Goal: Task Accomplishment & Management: Complete application form

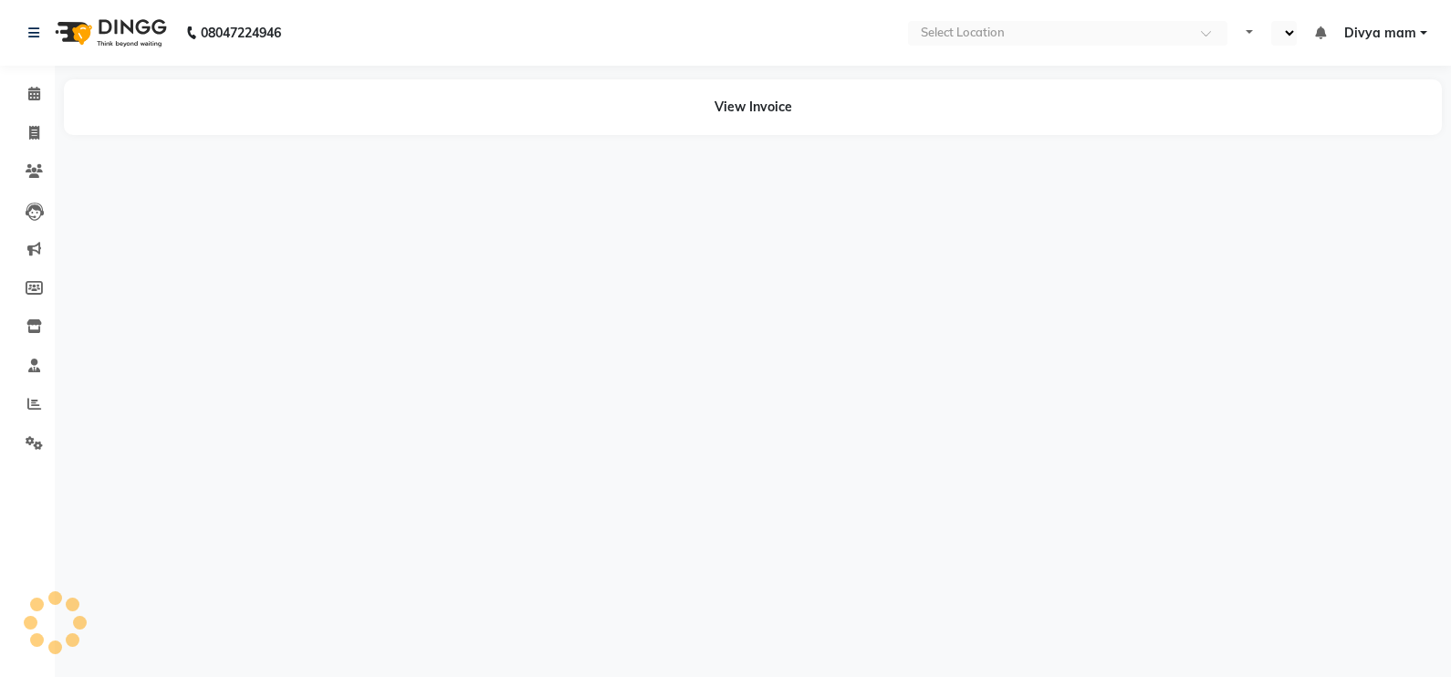
select select "en"
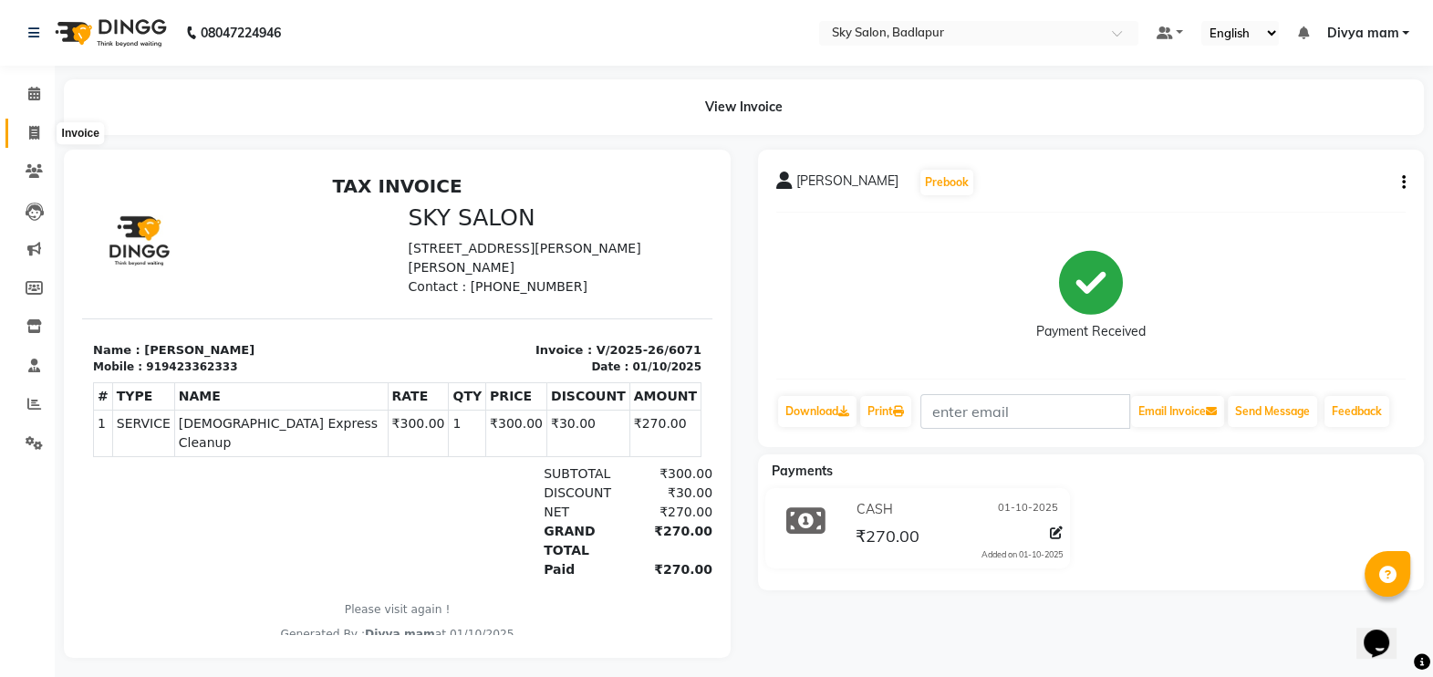
click at [32, 135] on icon at bounding box center [34, 133] width 10 height 14
select select "service"
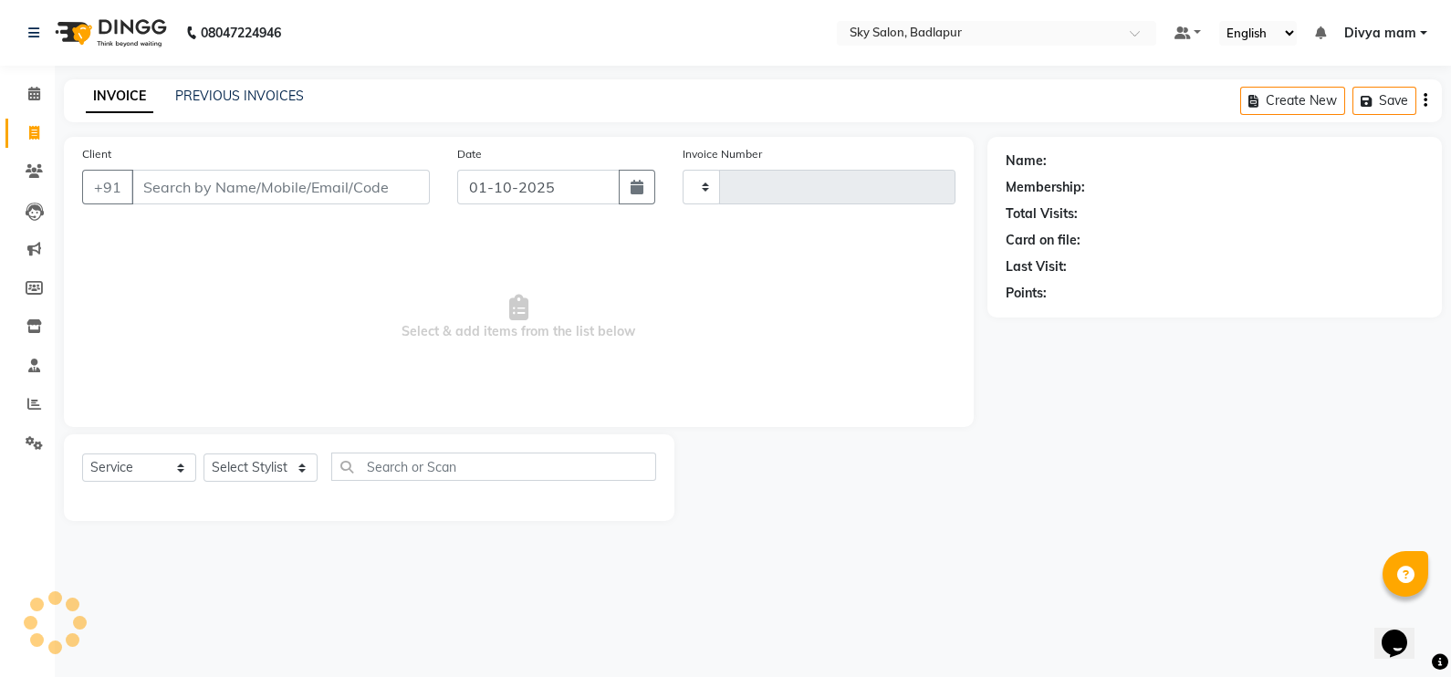
type input "6072"
select select "6927"
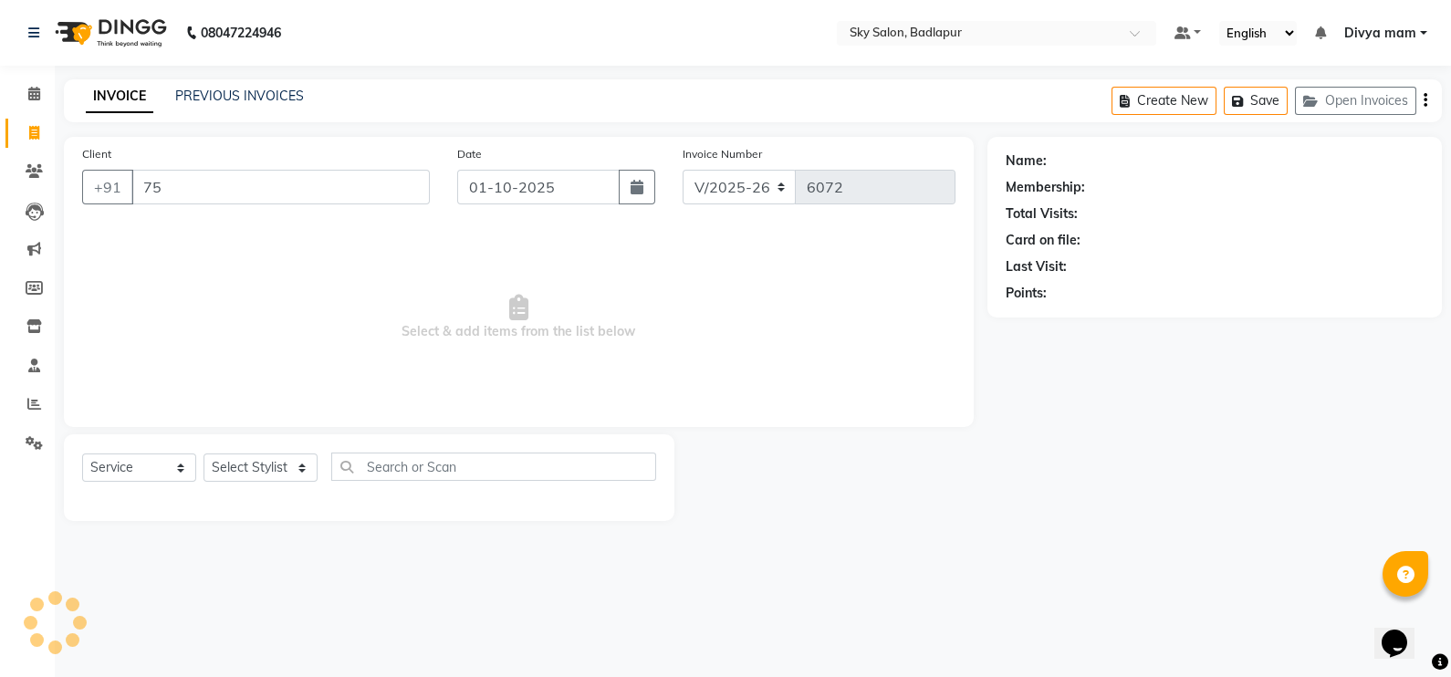
type input "7"
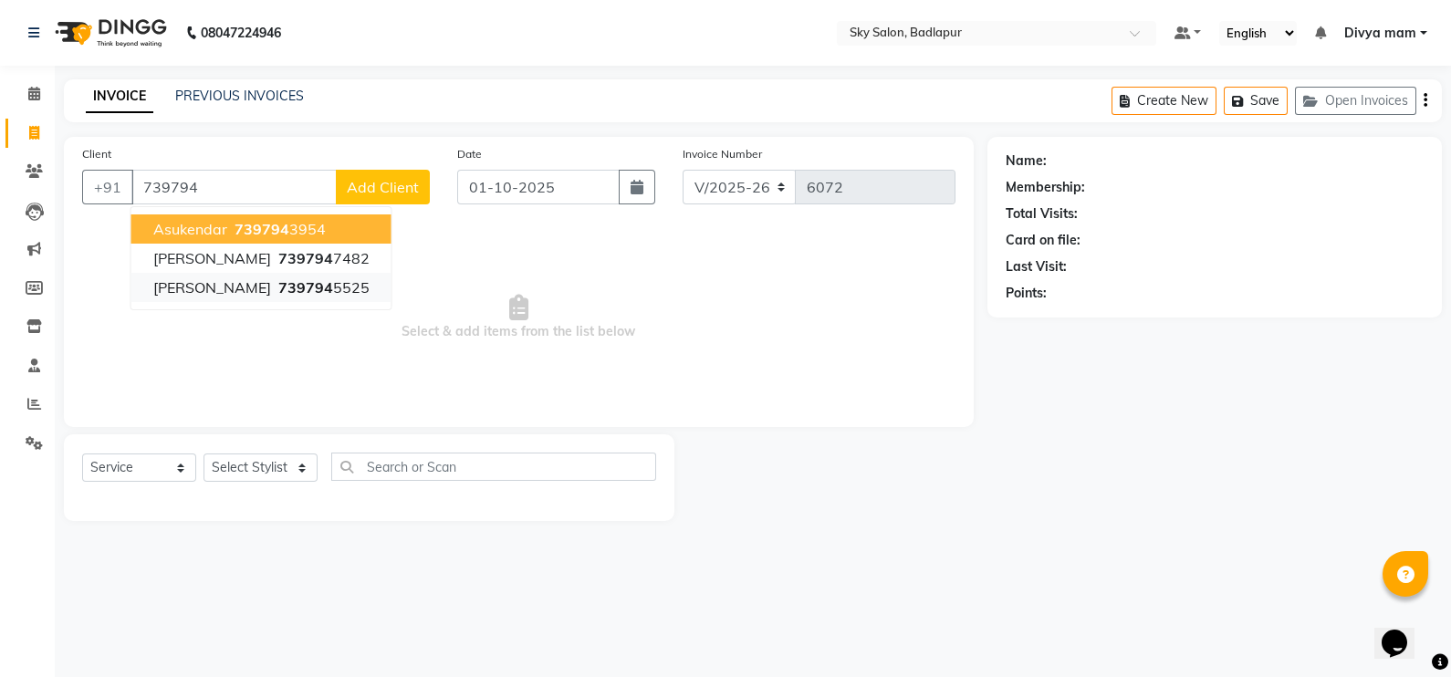
click at [339, 288] on button "[PERSON_NAME] 739794 5525" at bounding box center [261, 287] width 260 height 29
type input "7397945525"
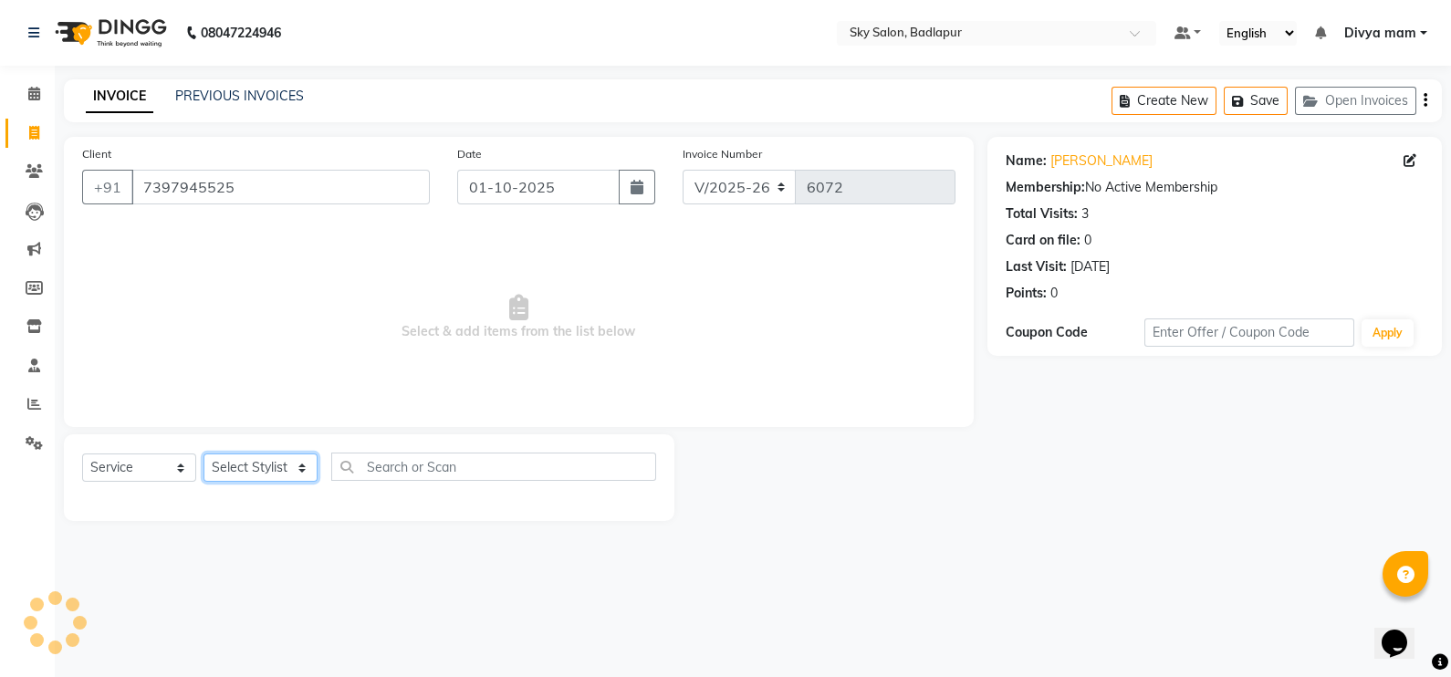
click at [307, 461] on select "Select Stylist [PERSON_NAME] [PERSON_NAME] [PERSON_NAME] [PERSON_NAME] mam [PER…" at bounding box center [260, 467] width 114 height 28
select select "87453"
click at [203, 454] on select "Select Stylist [PERSON_NAME] [PERSON_NAME] [PERSON_NAME] [PERSON_NAME] mam [PER…" at bounding box center [260, 467] width 114 height 28
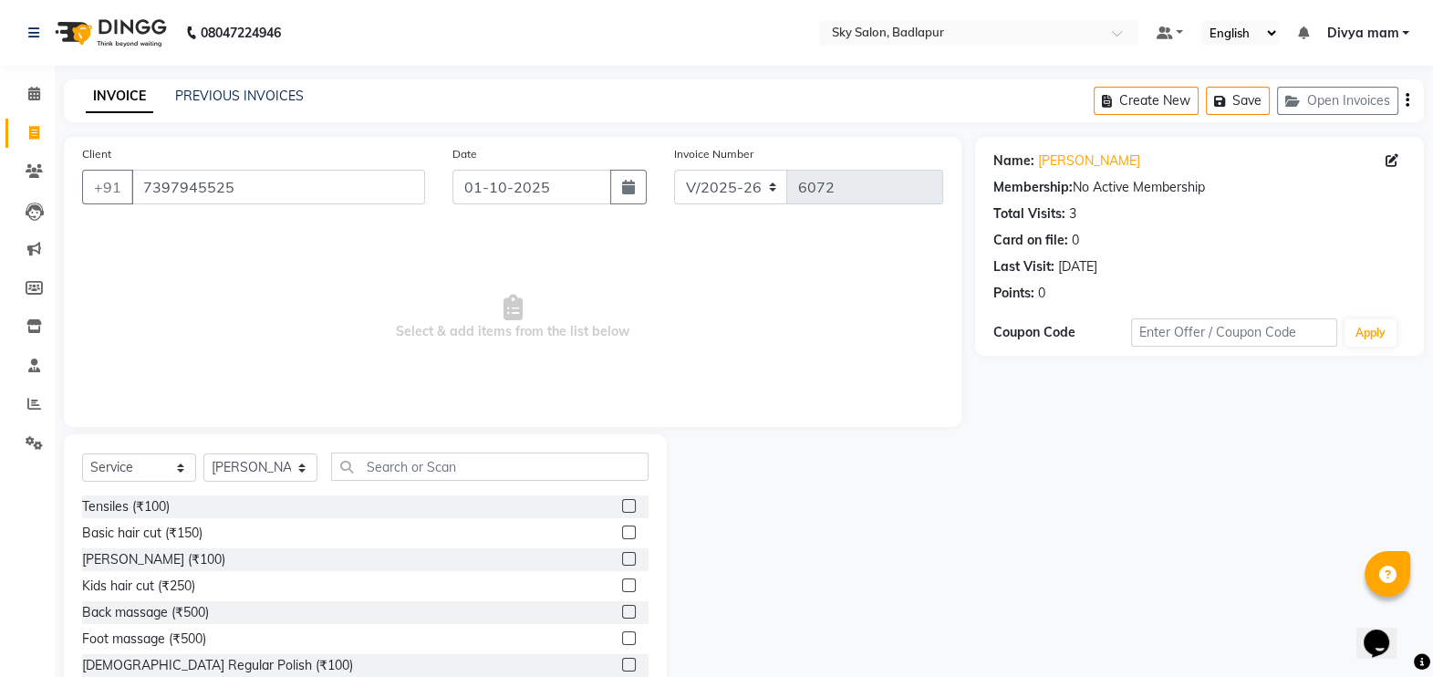
click at [622, 534] on label at bounding box center [629, 532] width 14 height 14
click at [622, 534] on input "checkbox" at bounding box center [628, 533] width 12 height 12
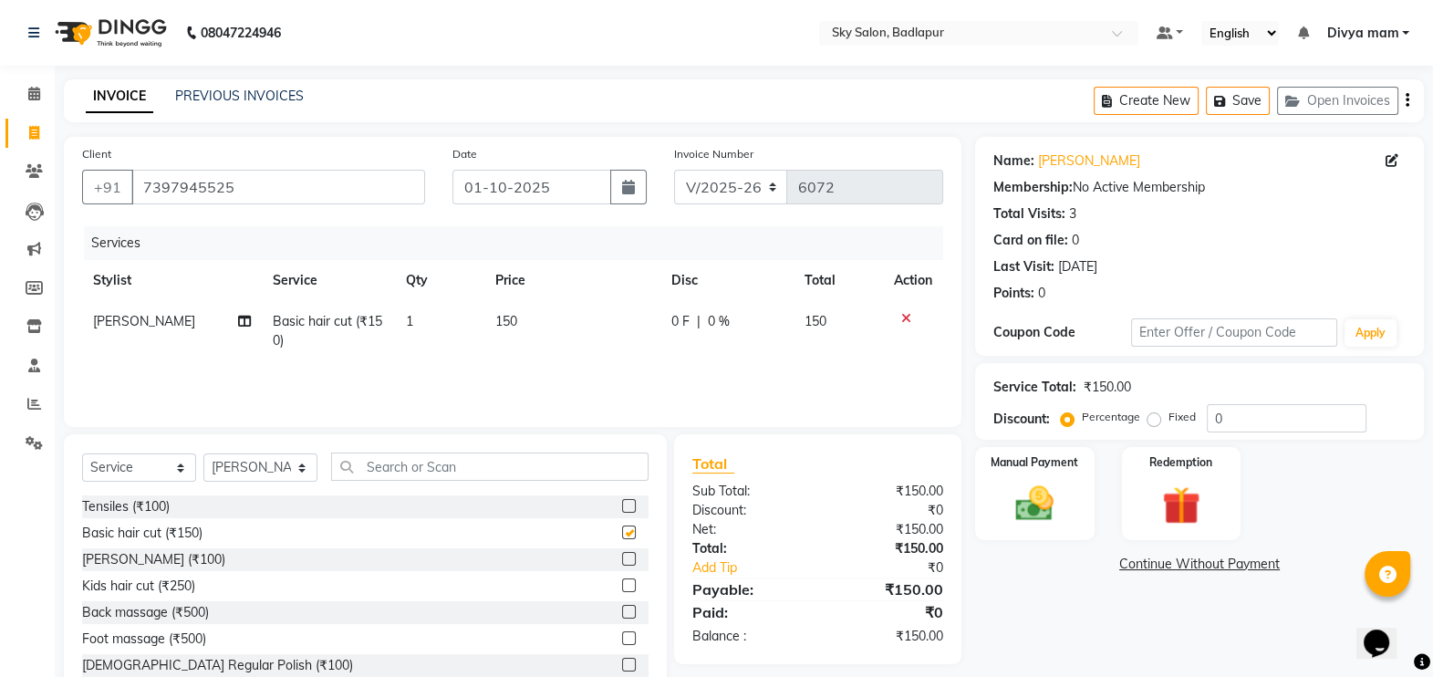
checkbox input "false"
click at [622, 563] on label at bounding box center [629, 559] width 14 height 14
click at [622, 563] on input "checkbox" at bounding box center [628, 560] width 12 height 12
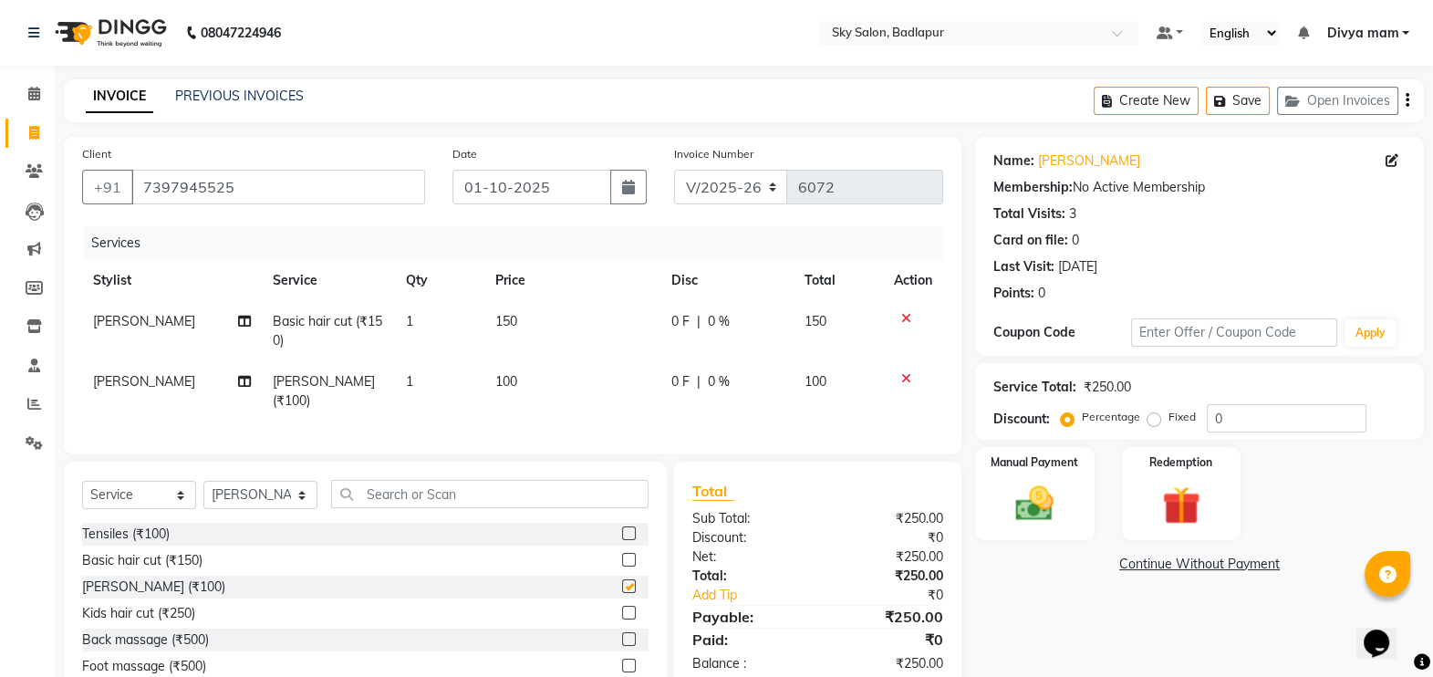
checkbox input "false"
click at [377, 494] on input "text" at bounding box center [489, 494] width 317 height 28
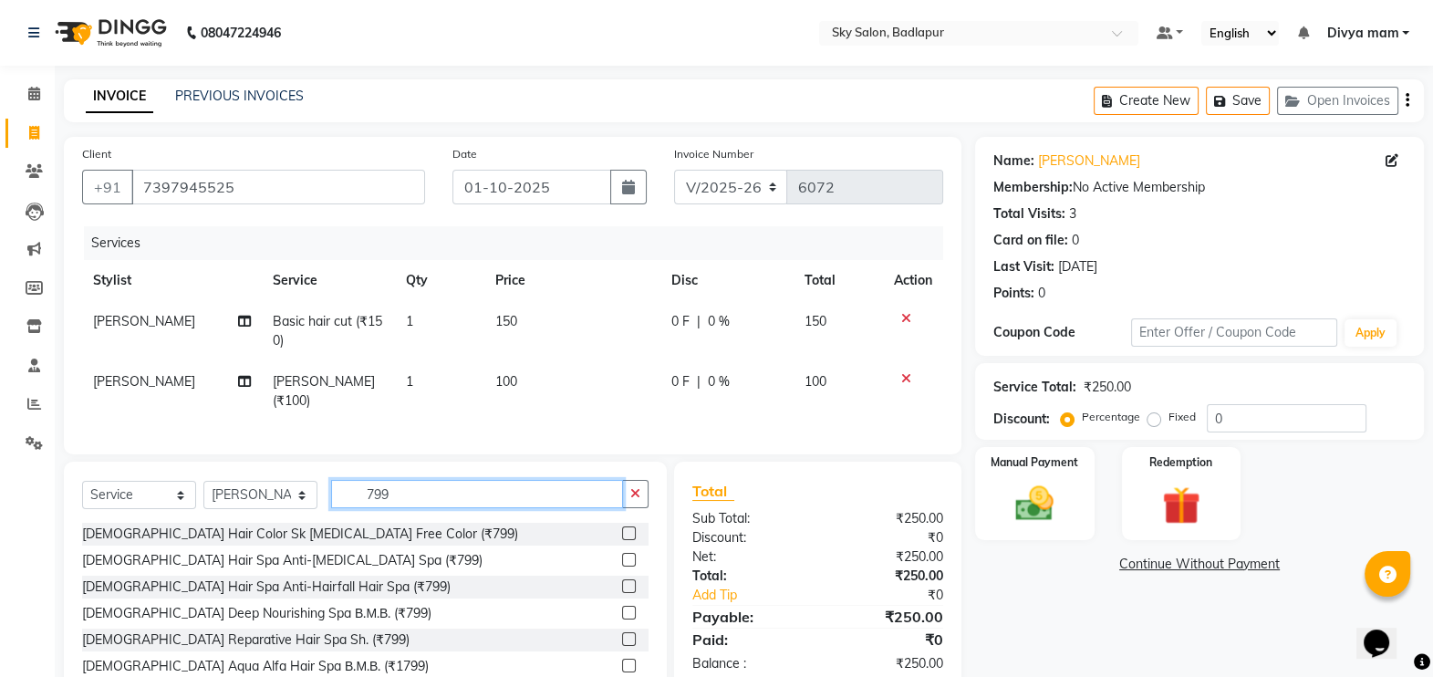
type input "799"
click at [622, 556] on label at bounding box center [629, 560] width 14 height 14
click at [622, 556] on input "checkbox" at bounding box center [628, 561] width 12 height 12
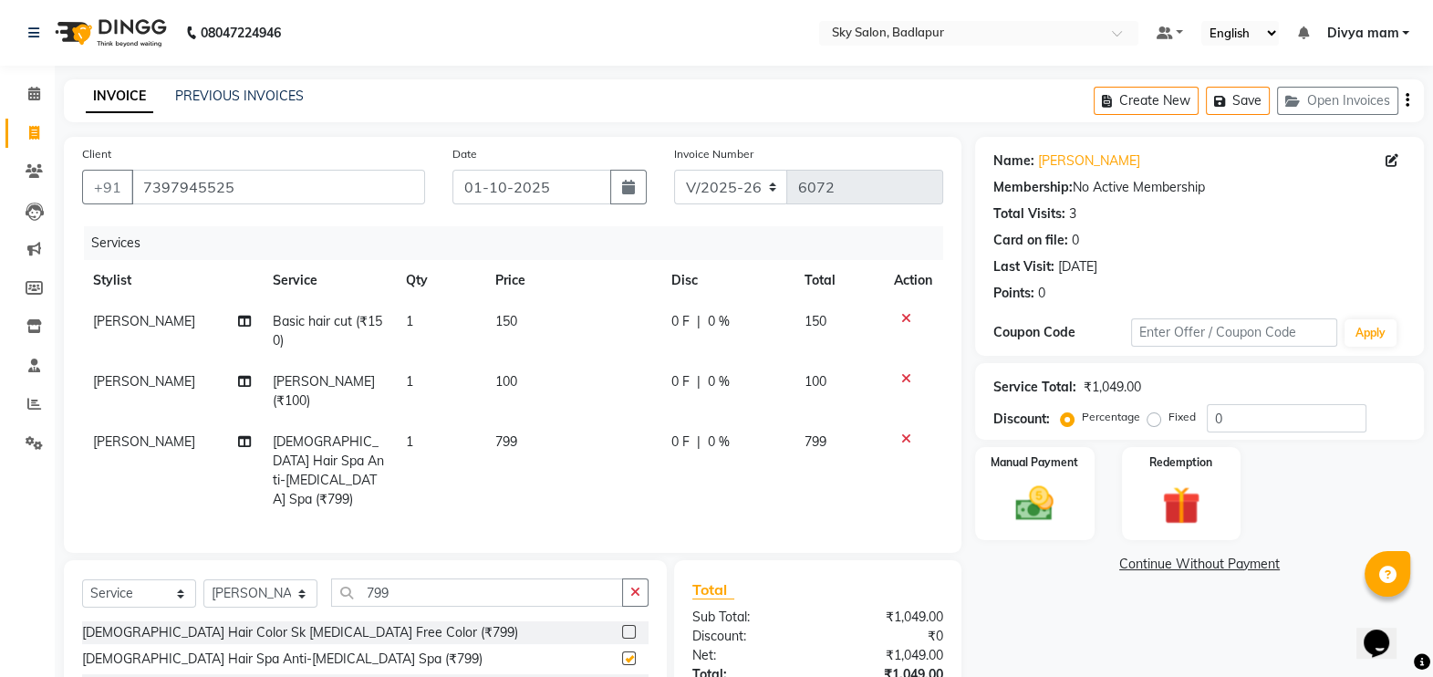
checkbox input "false"
click at [306, 579] on select "Select Stylist [PERSON_NAME] [PERSON_NAME] [PERSON_NAME] [PERSON_NAME] mam [PER…" at bounding box center [260, 593] width 114 height 28
select select "63070"
click at [203, 579] on select "Select Stylist [PERSON_NAME] [PERSON_NAME] [PERSON_NAME] [PERSON_NAME] mam [PER…" at bounding box center [260, 593] width 114 height 28
click at [421, 578] on input "799" at bounding box center [477, 592] width 292 height 28
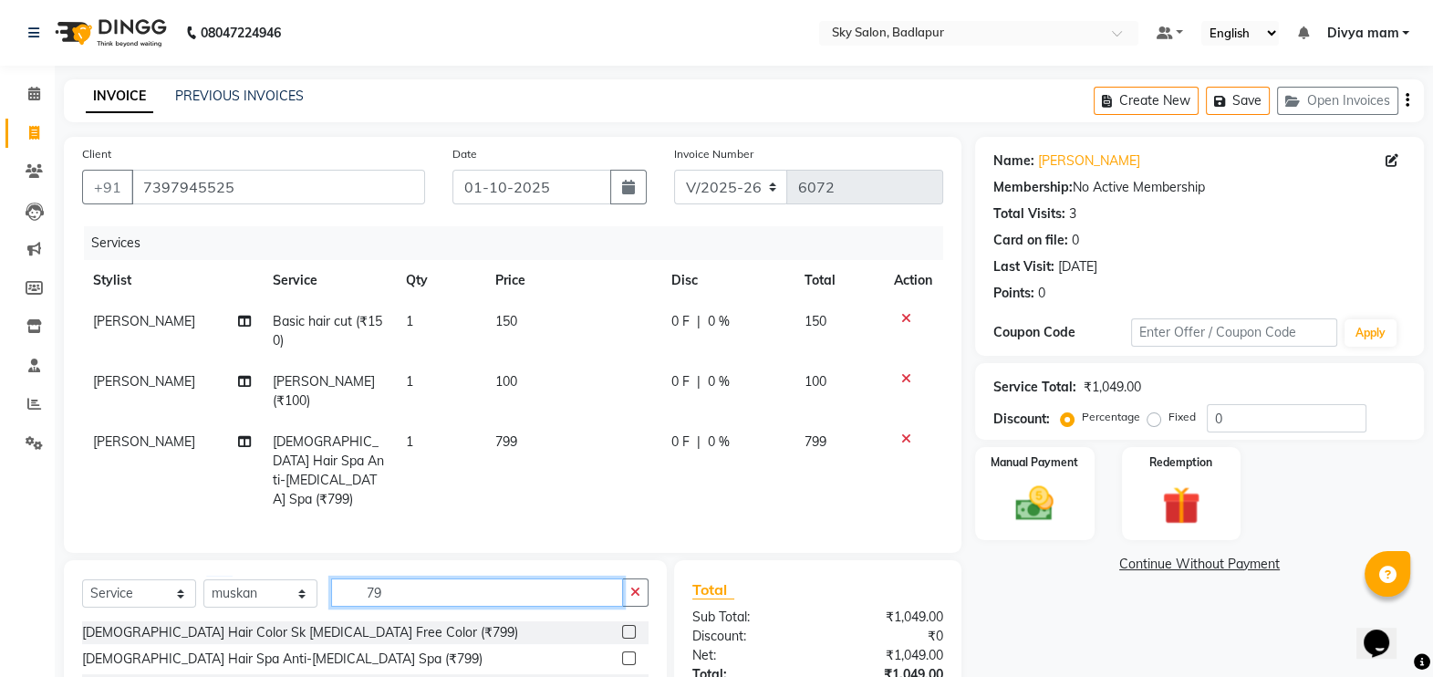
type input "7"
type input "1250"
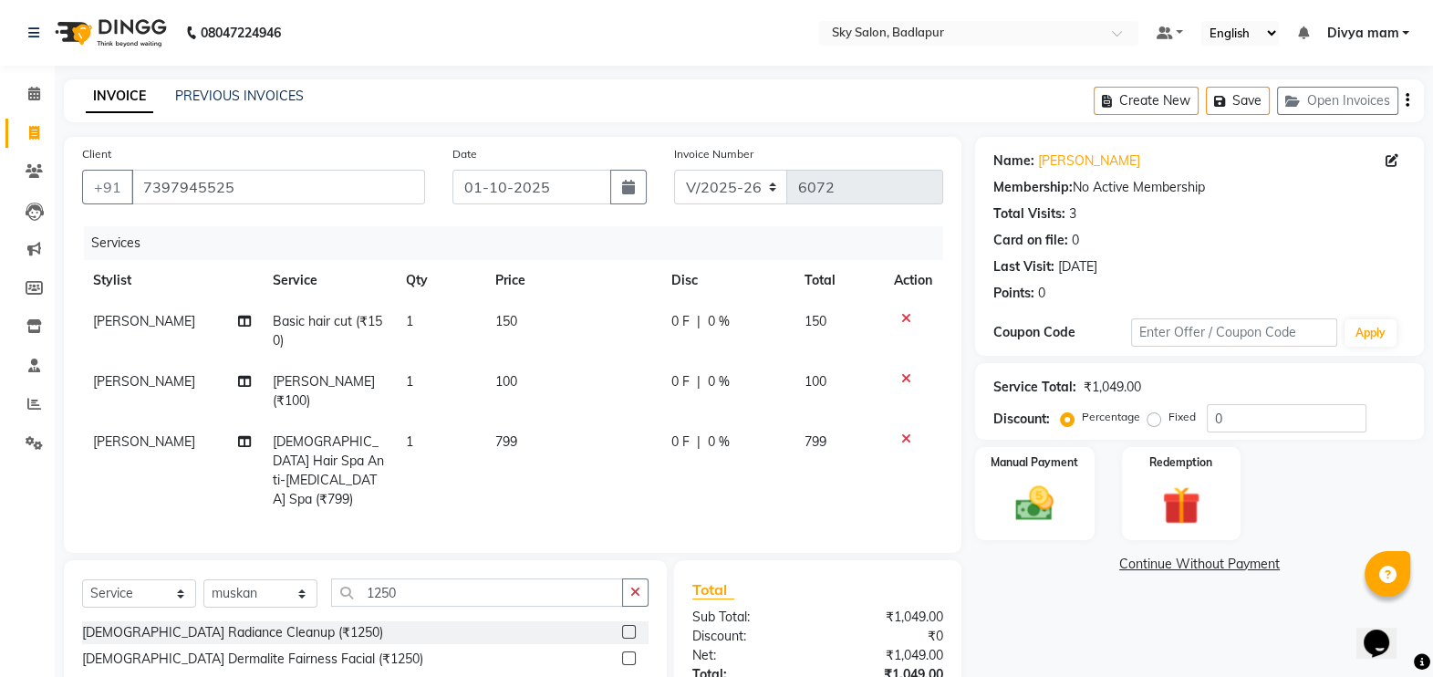
click at [629, 625] on label at bounding box center [629, 632] width 14 height 14
click at [629, 627] on input "checkbox" at bounding box center [628, 633] width 12 height 12
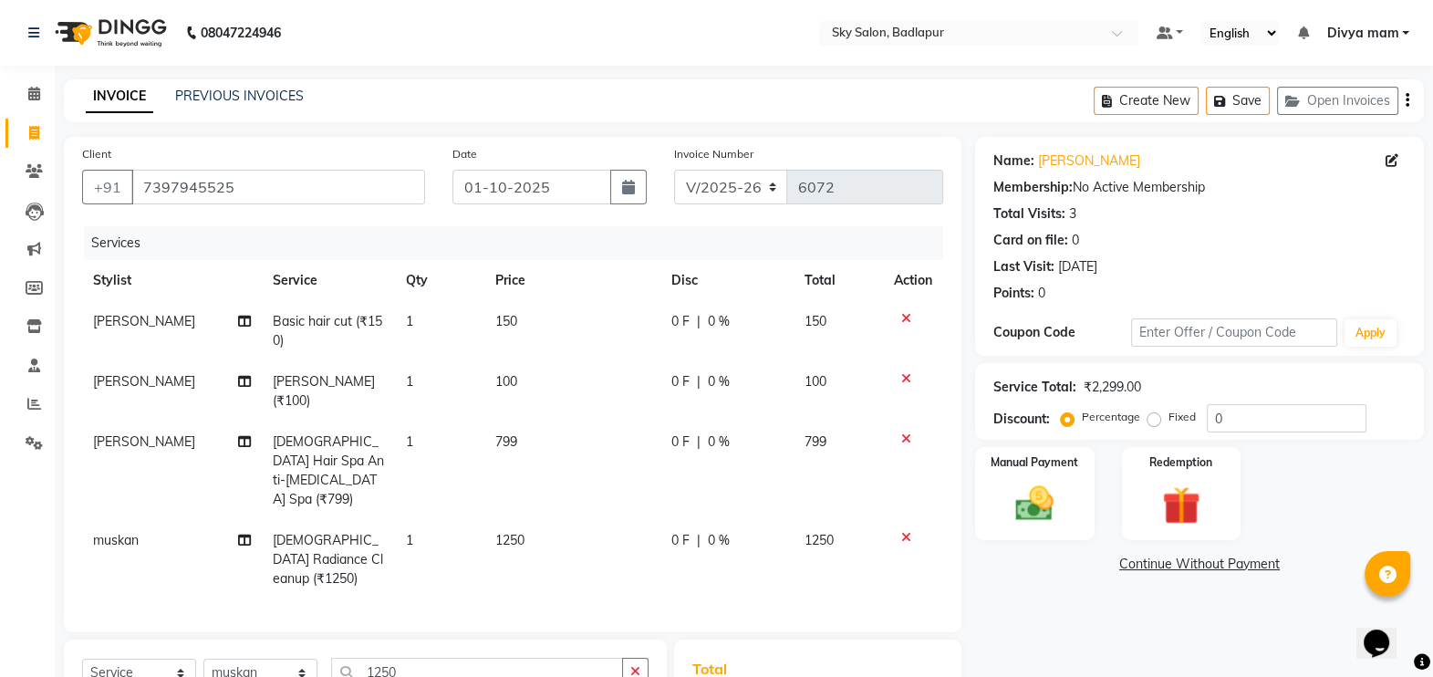
checkbox input "false"
click at [715, 531] on span "0 %" at bounding box center [719, 540] width 22 height 19
select select "63070"
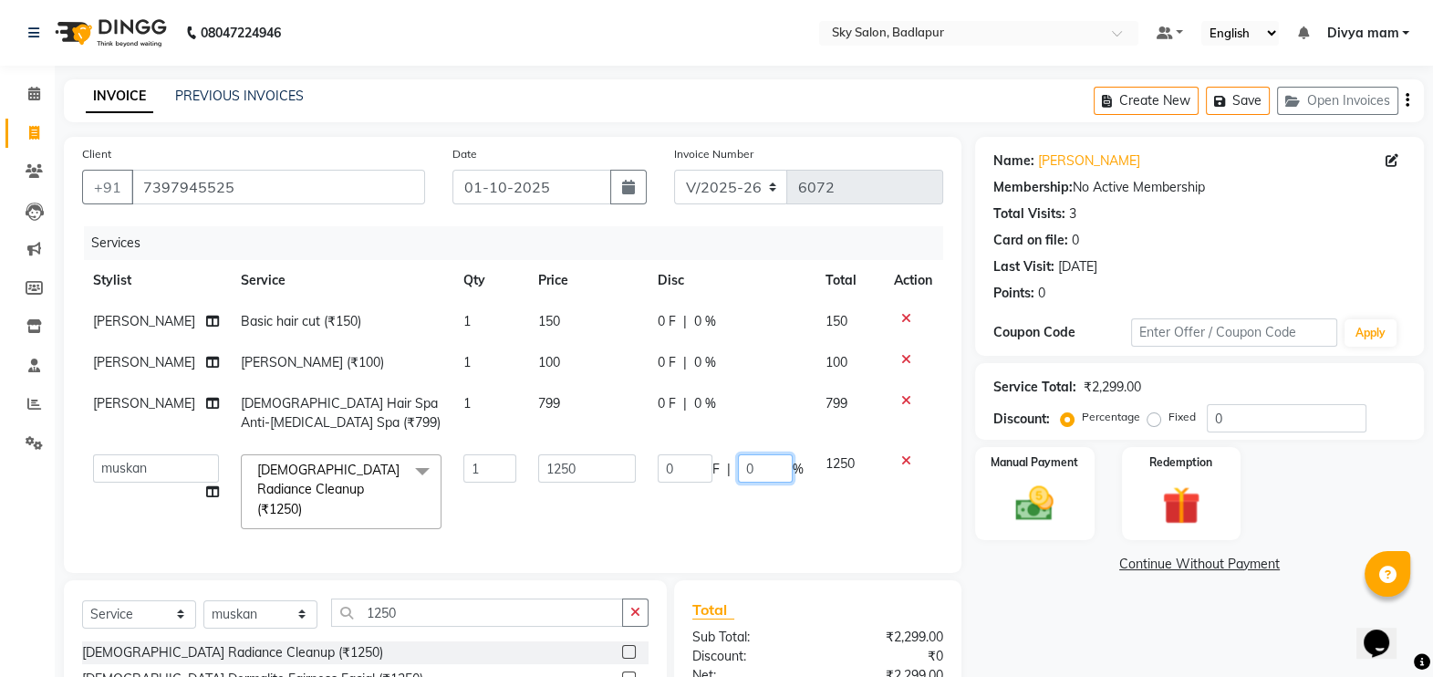
click at [785, 483] on input "0" at bounding box center [765, 468] width 55 height 28
type input "70"
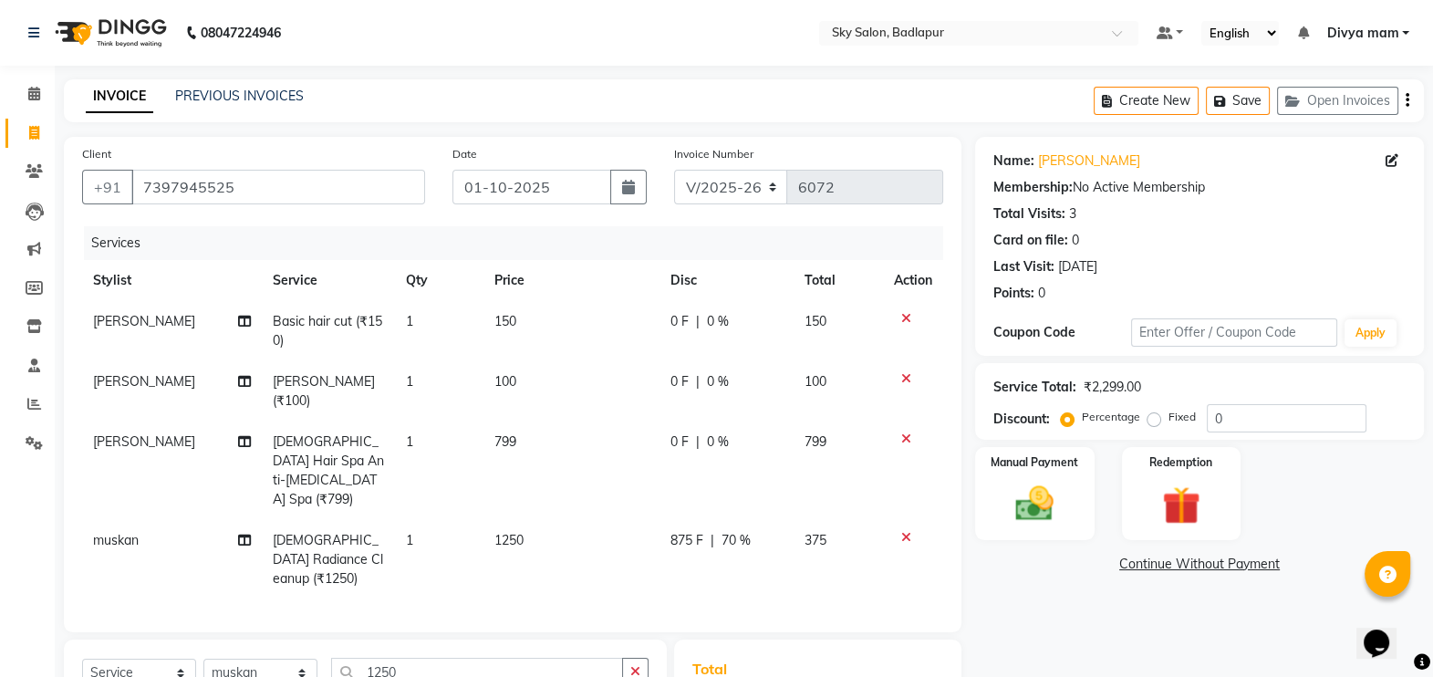
click at [858, 538] on td "375" at bounding box center [838, 559] width 89 height 79
select select "63070"
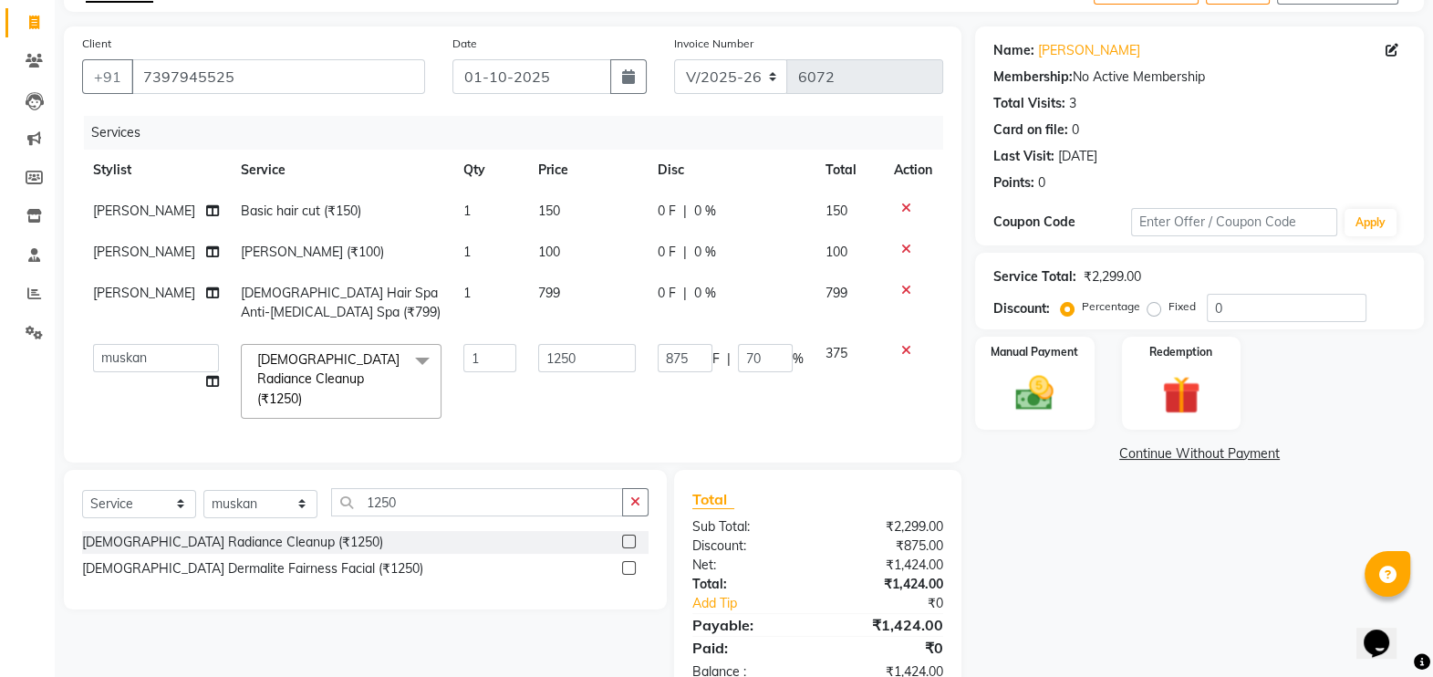
scroll to position [113, 0]
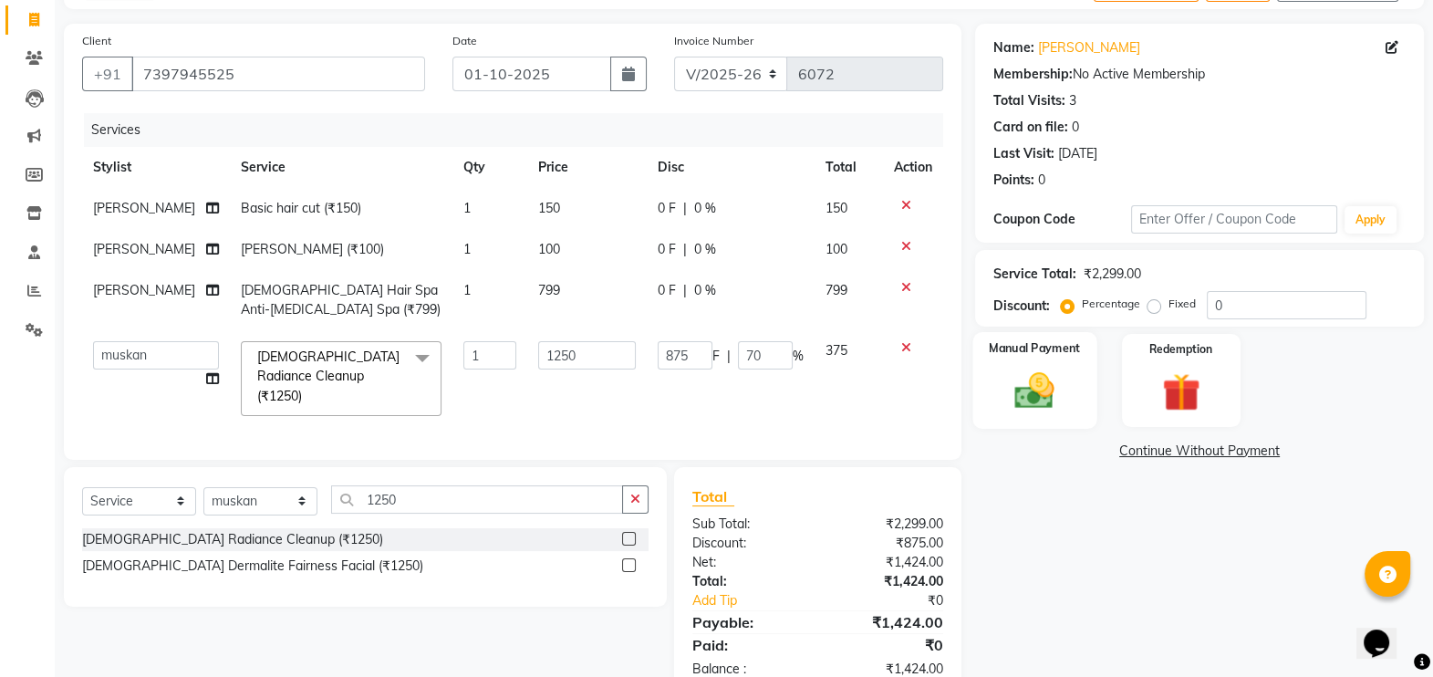
click at [1039, 379] on img at bounding box center [1035, 391] width 65 height 46
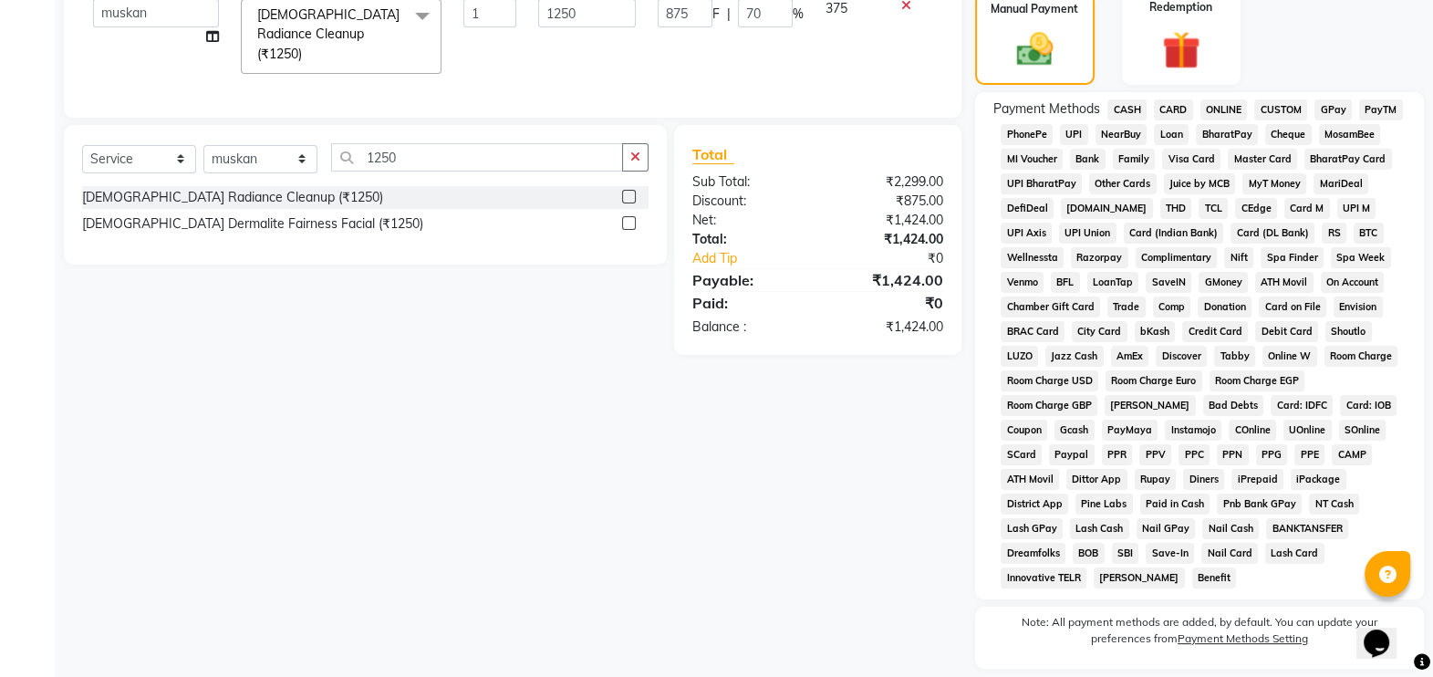
scroll to position [455, 0]
click at [1327, 109] on span "GPay" at bounding box center [1333, 109] width 37 height 21
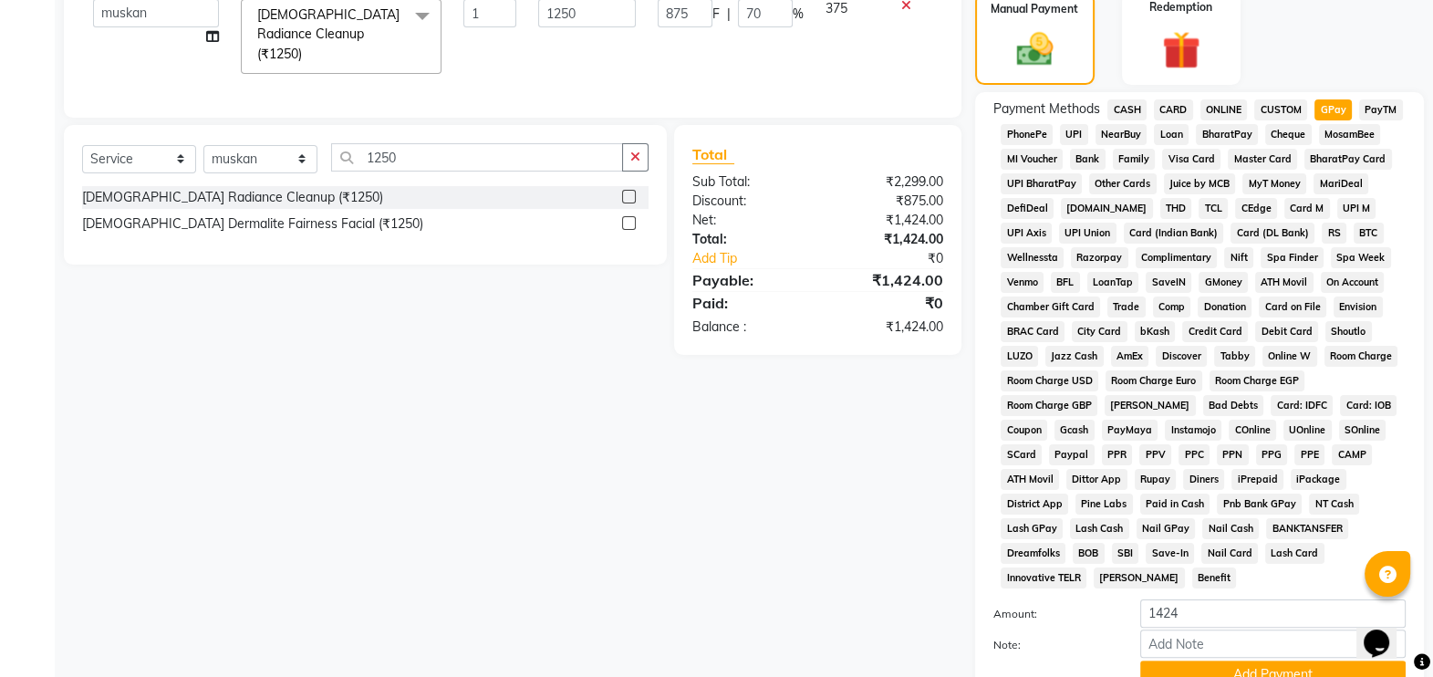
click at [1187, 660] on button "Add Payment" at bounding box center [1272, 674] width 265 height 28
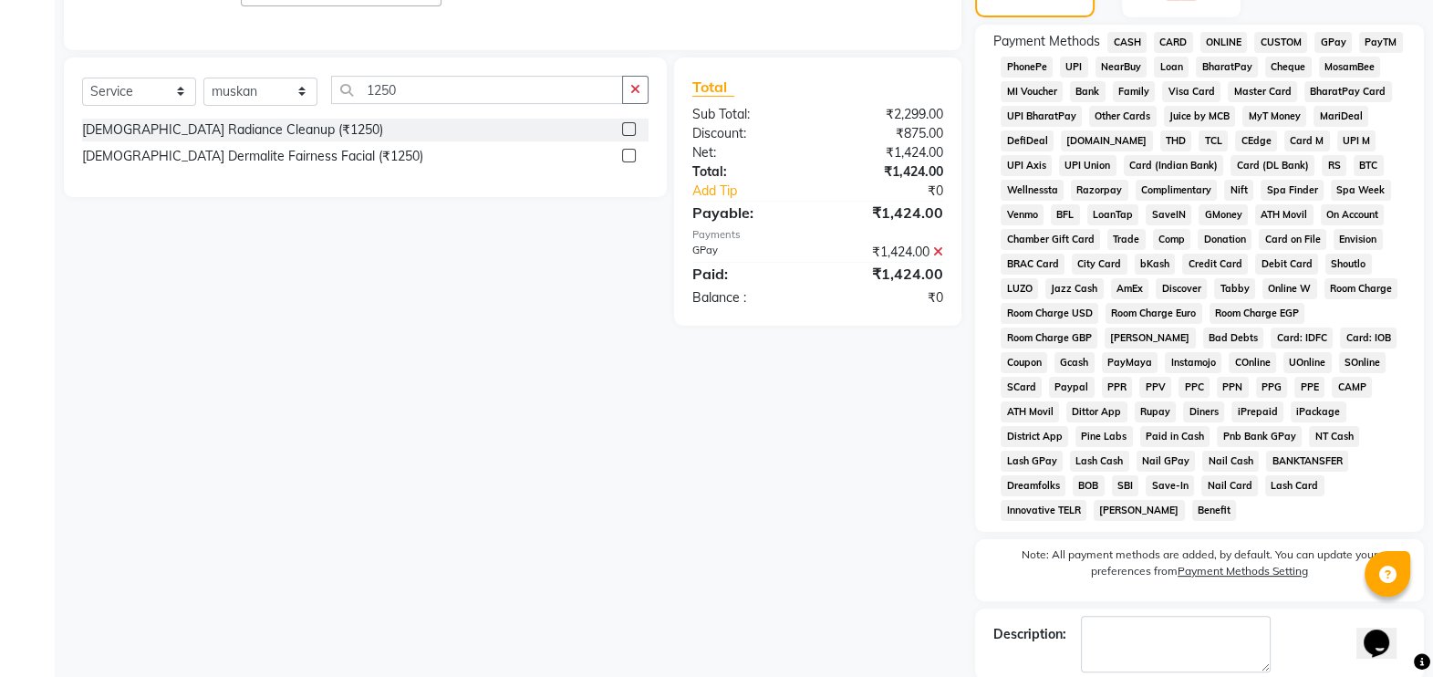
scroll to position [593, 0]
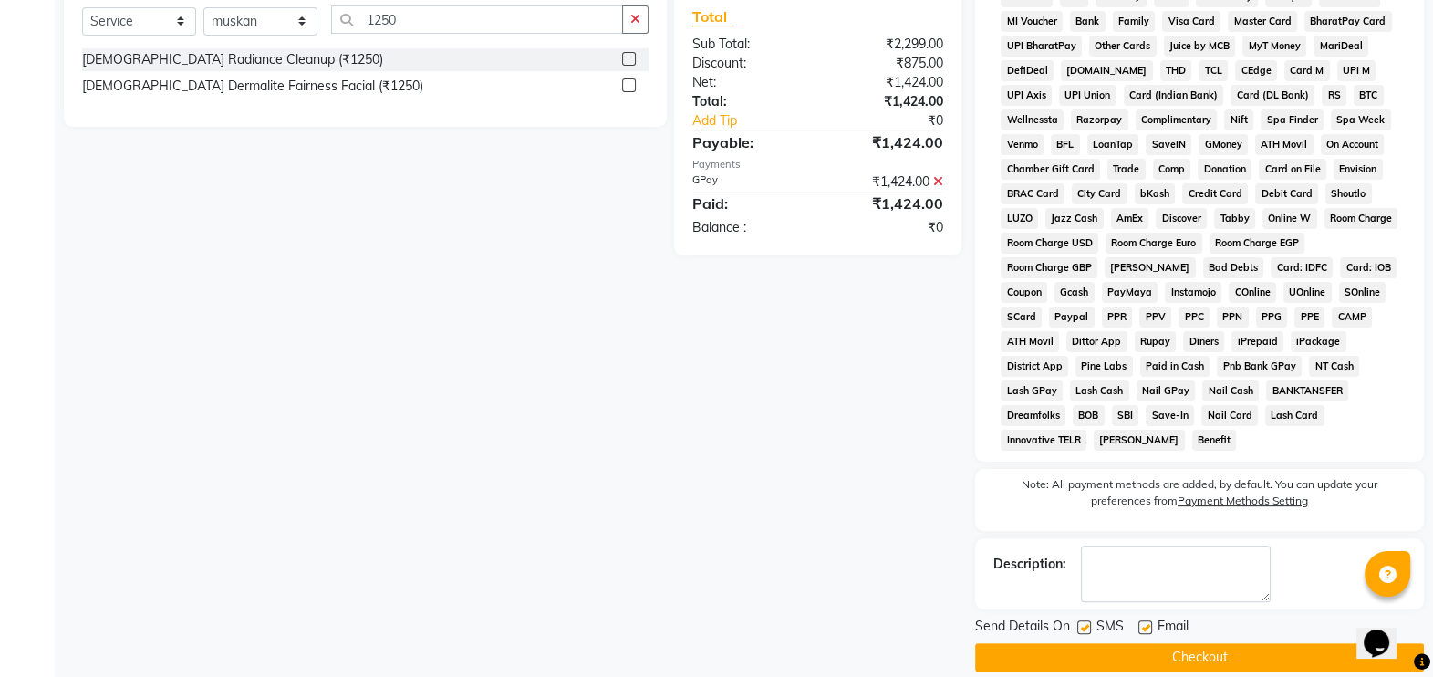
drag, startPoint x: 1085, startPoint y: 601, endPoint x: 1092, endPoint y: 634, distance: 33.6
click at [1085, 620] on label at bounding box center [1084, 627] width 14 height 14
click at [1085, 622] on input "checkbox" at bounding box center [1083, 628] width 12 height 12
checkbox input "false"
click at [1099, 643] on button "Checkout" at bounding box center [1199, 657] width 449 height 28
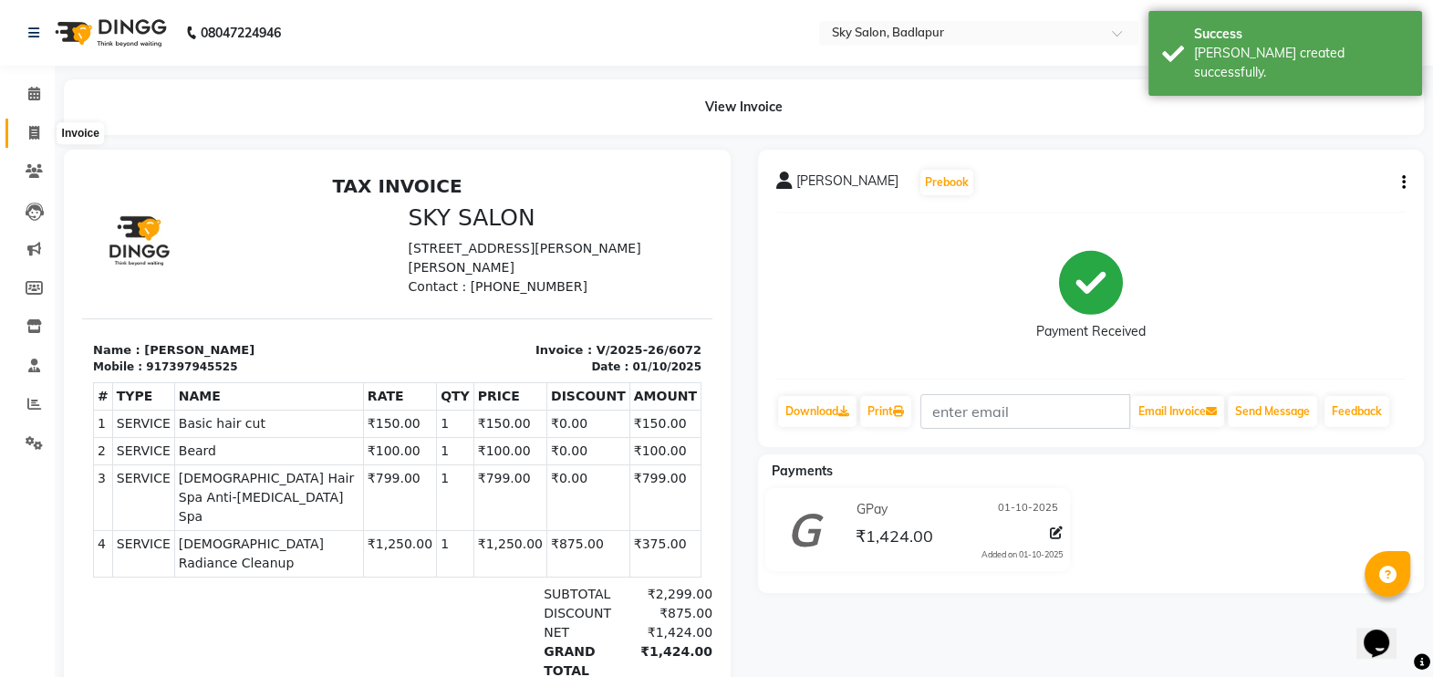
click at [36, 132] on icon at bounding box center [34, 133] width 10 height 14
select select "service"
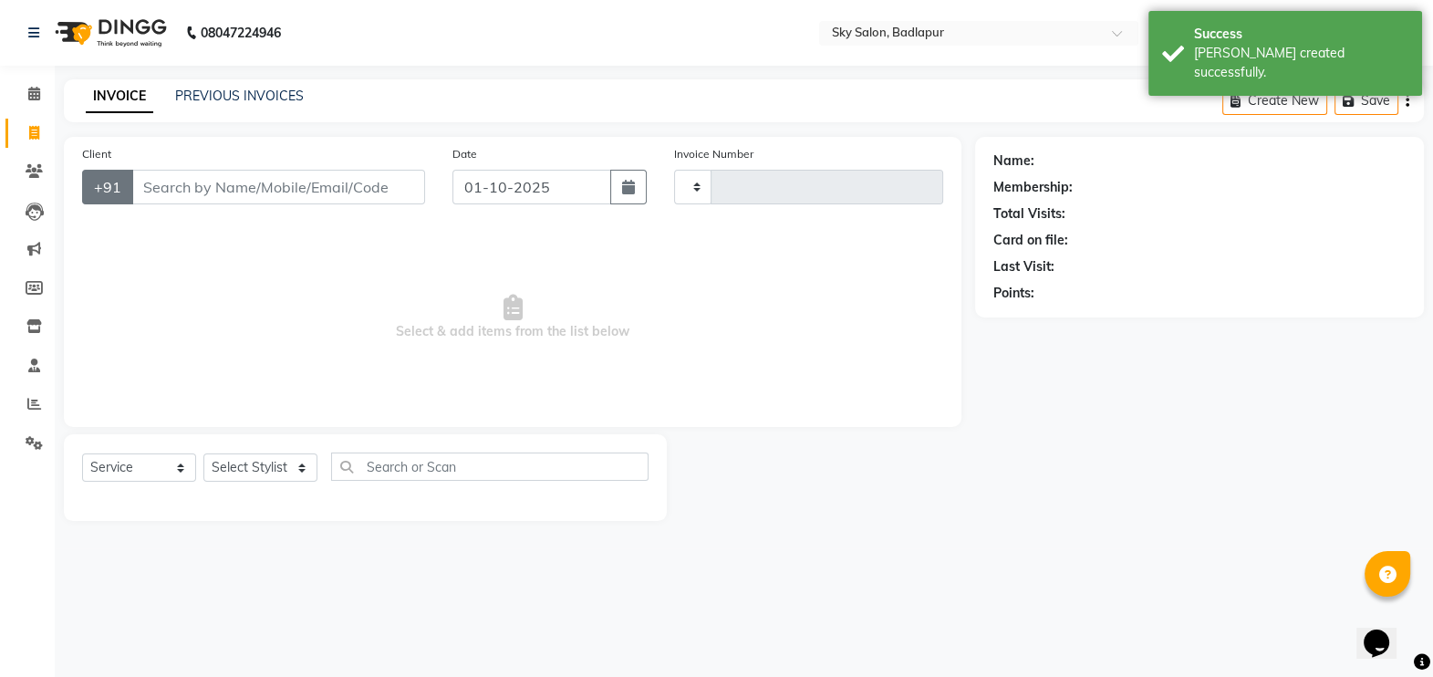
type input "6073"
select select "6927"
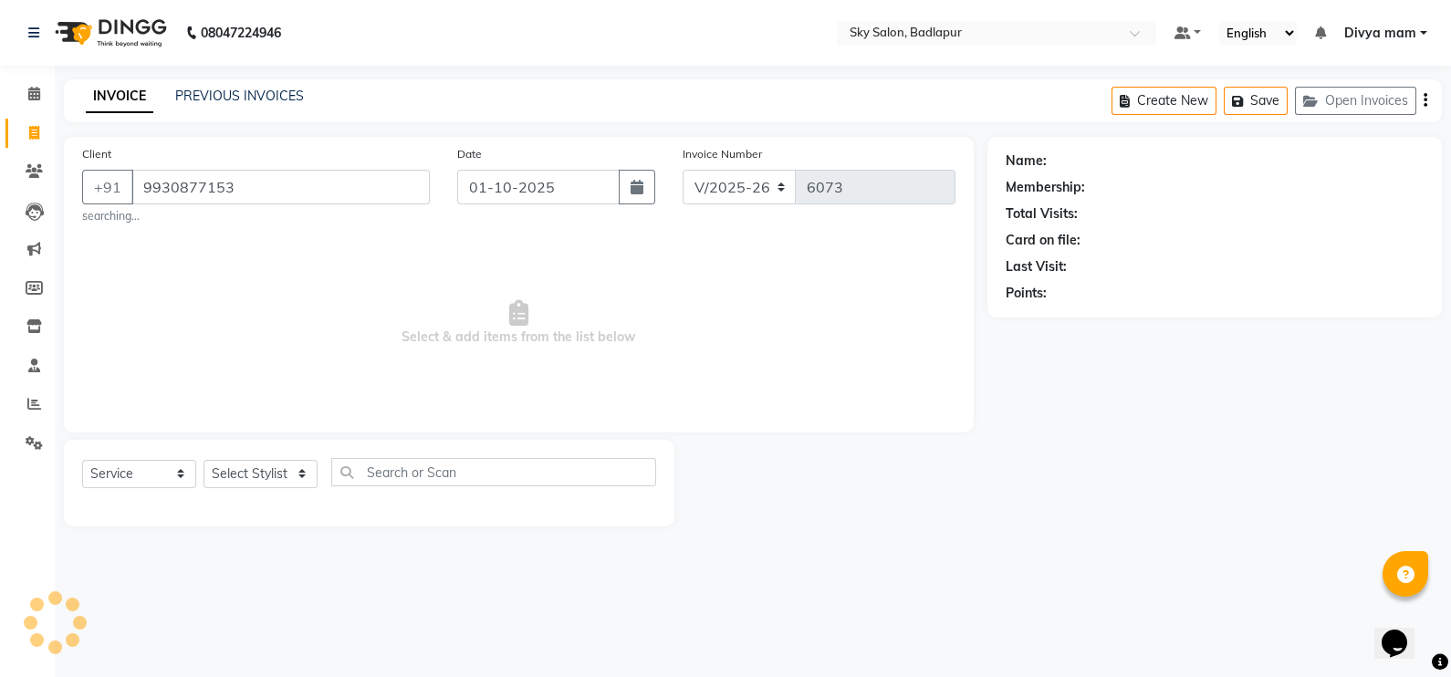
type input "9930877153"
click at [146, 363] on span "Select & add items from the list below" at bounding box center [518, 323] width 873 height 182
click at [390, 187] on span "Add Client" at bounding box center [383, 187] width 72 height 18
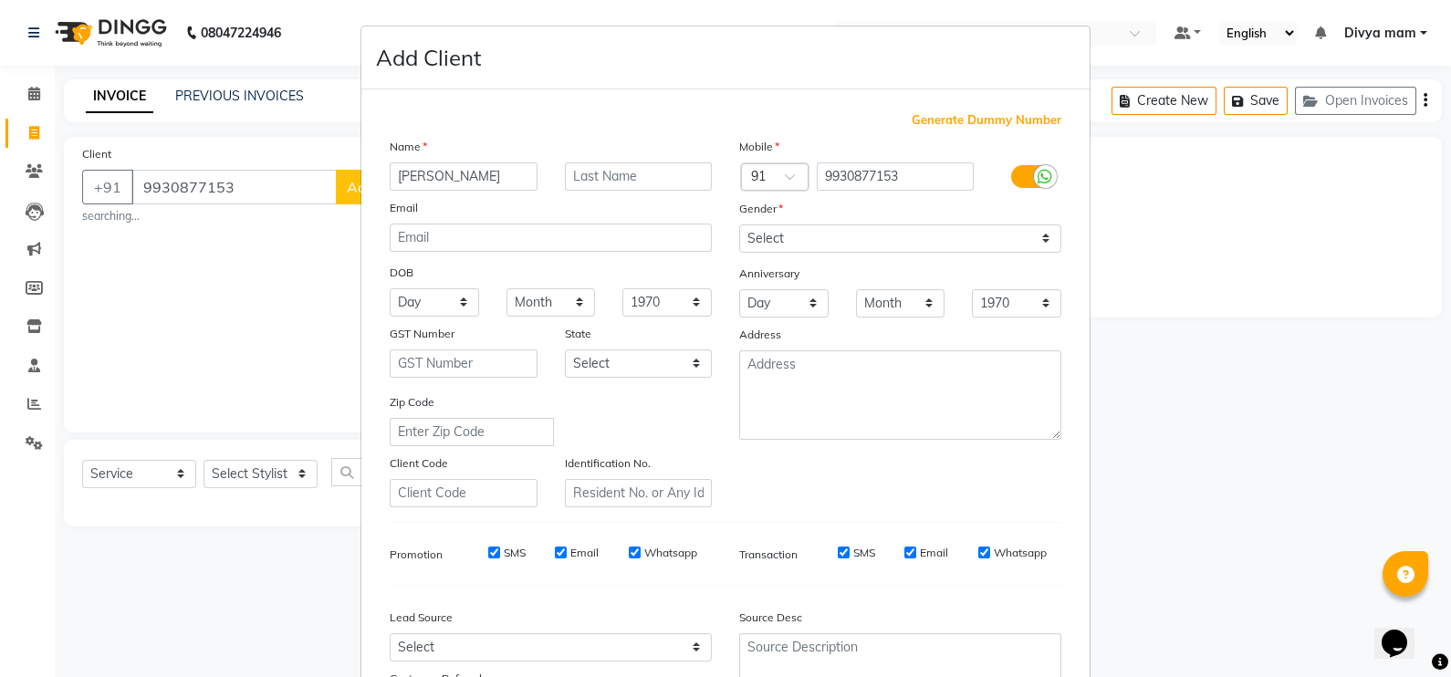
type input "[PERSON_NAME]"
click at [785, 234] on select "Select [DEMOGRAPHIC_DATA] [DEMOGRAPHIC_DATA] Other Prefer Not To Say" at bounding box center [900, 238] width 322 height 28
select select "[DEMOGRAPHIC_DATA]"
click at [739, 225] on select "Select [DEMOGRAPHIC_DATA] [DEMOGRAPHIC_DATA] Other Prefer Not To Say" at bounding box center [900, 238] width 322 height 28
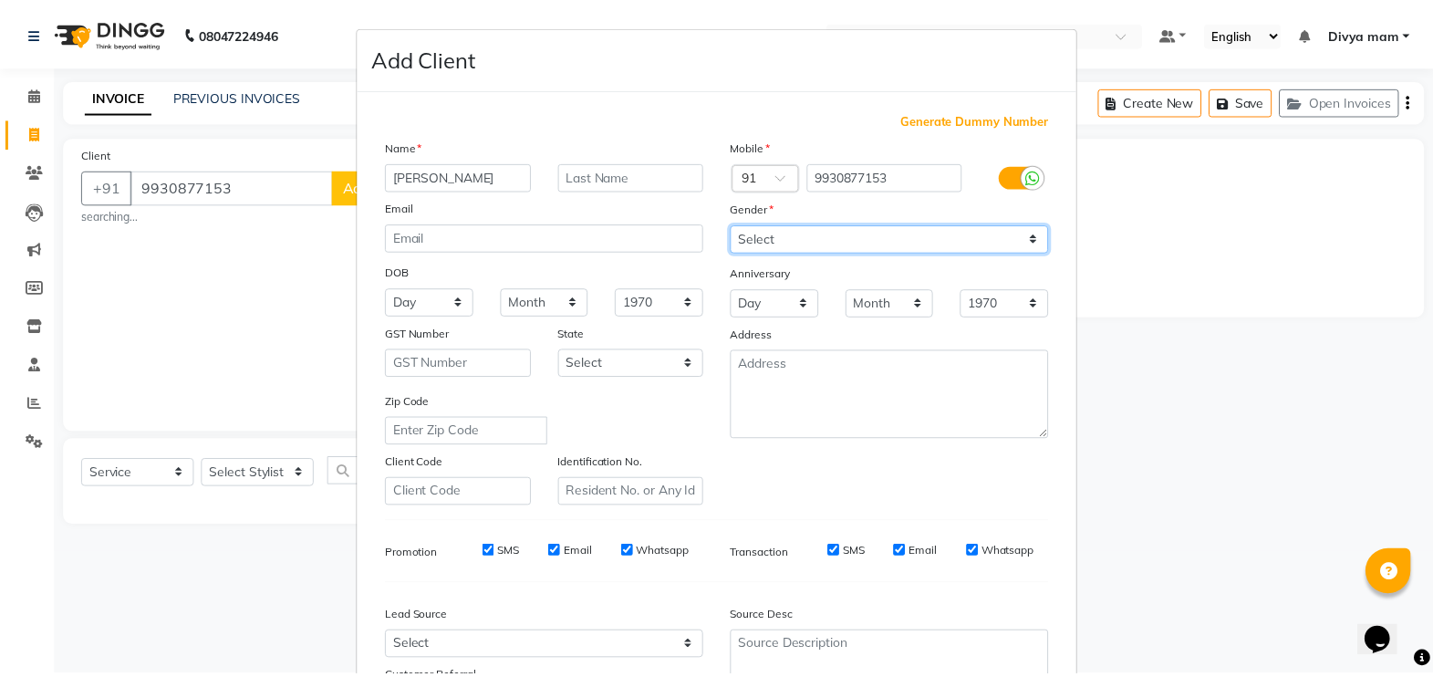
scroll to position [174, 0]
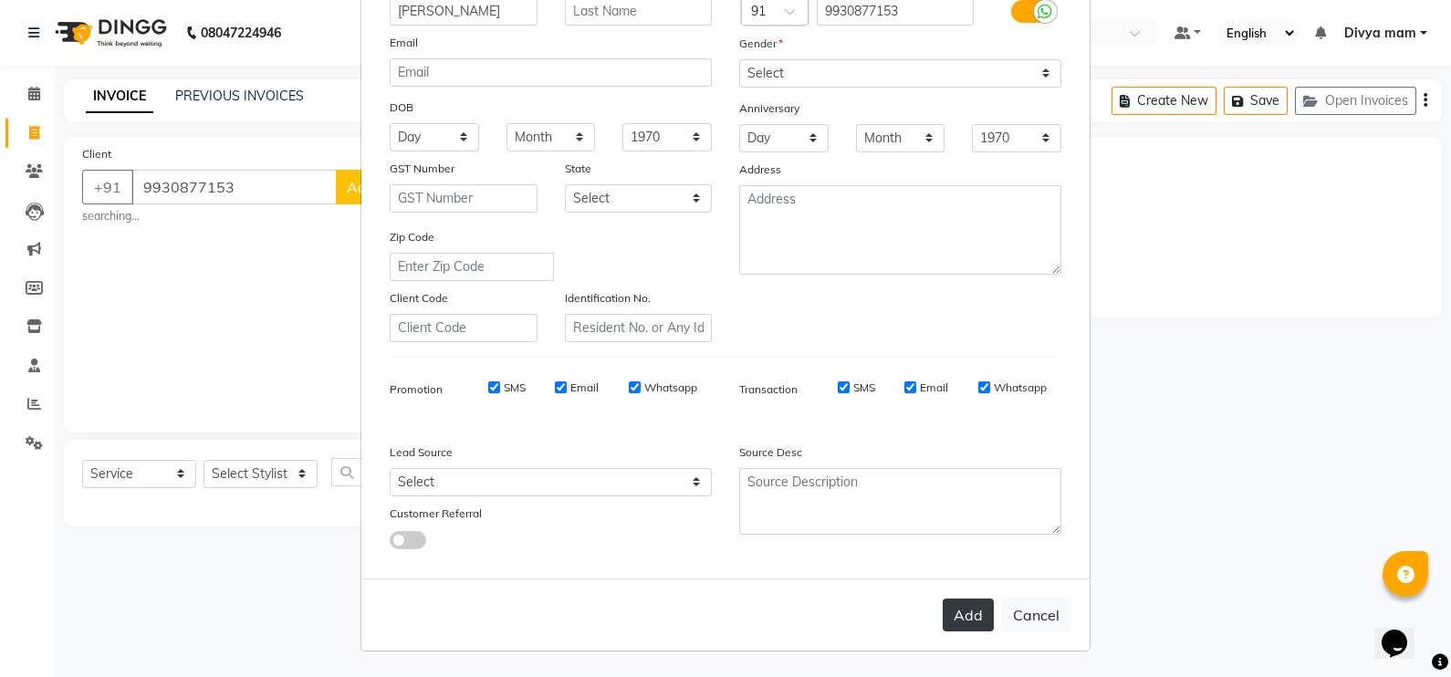
click at [950, 610] on button "Add" at bounding box center [967, 614] width 51 height 33
select select
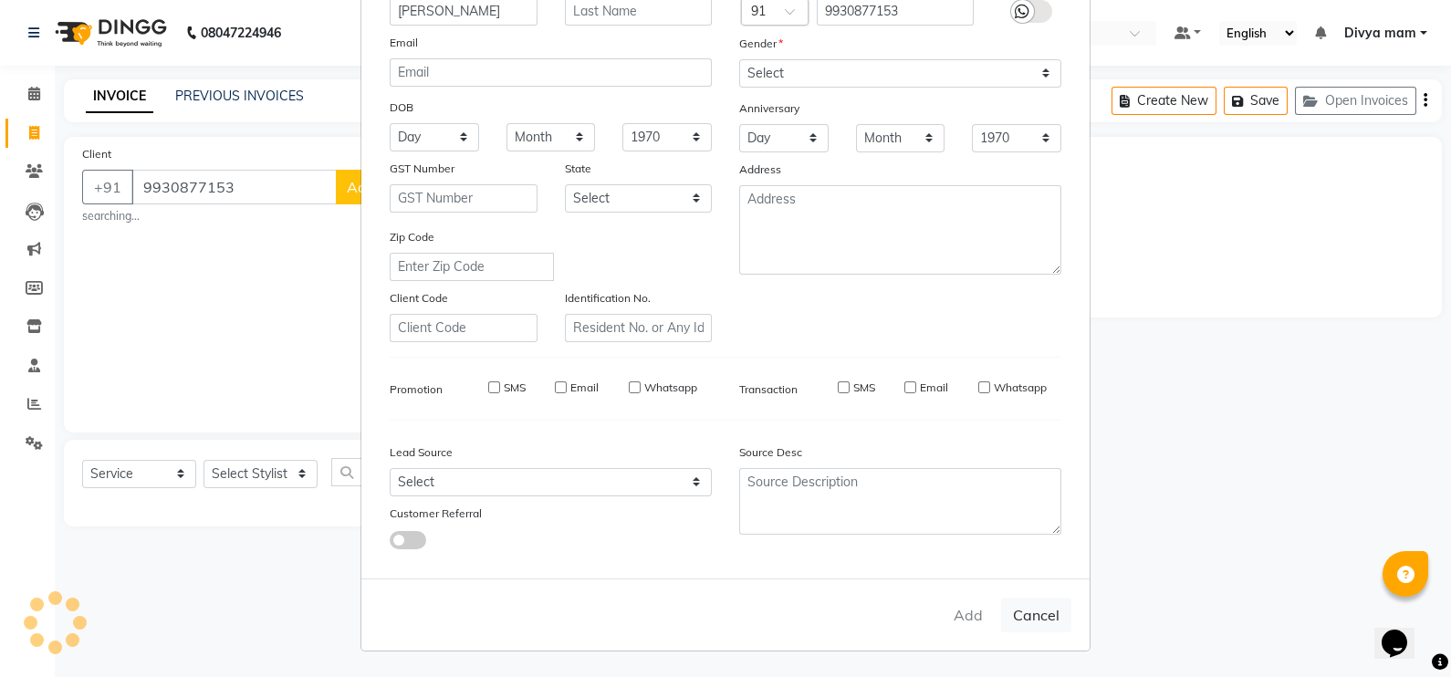
select select
checkbox input "false"
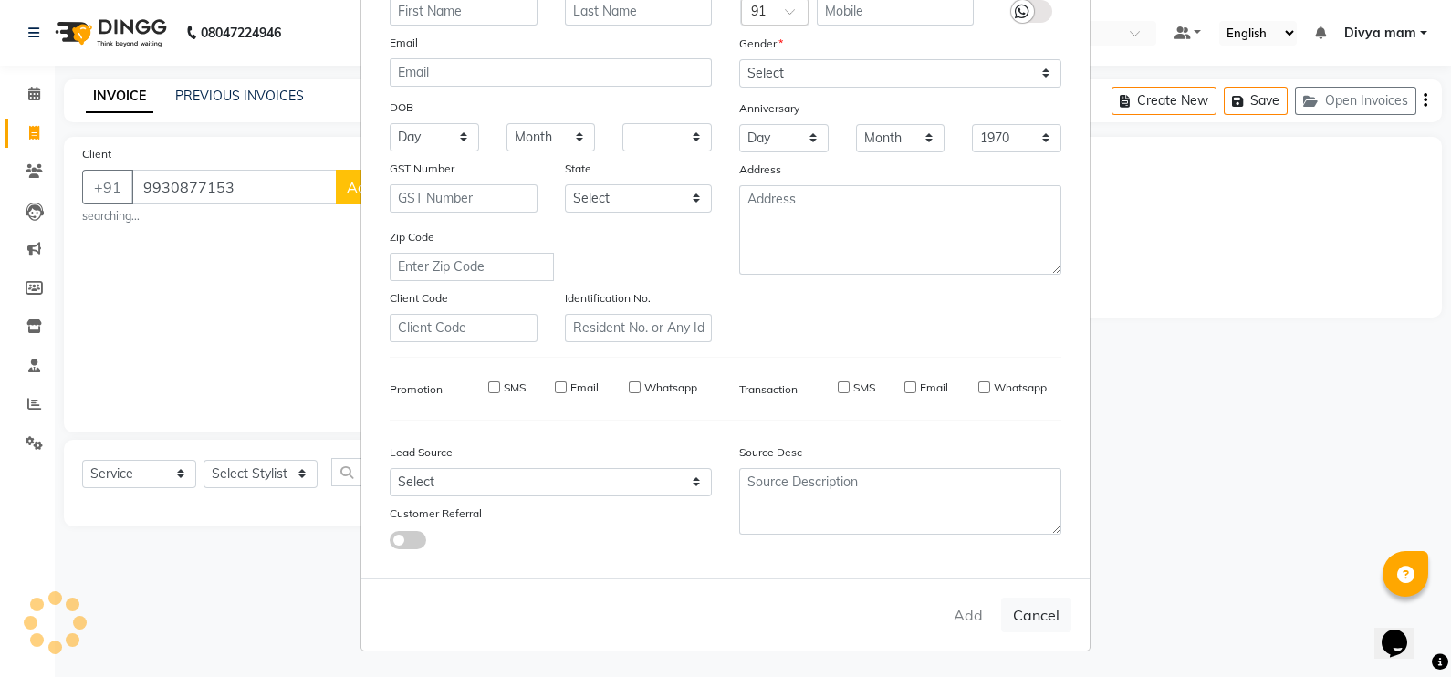
checkbox input "false"
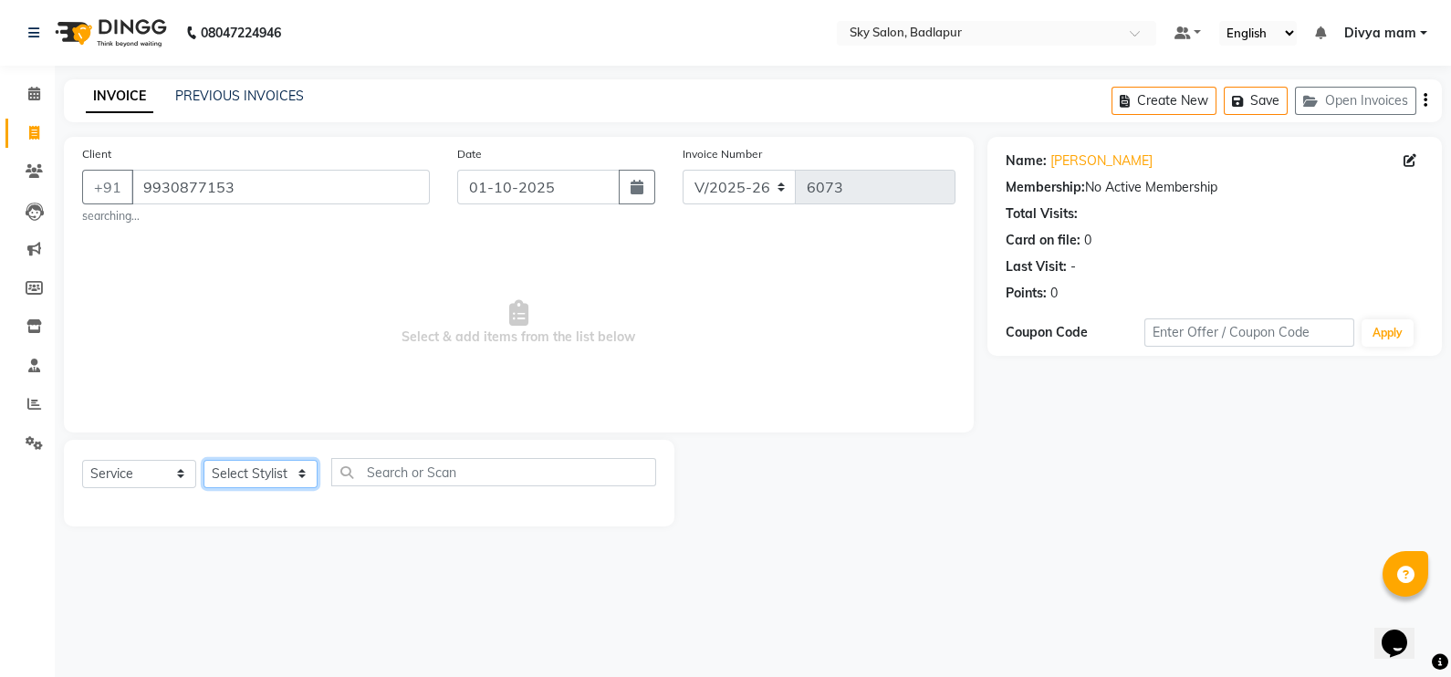
click at [302, 475] on select "Select Stylist [PERSON_NAME] [PERSON_NAME] [PERSON_NAME] [PERSON_NAME] mam [PER…" at bounding box center [260, 474] width 114 height 28
select select "81048"
click at [203, 461] on select "Select Stylist [PERSON_NAME] [PERSON_NAME] [PERSON_NAME] [PERSON_NAME] mam [PER…" at bounding box center [260, 474] width 114 height 28
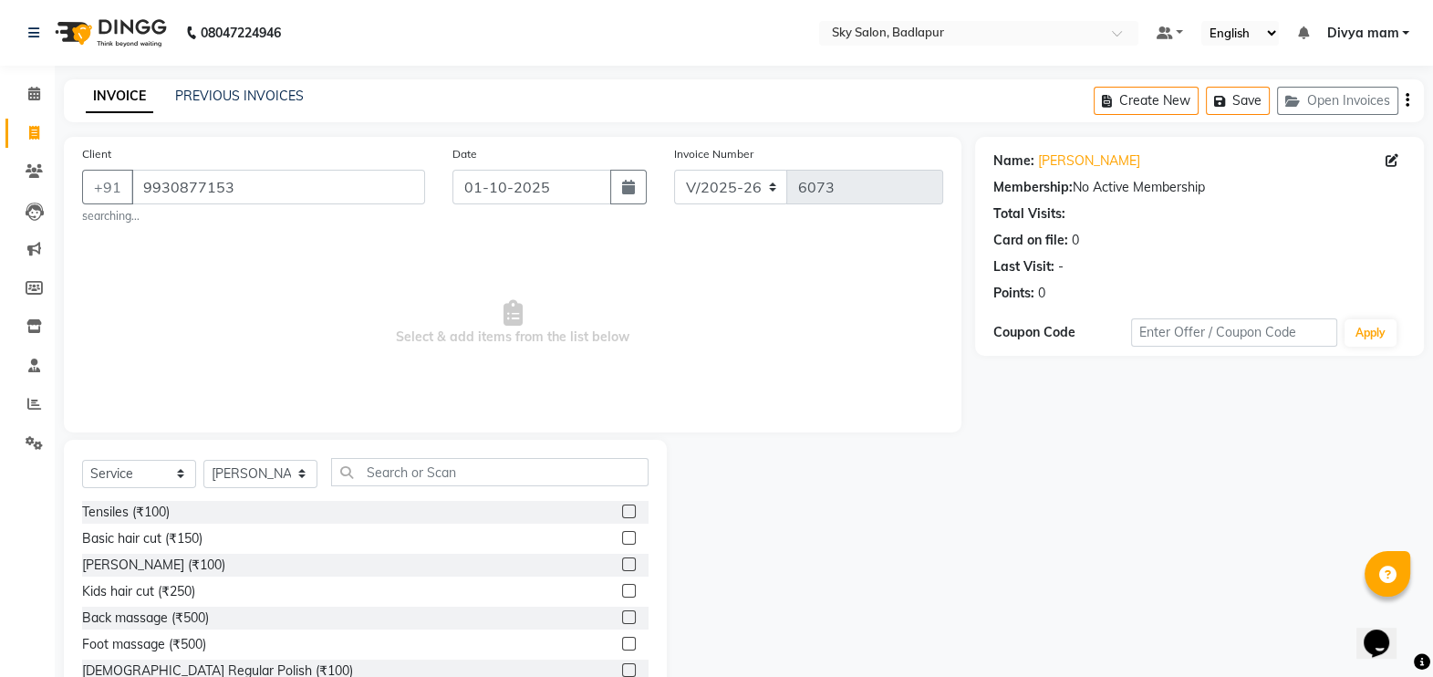
click at [622, 534] on label at bounding box center [629, 538] width 14 height 14
click at [622, 534] on input "checkbox" at bounding box center [628, 539] width 12 height 12
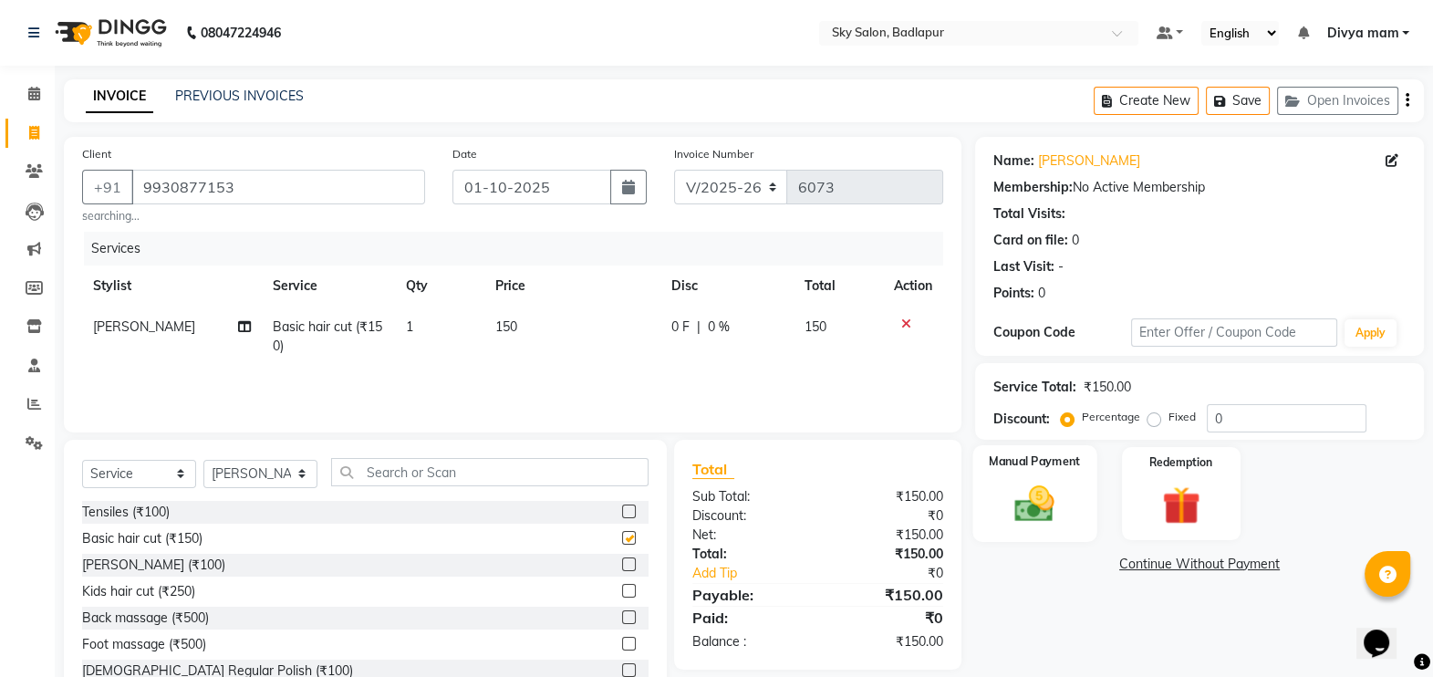
checkbox input "false"
click at [1052, 501] on img at bounding box center [1035, 504] width 65 height 46
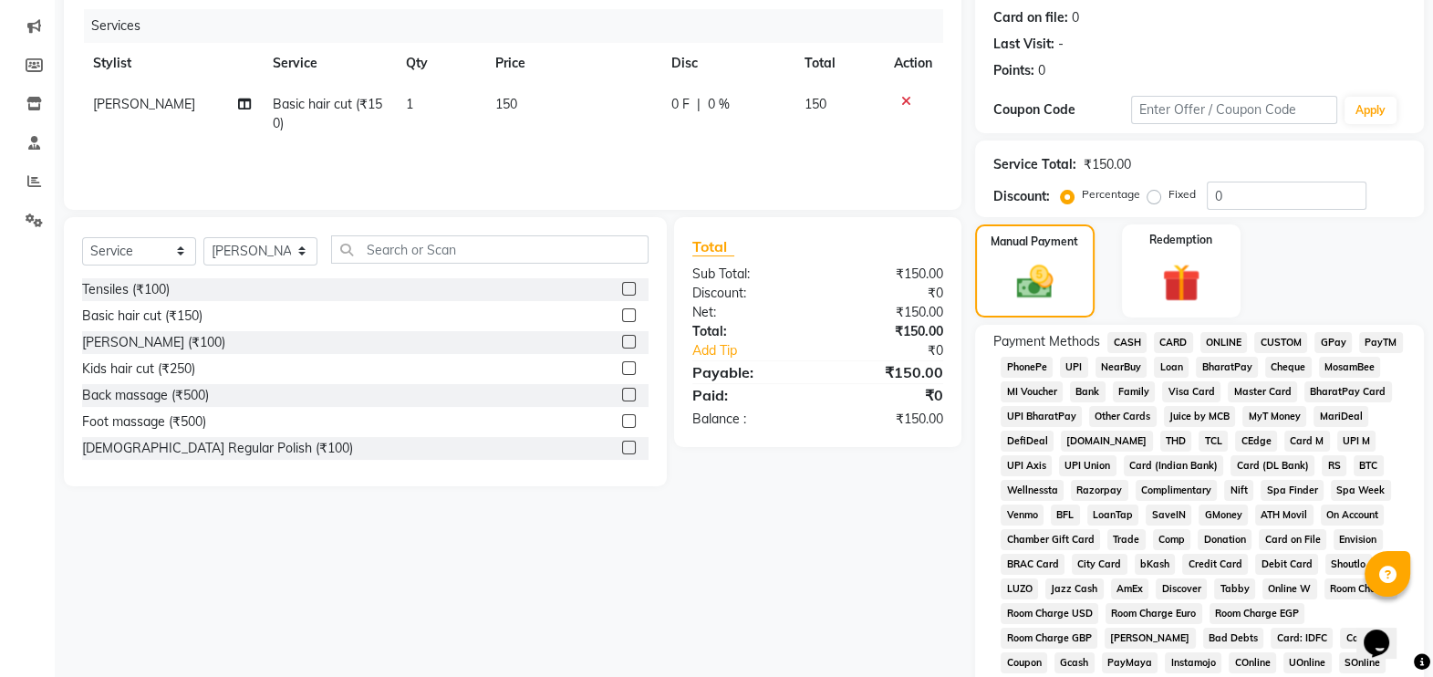
scroll to position [227, 0]
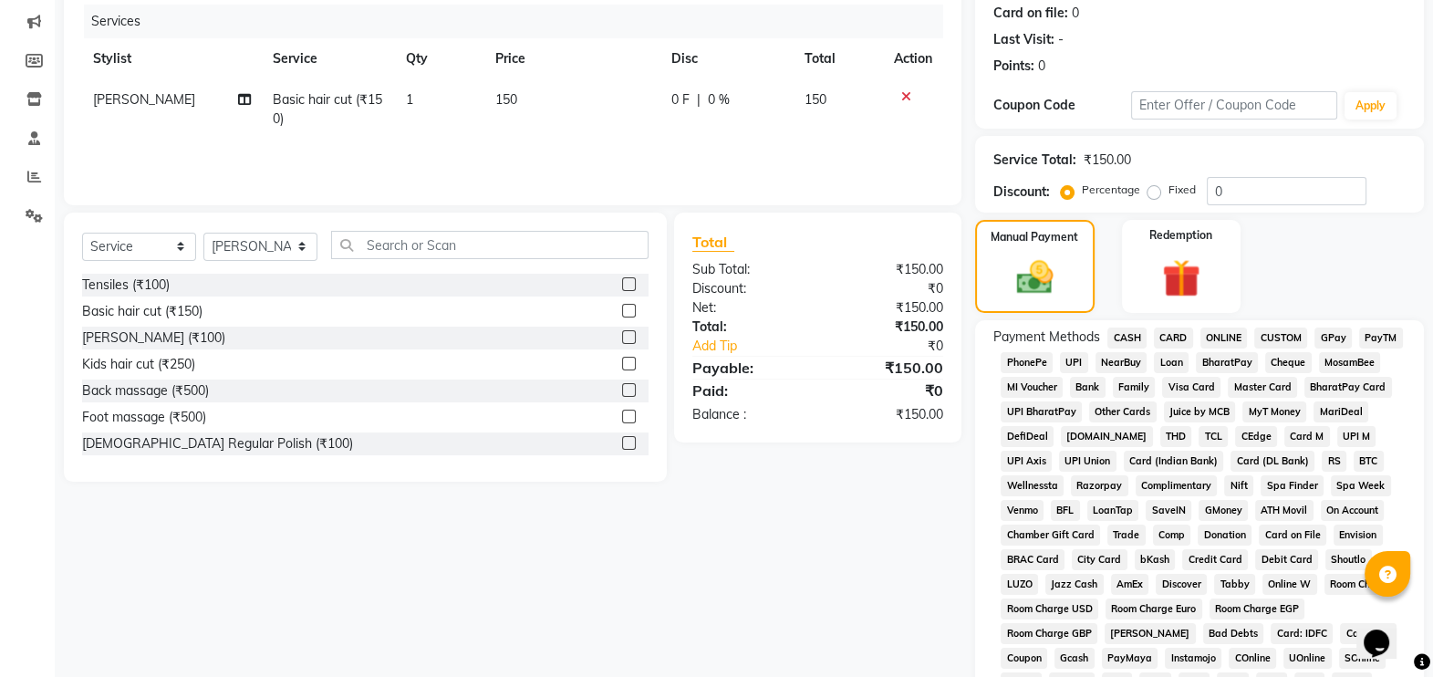
click at [1131, 333] on span "CASH" at bounding box center [1127, 338] width 39 height 21
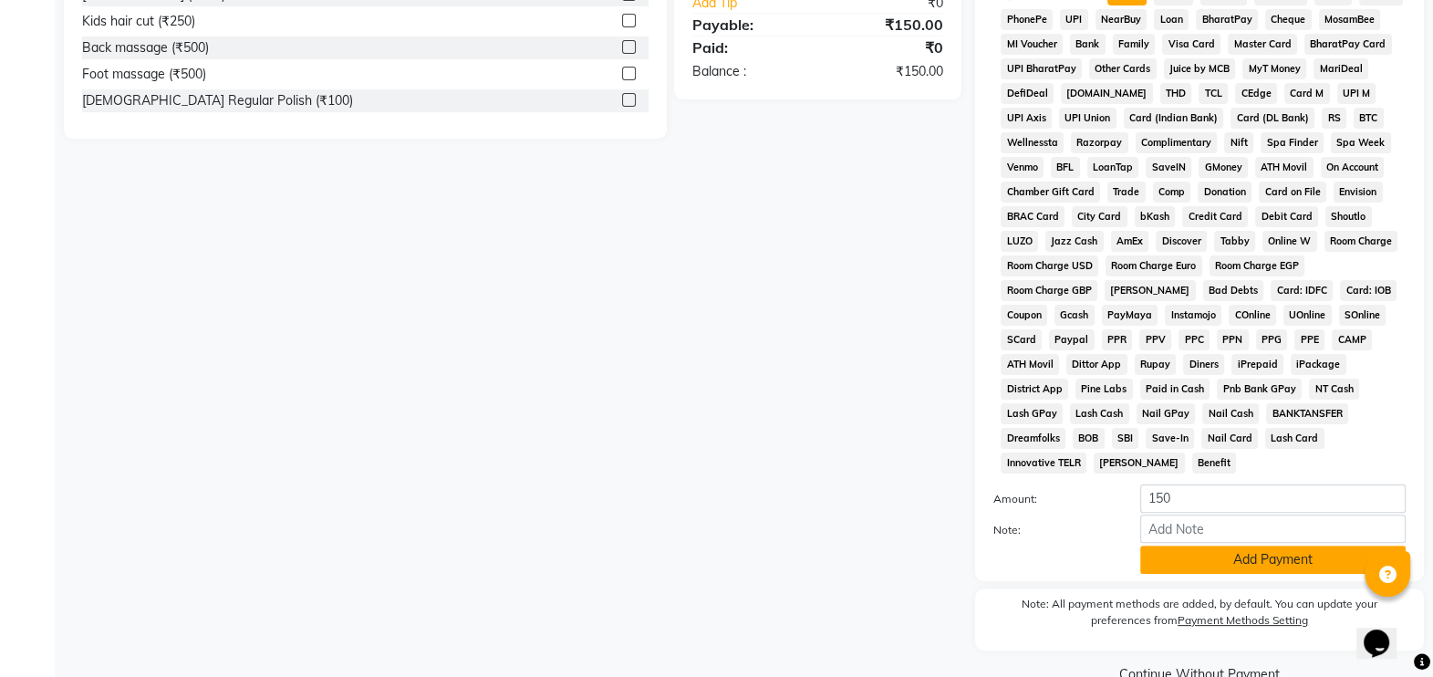
click at [1221, 546] on button "Add Payment" at bounding box center [1272, 560] width 265 height 28
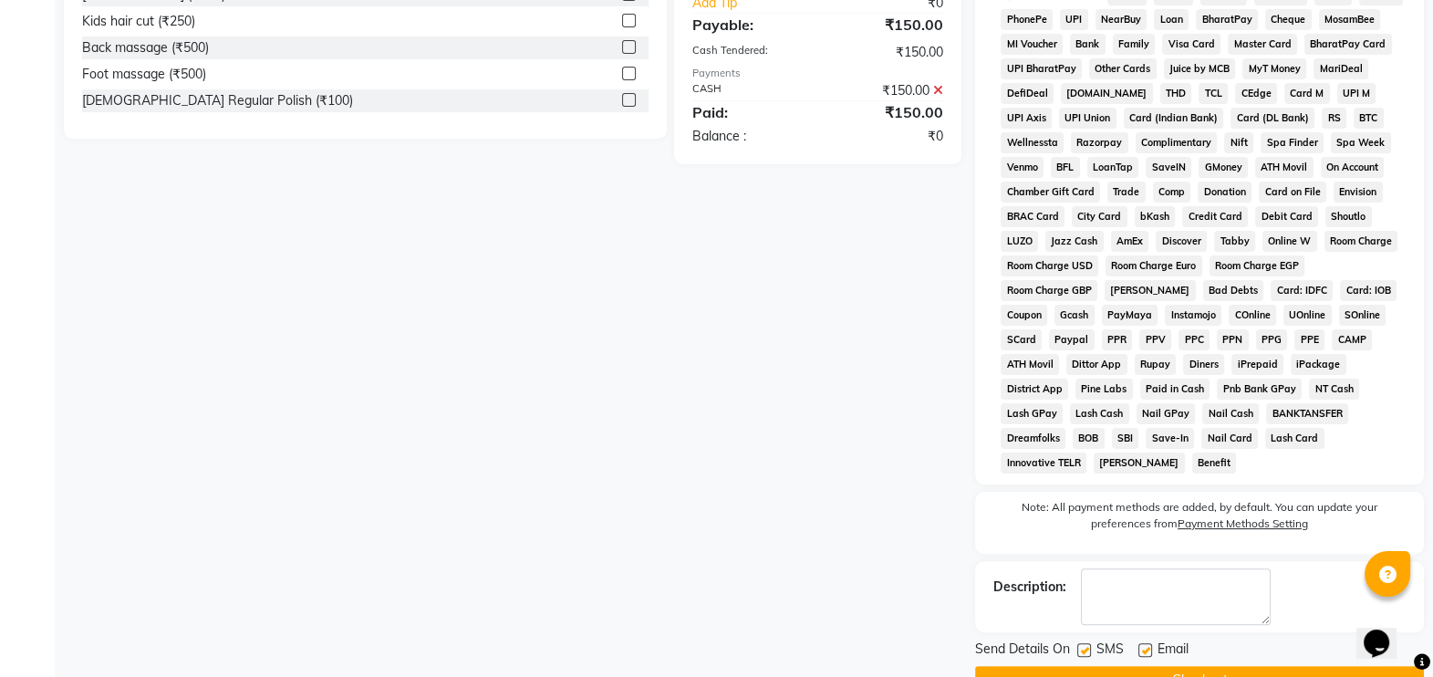
click at [1083, 643] on label at bounding box center [1084, 650] width 14 height 14
click at [1083, 645] on input "checkbox" at bounding box center [1083, 651] width 12 height 12
checkbox input "false"
click at [1091, 666] on button "Checkout" at bounding box center [1199, 680] width 449 height 28
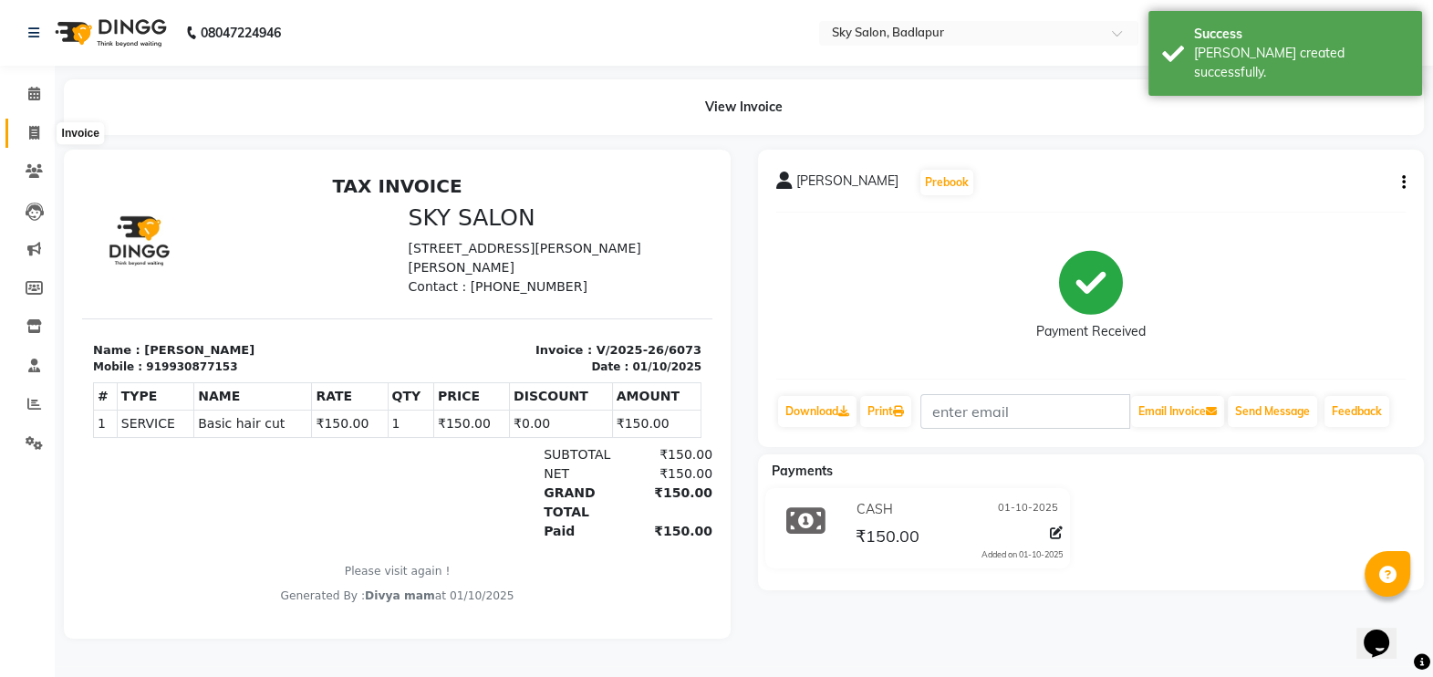
click at [26, 138] on span at bounding box center [34, 133] width 32 height 21
select select "service"
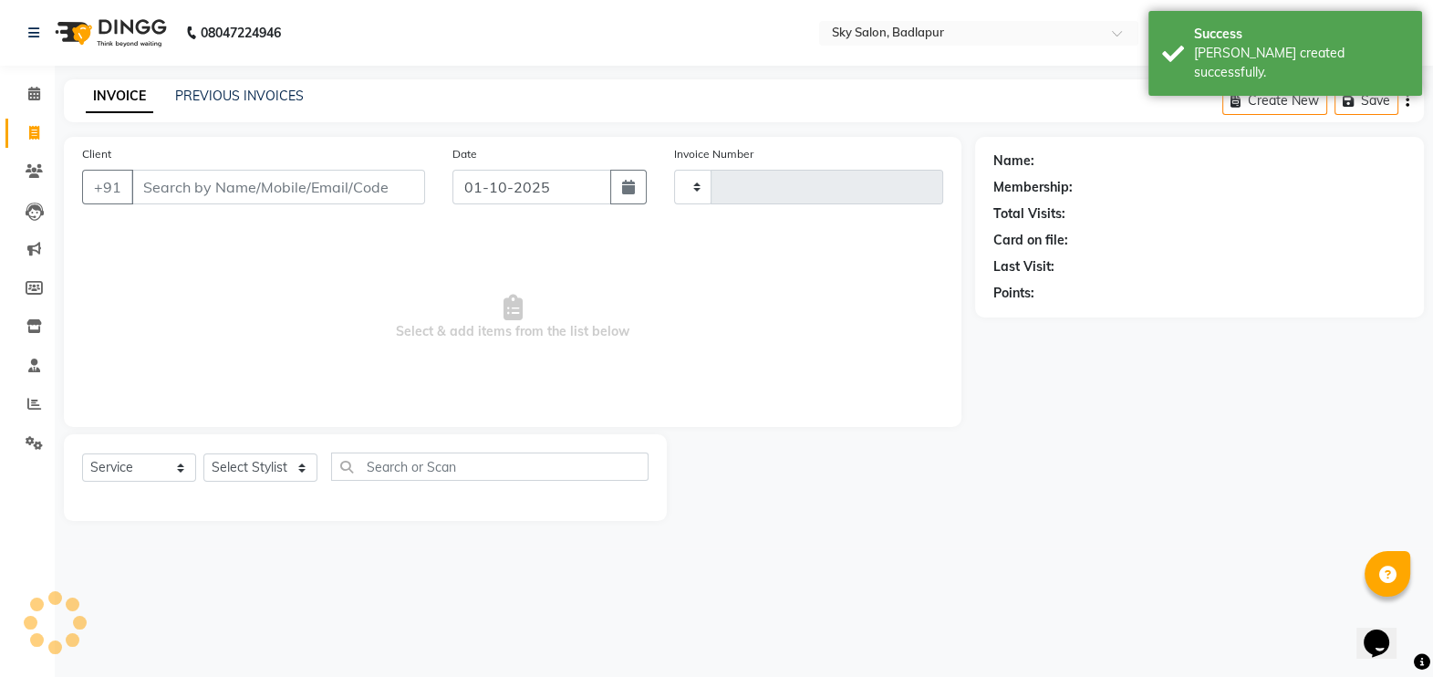
type input "6074"
select select "6927"
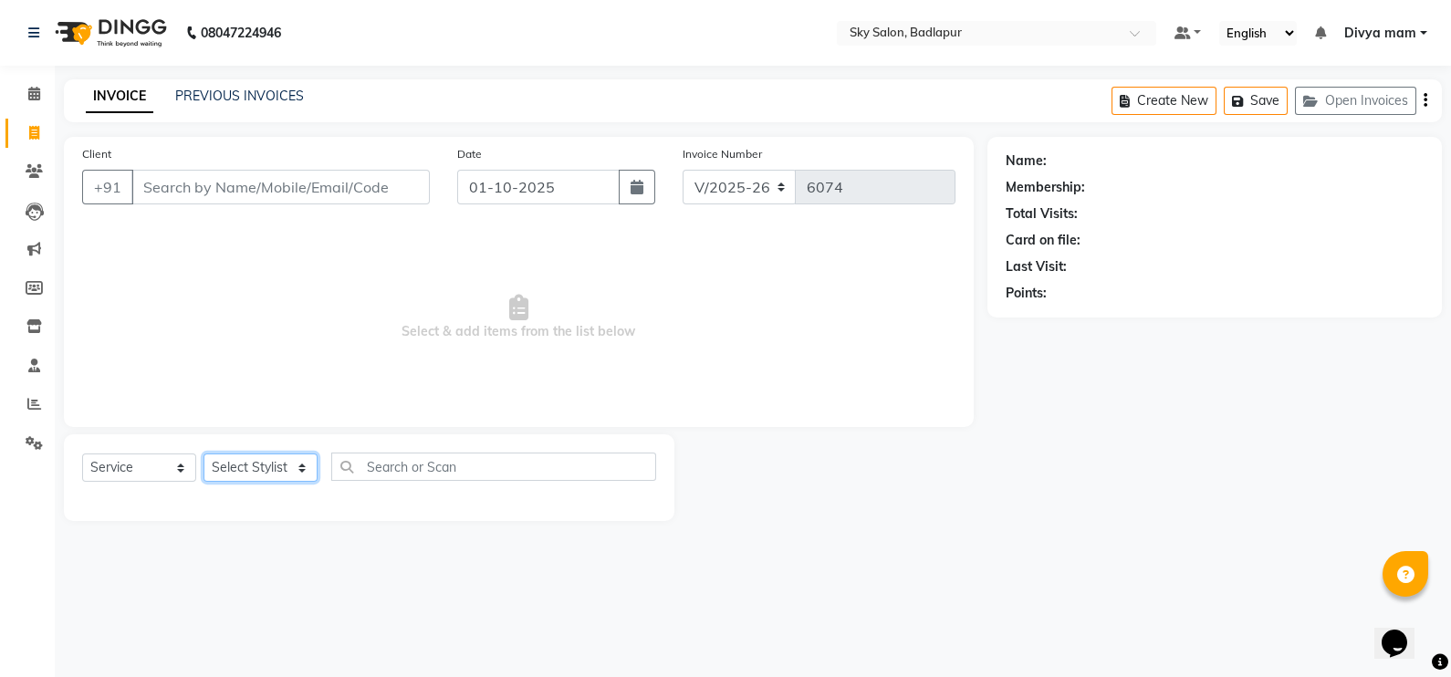
click at [292, 469] on select "Select Stylist [PERSON_NAME] [PERSON_NAME] [PERSON_NAME] [PERSON_NAME] mam [PER…" at bounding box center [260, 467] width 114 height 28
select select "60172"
click at [203, 454] on select "Select Stylist [PERSON_NAME] [PERSON_NAME] [PERSON_NAME] [PERSON_NAME] mam [PER…" at bounding box center [260, 467] width 114 height 28
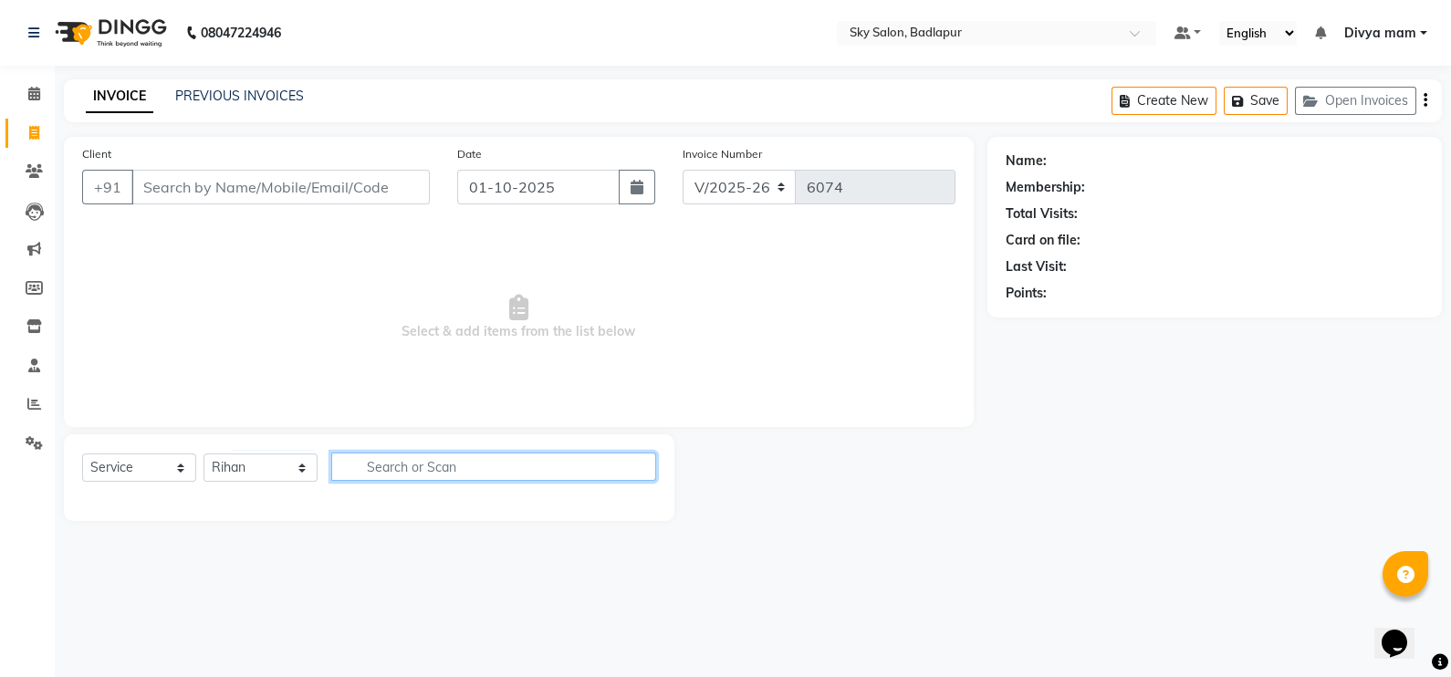
click at [373, 455] on input "text" at bounding box center [493, 466] width 325 height 28
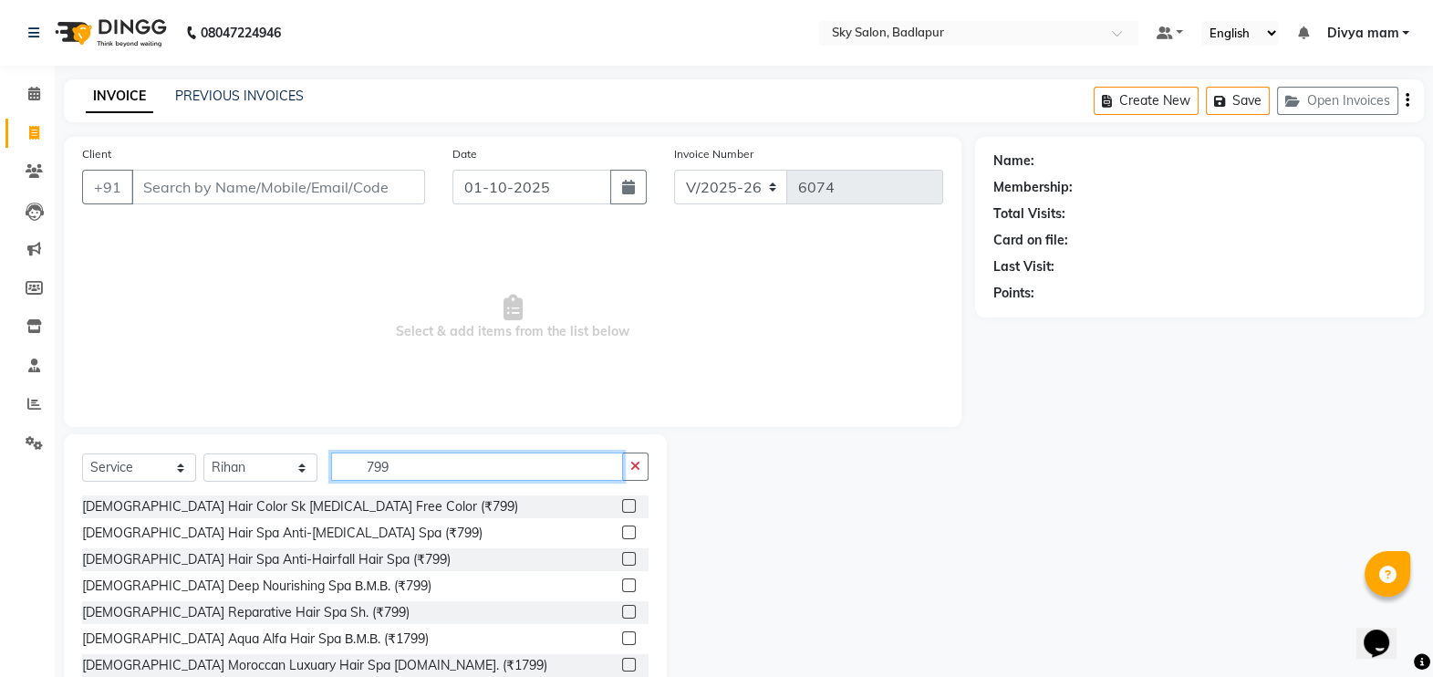
type input "799"
click at [622, 506] on label at bounding box center [629, 506] width 14 height 14
click at [622, 506] on input "checkbox" at bounding box center [628, 507] width 12 height 12
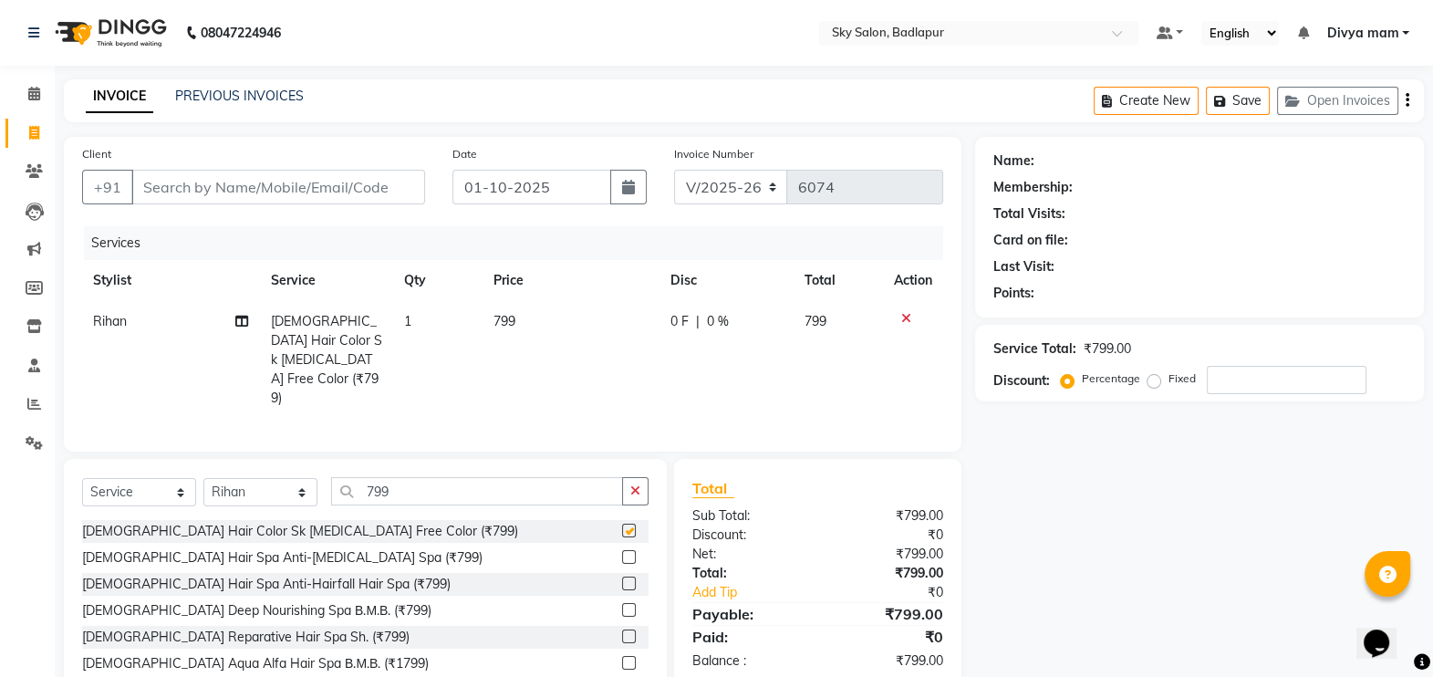
checkbox input "false"
click at [405, 477] on input "799" at bounding box center [477, 491] width 292 height 28
type input "7"
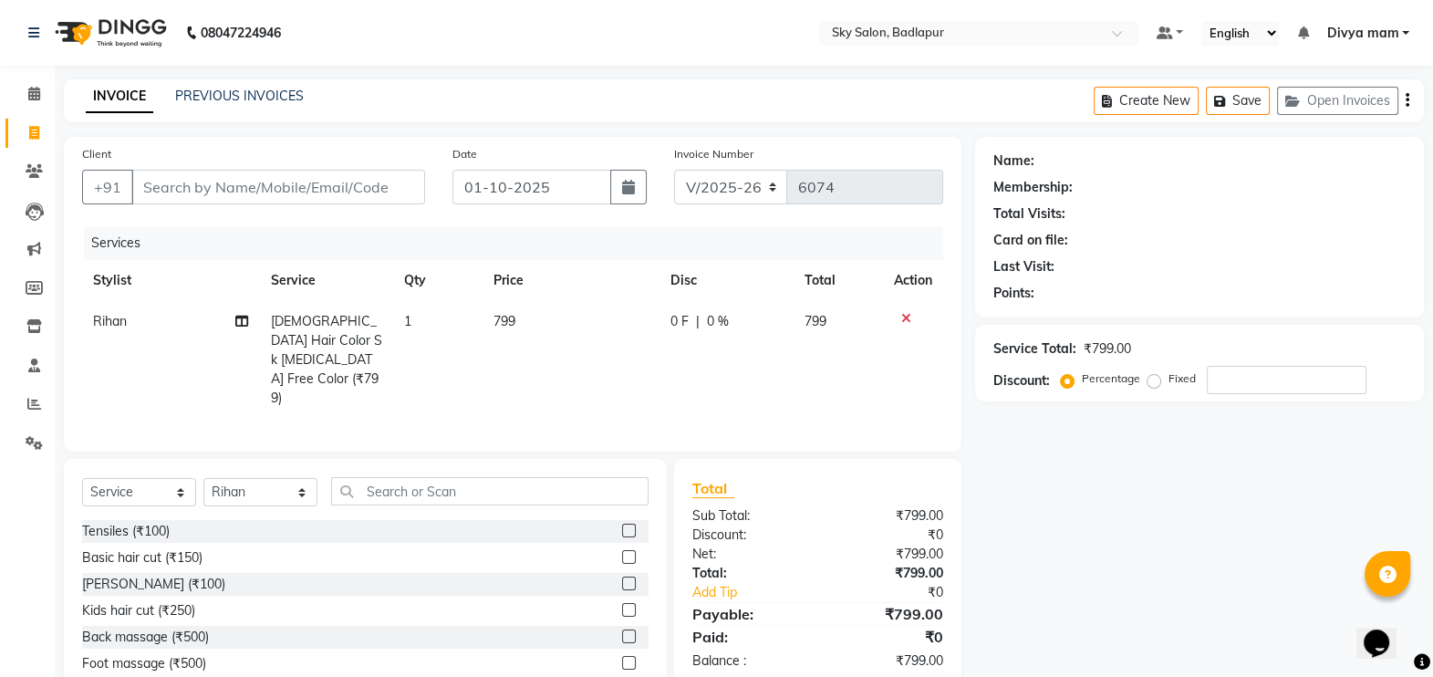
click at [622, 550] on label at bounding box center [629, 557] width 14 height 14
click at [622, 552] on input "checkbox" at bounding box center [628, 558] width 12 height 12
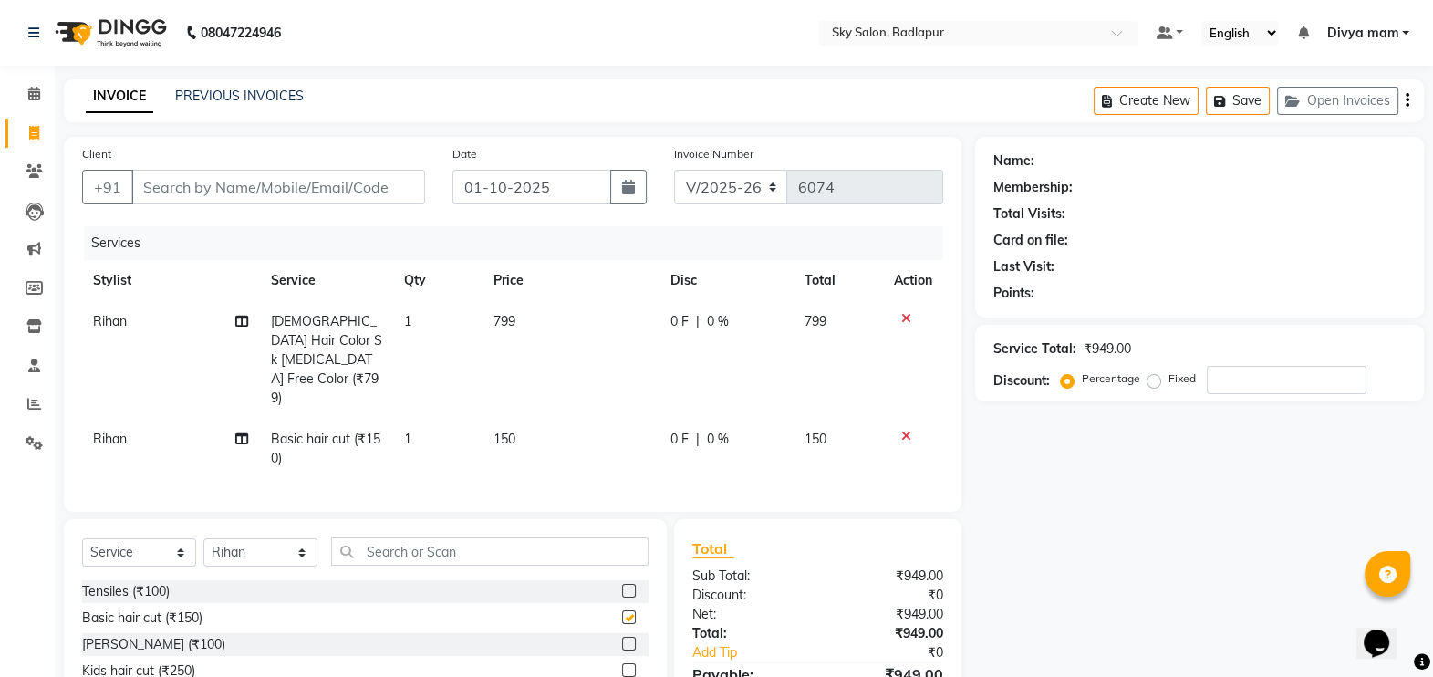
checkbox input "false"
click at [259, 184] on input "Client" at bounding box center [278, 187] width 294 height 35
type input "9"
type input "0"
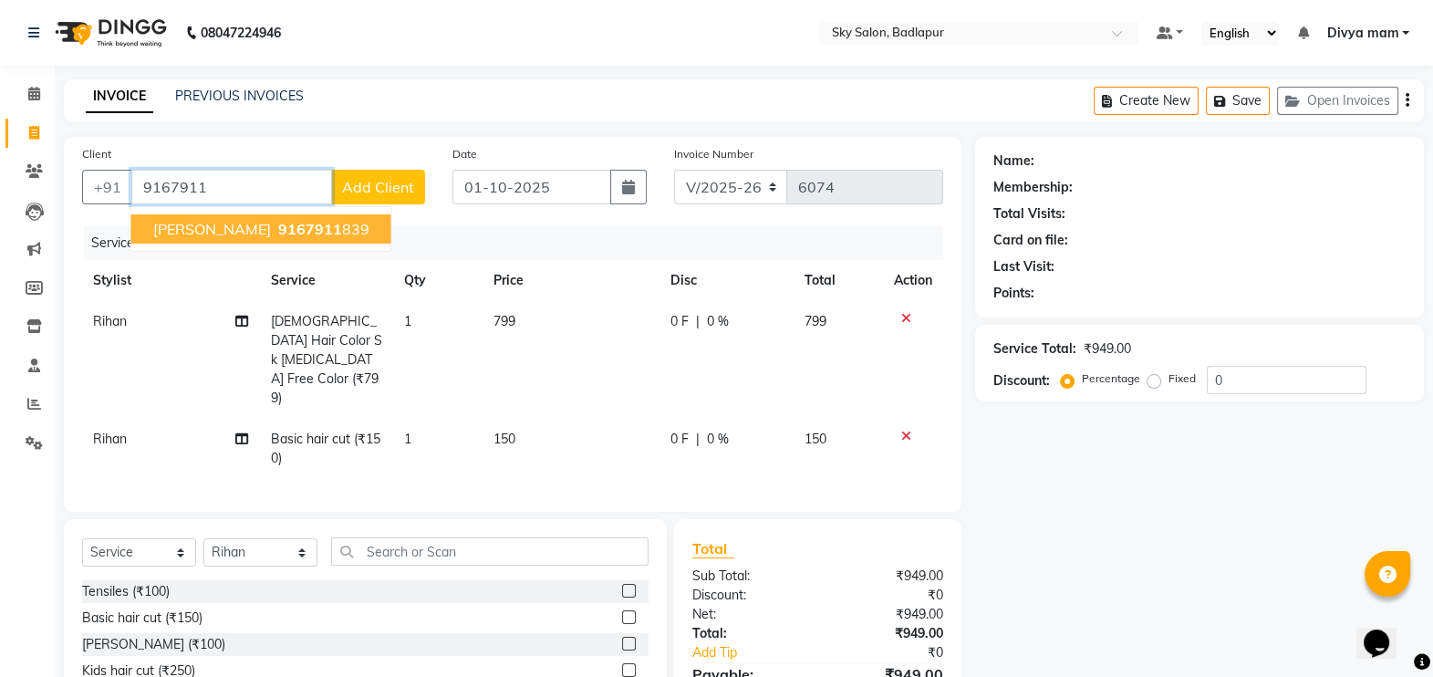
click at [290, 228] on span "9167911" at bounding box center [310, 229] width 64 height 18
type input "9167911839"
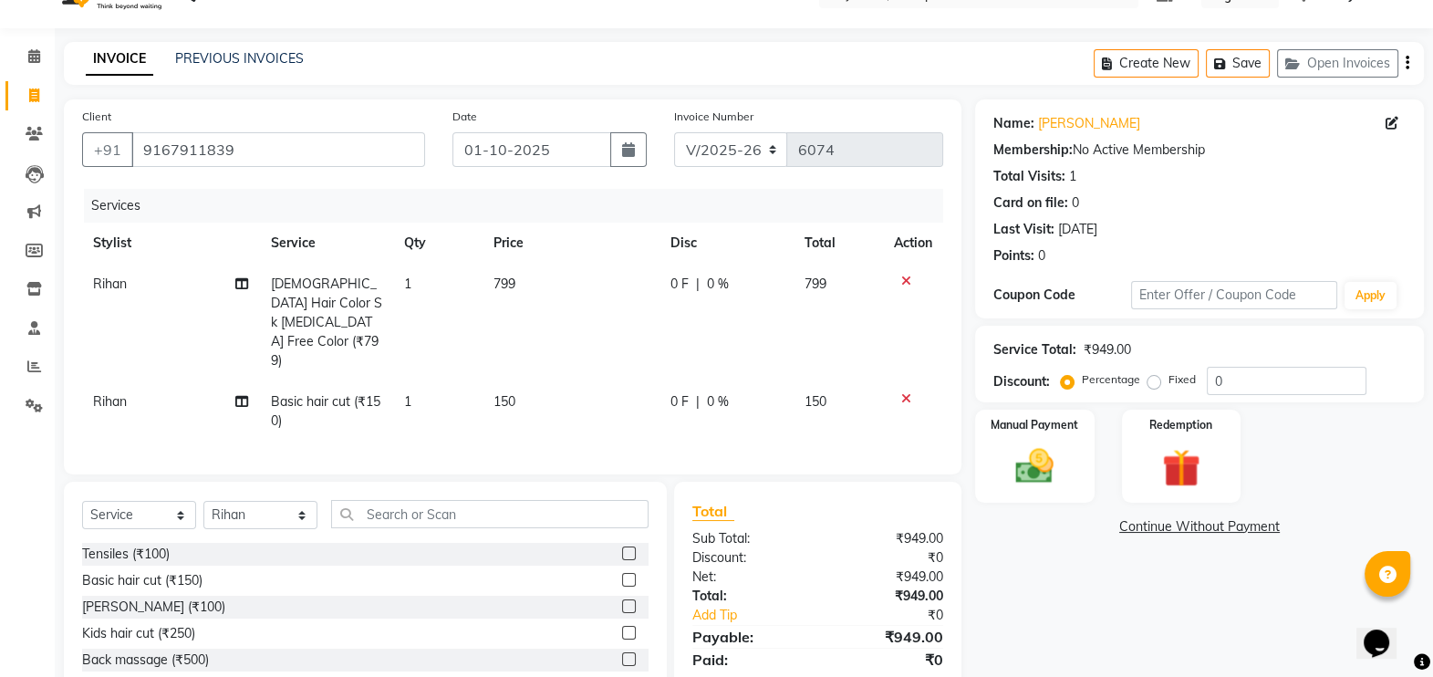
scroll to position [118, 0]
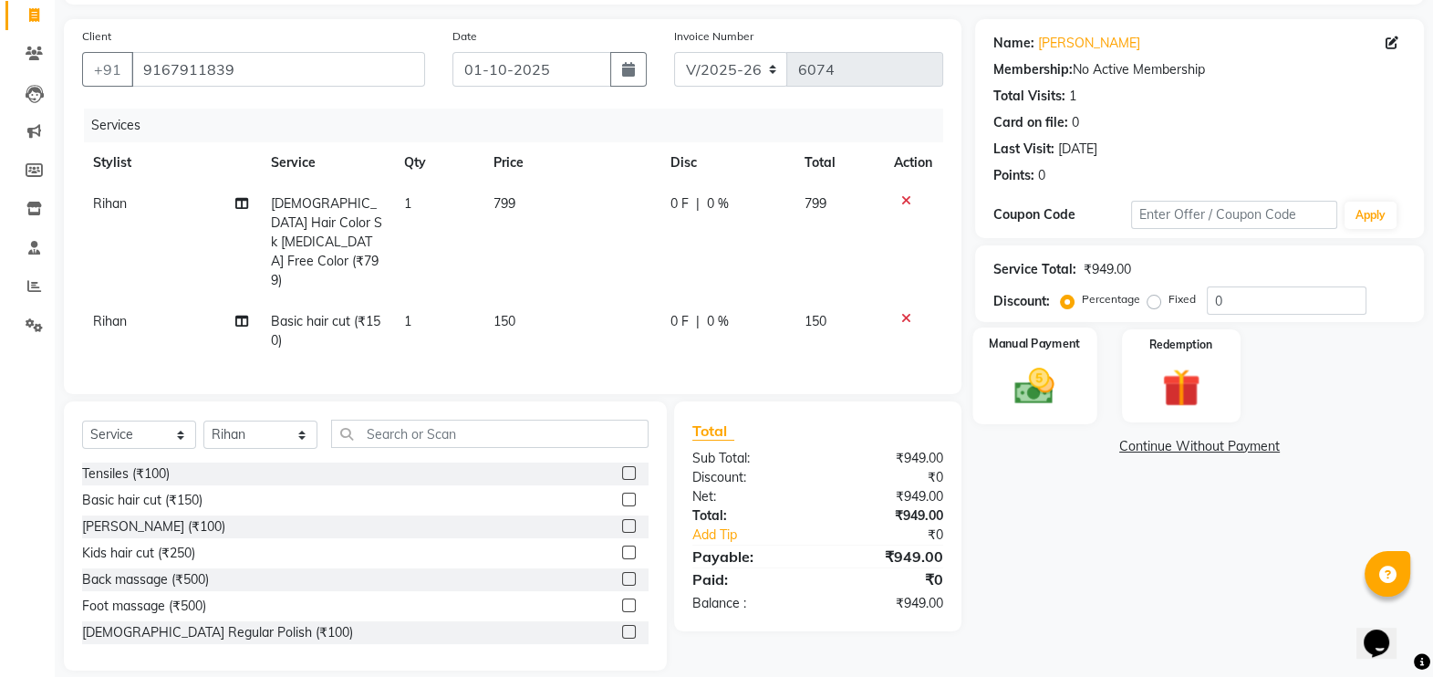
click at [1062, 368] on img at bounding box center [1035, 386] width 65 height 46
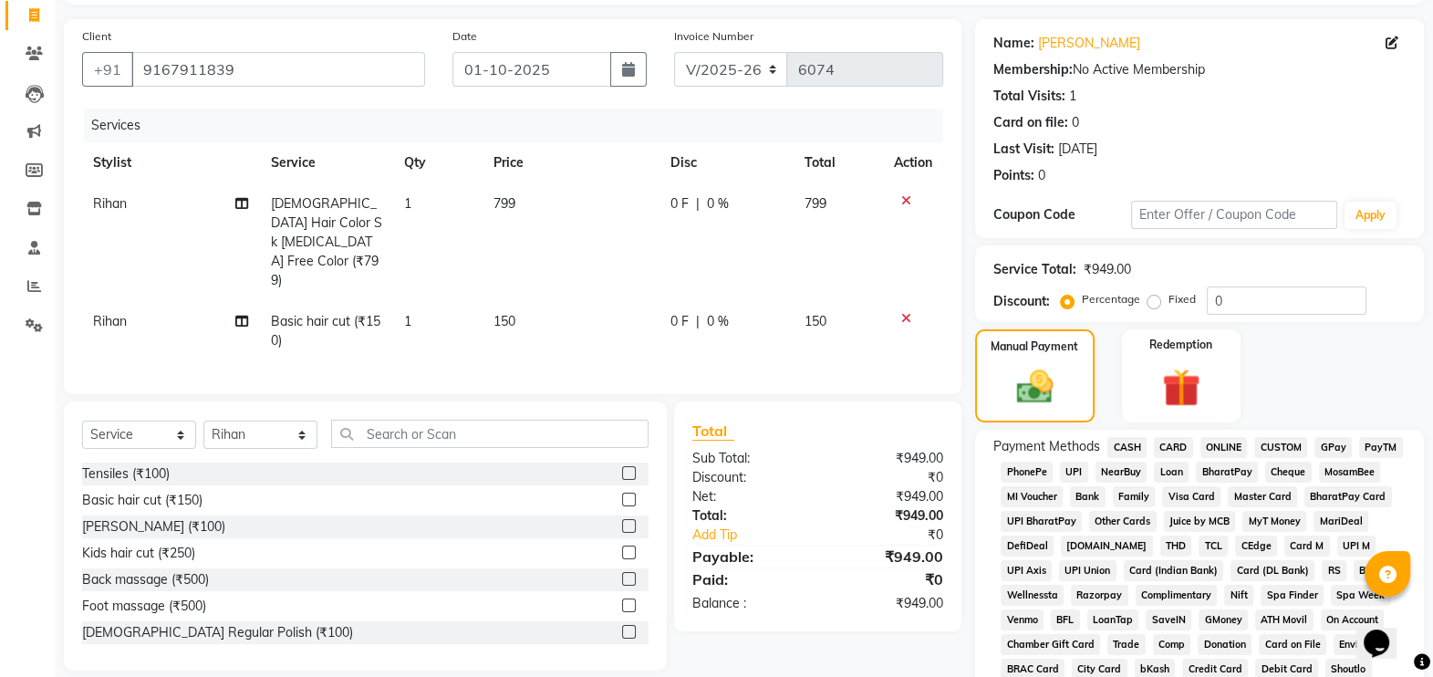
click at [1345, 450] on span "GPay" at bounding box center [1333, 447] width 37 height 21
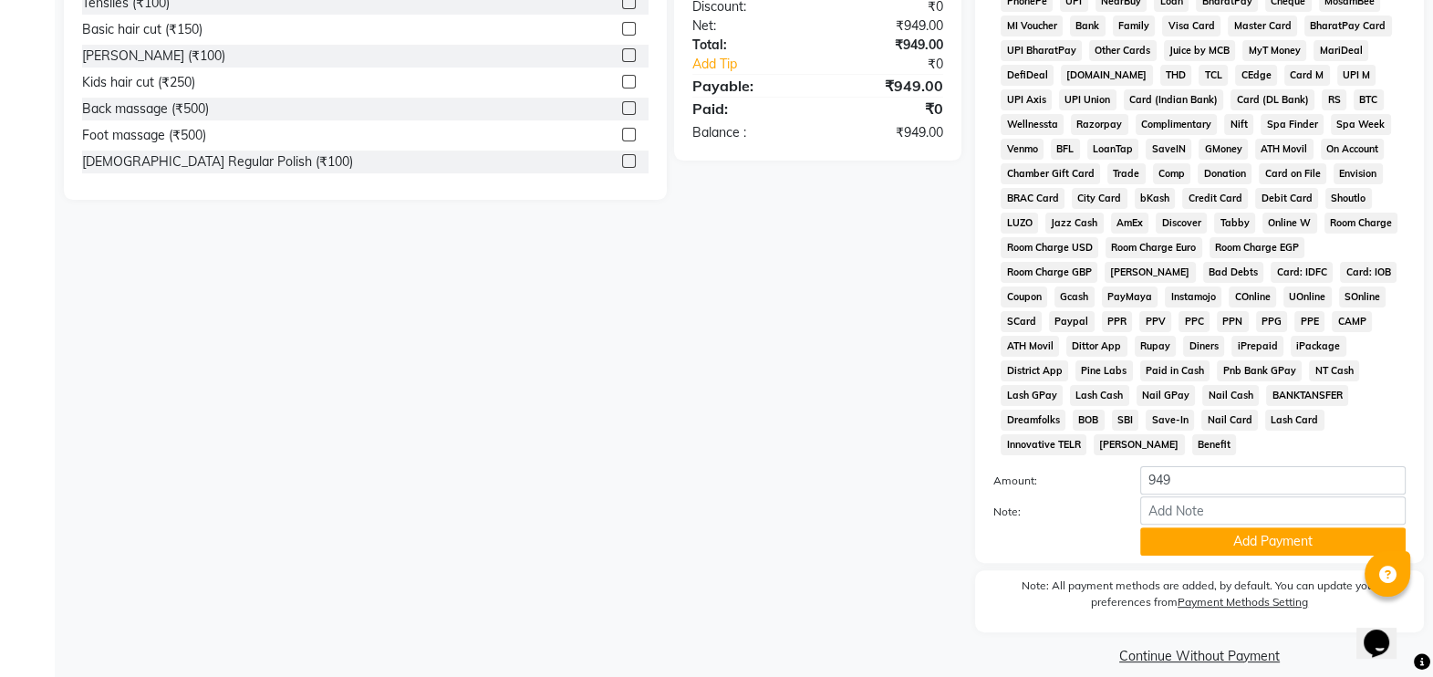
scroll to position [588, 0]
click at [1198, 527] on button "Add Payment" at bounding box center [1272, 541] width 265 height 28
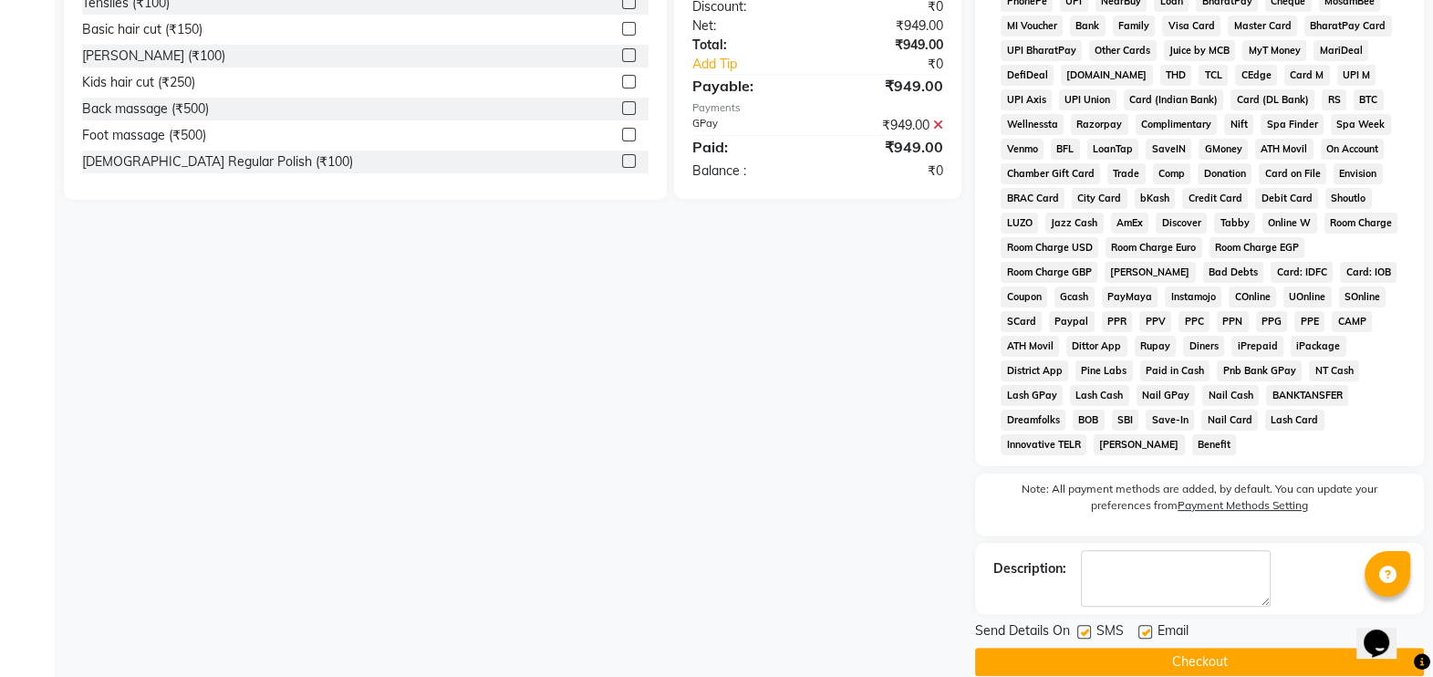
drag, startPoint x: 1086, startPoint y: 610, endPoint x: 1171, endPoint y: 669, distance: 103.7
click at [1086, 625] on label at bounding box center [1084, 632] width 14 height 14
click at [1086, 627] on input "checkbox" at bounding box center [1083, 633] width 12 height 12
checkbox input "false"
click at [1186, 648] on button "Checkout" at bounding box center [1199, 662] width 449 height 28
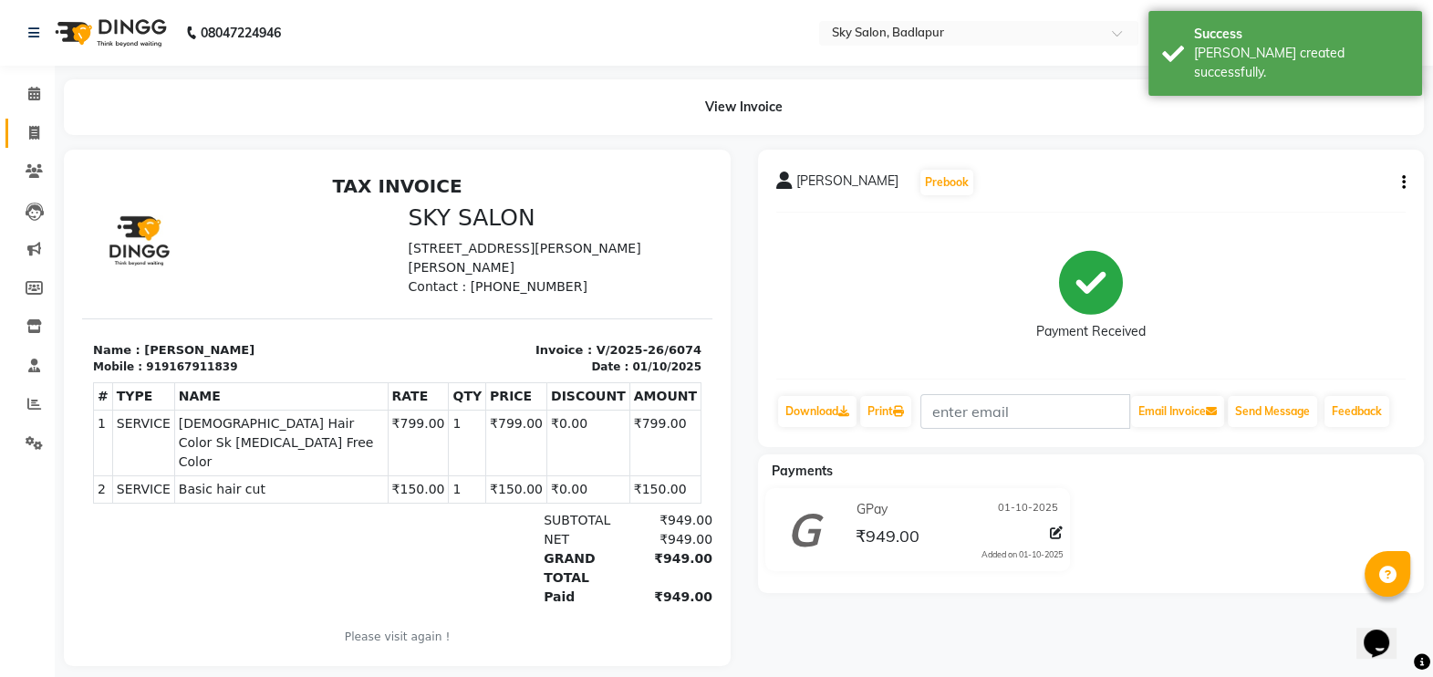
click at [36, 136] on icon at bounding box center [34, 133] width 10 height 14
select select "6927"
select select "service"
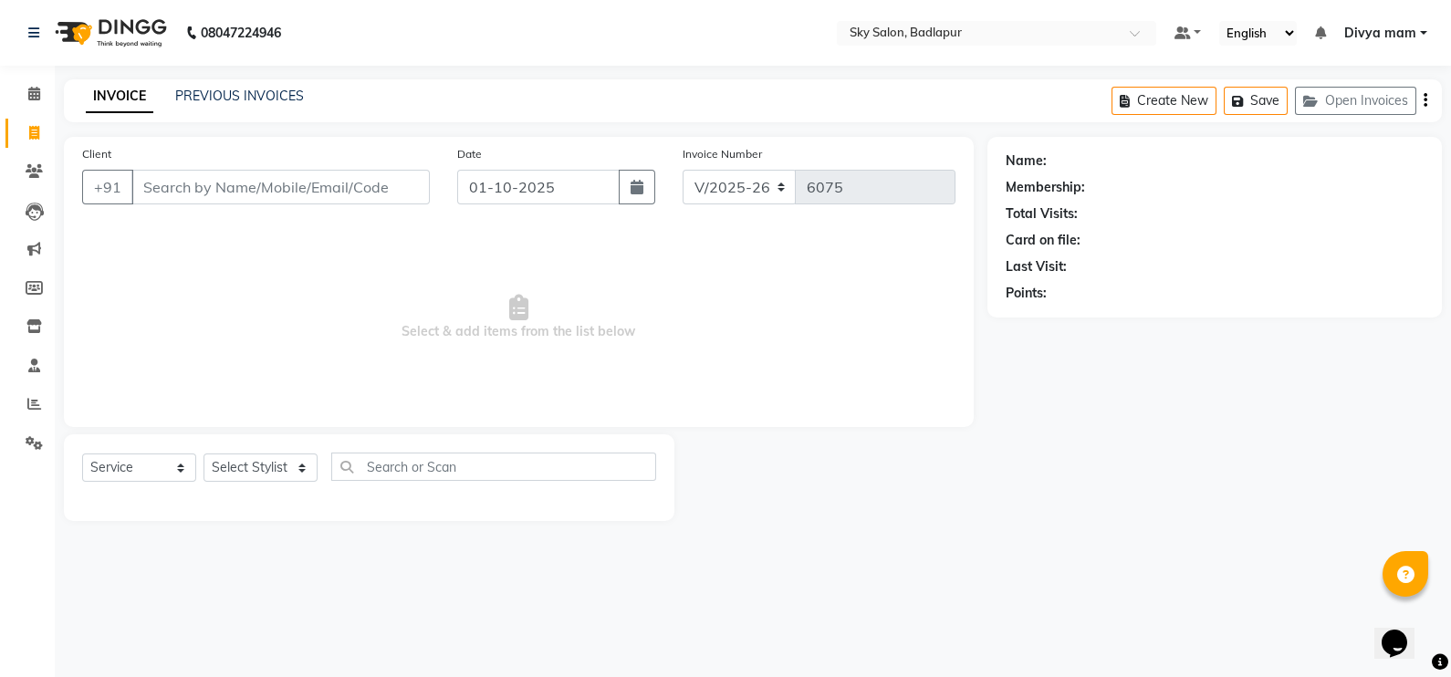
click at [203, 192] on input "Client" at bounding box center [280, 187] width 298 height 35
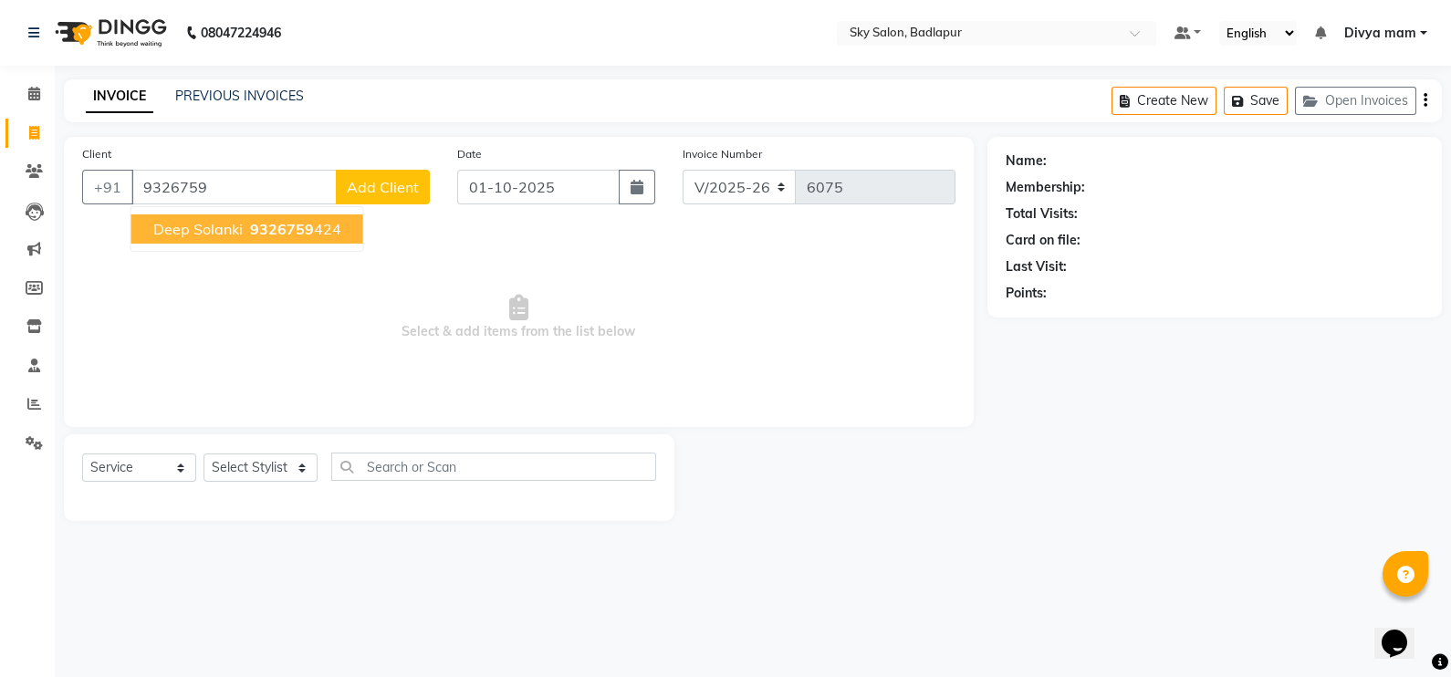
click at [307, 242] on button "deep solanki 9326759 424" at bounding box center [247, 228] width 232 height 29
type input "9326759424"
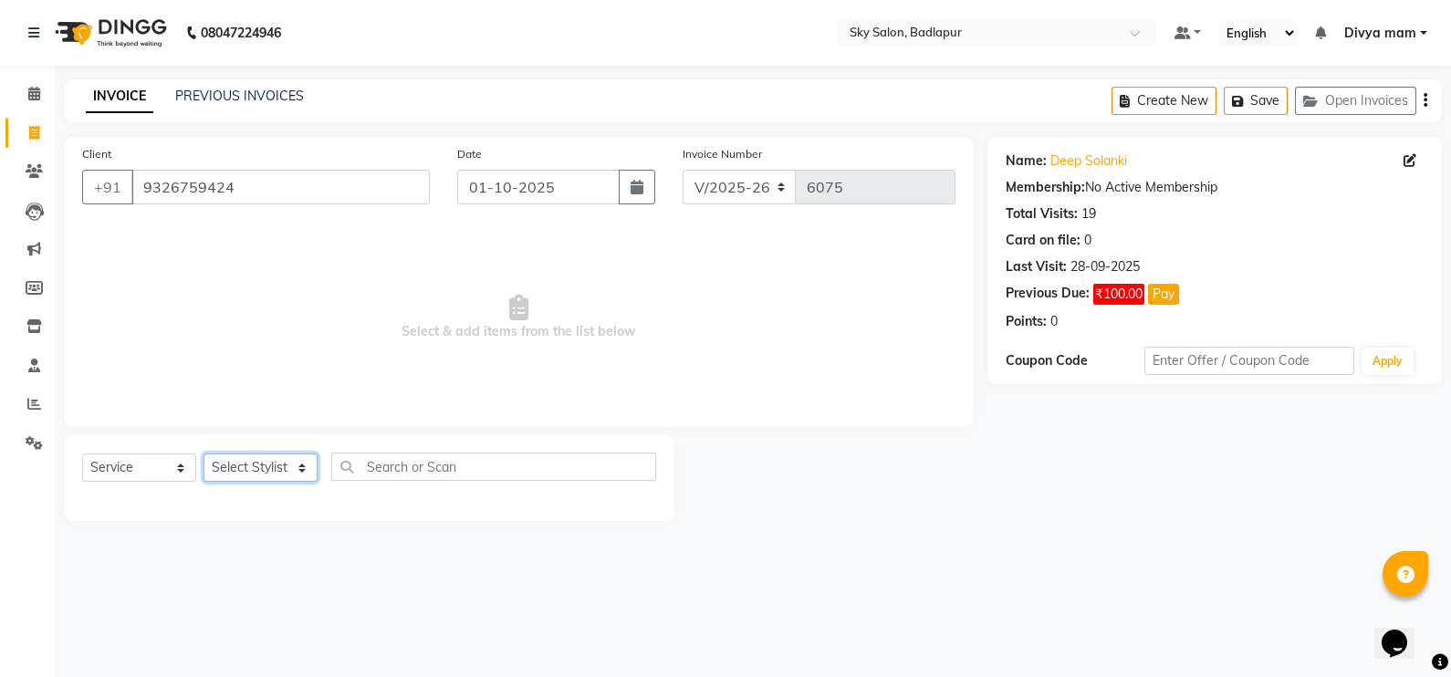
click at [303, 464] on select "Select Stylist [PERSON_NAME] [PERSON_NAME] [PERSON_NAME] [PERSON_NAME] mam [PER…" at bounding box center [260, 467] width 114 height 28
select select "75183"
click at [203, 454] on select "Select Stylist [PERSON_NAME] [PERSON_NAME] [PERSON_NAME] [PERSON_NAME] mam [PER…" at bounding box center [260, 467] width 114 height 28
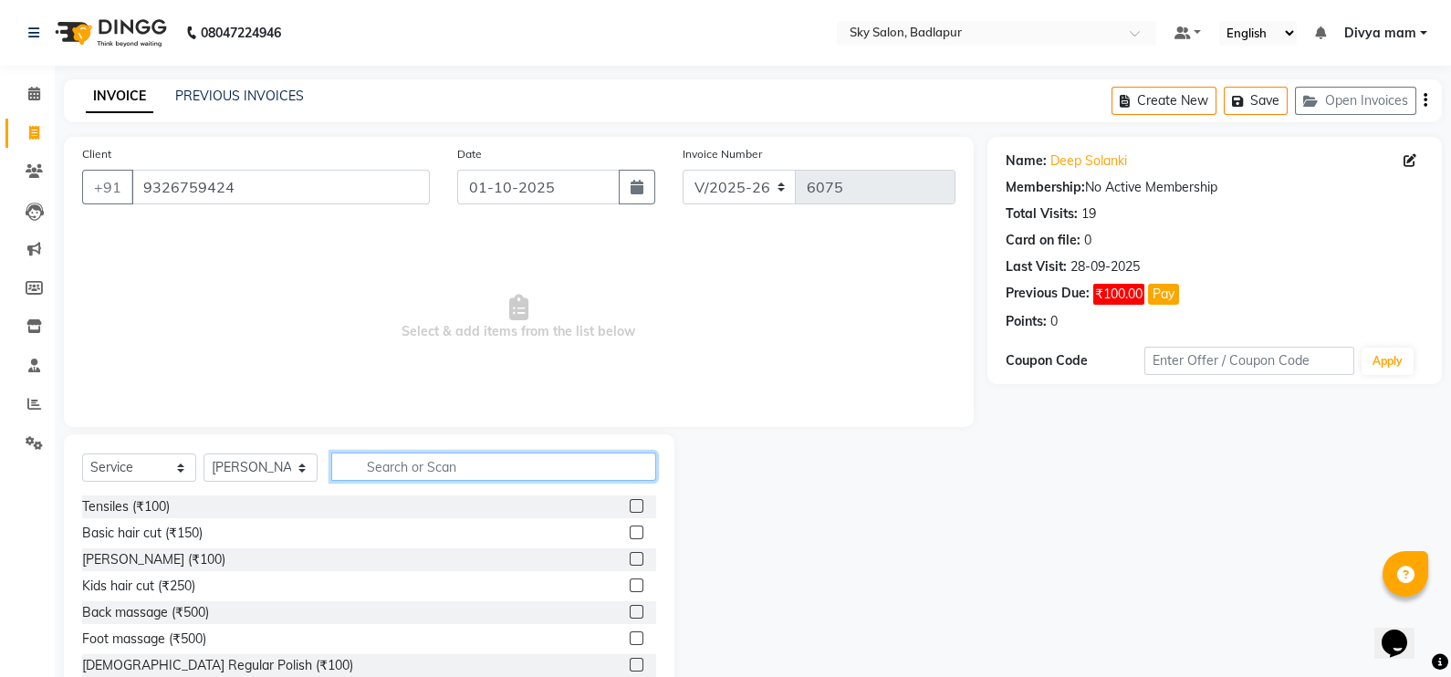
click at [392, 463] on input "text" at bounding box center [493, 466] width 325 height 28
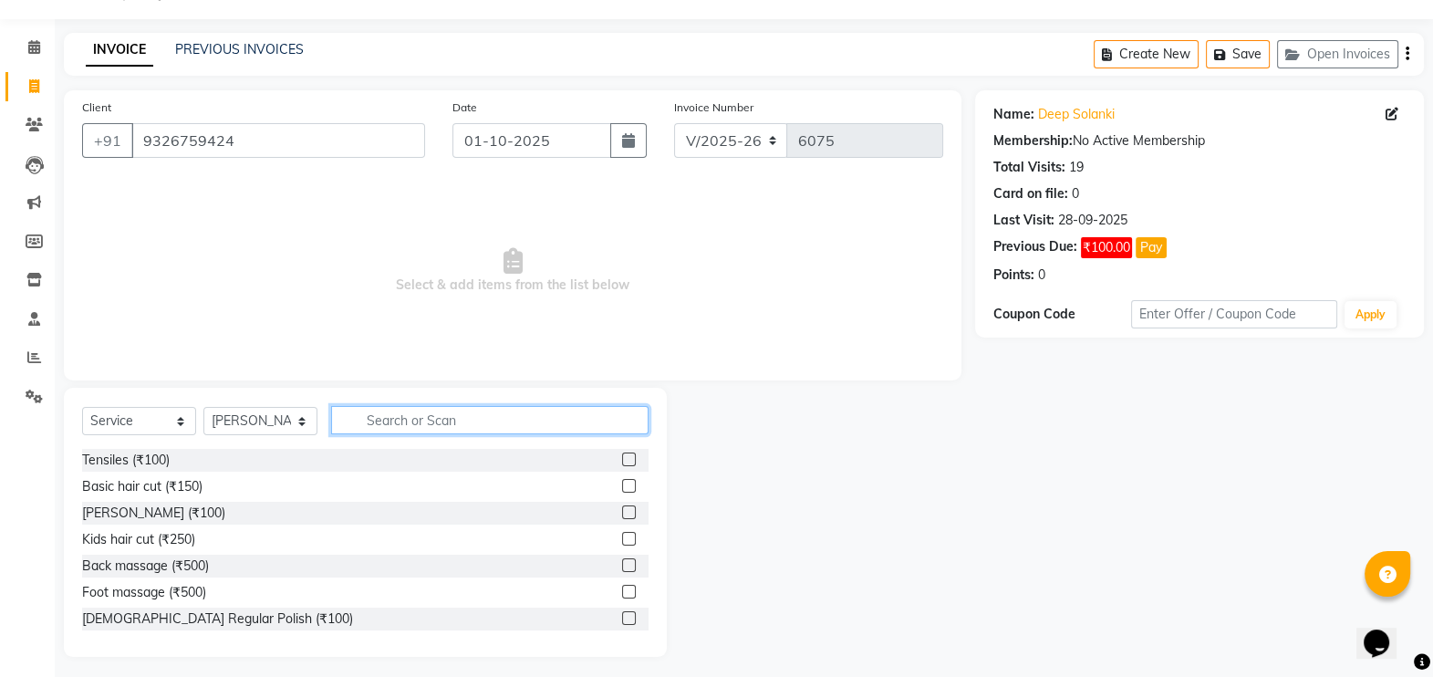
scroll to position [54, 0]
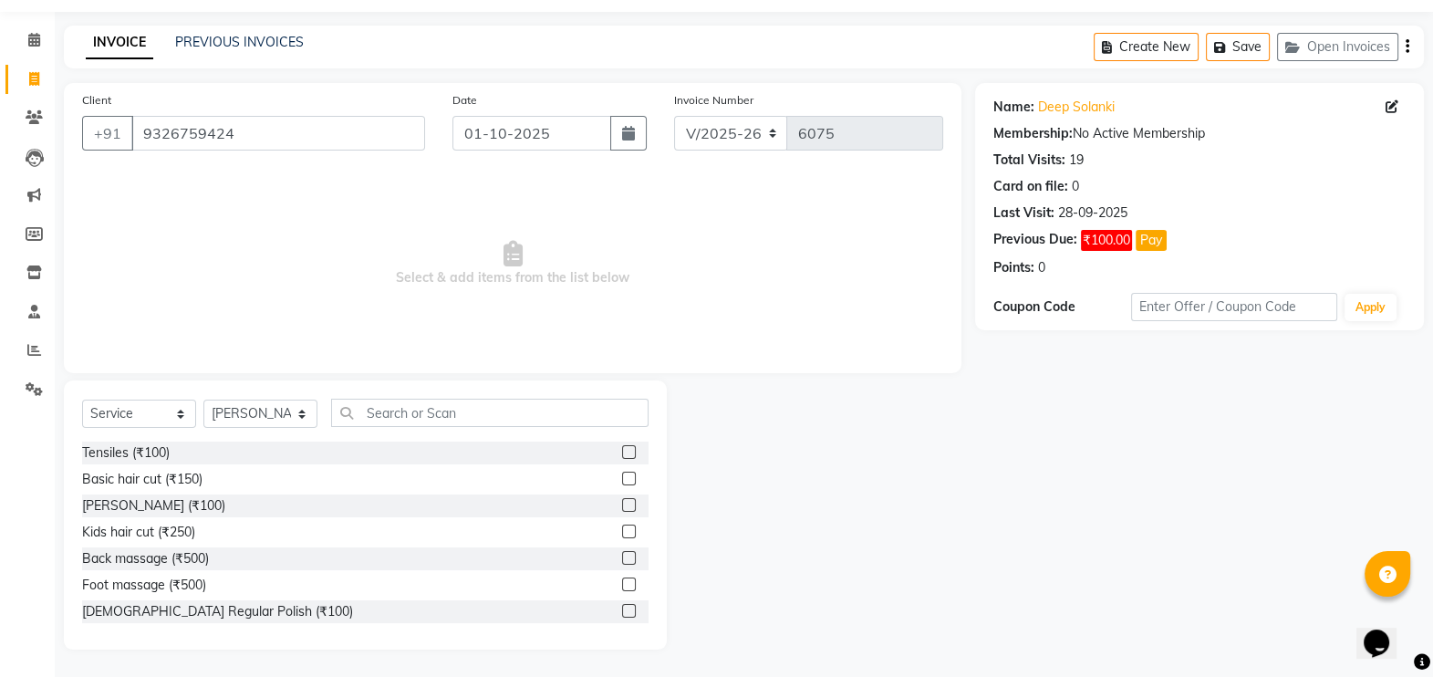
click at [622, 479] on label at bounding box center [629, 479] width 14 height 14
click at [622, 479] on input "checkbox" at bounding box center [628, 479] width 12 height 12
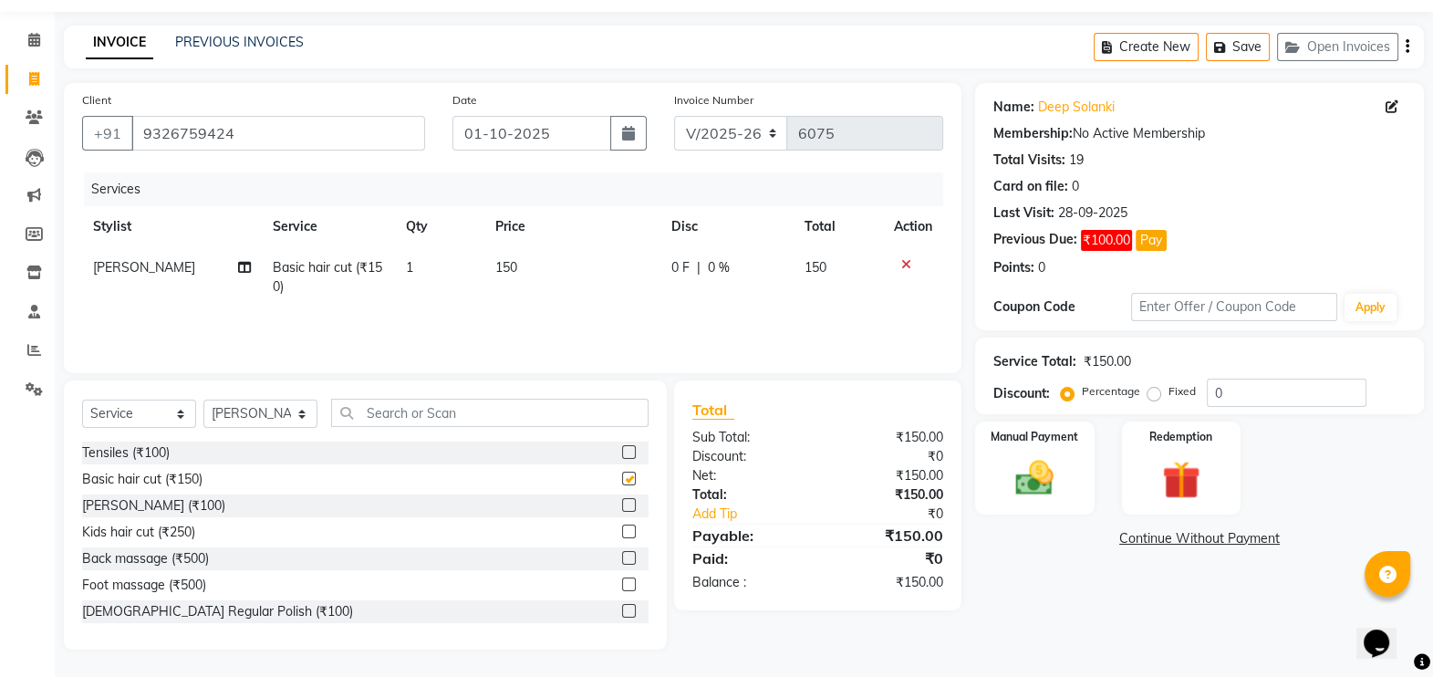
checkbox input "false"
click at [622, 505] on label at bounding box center [629, 505] width 14 height 14
click at [622, 505] on input "checkbox" at bounding box center [628, 506] width 12 height 12
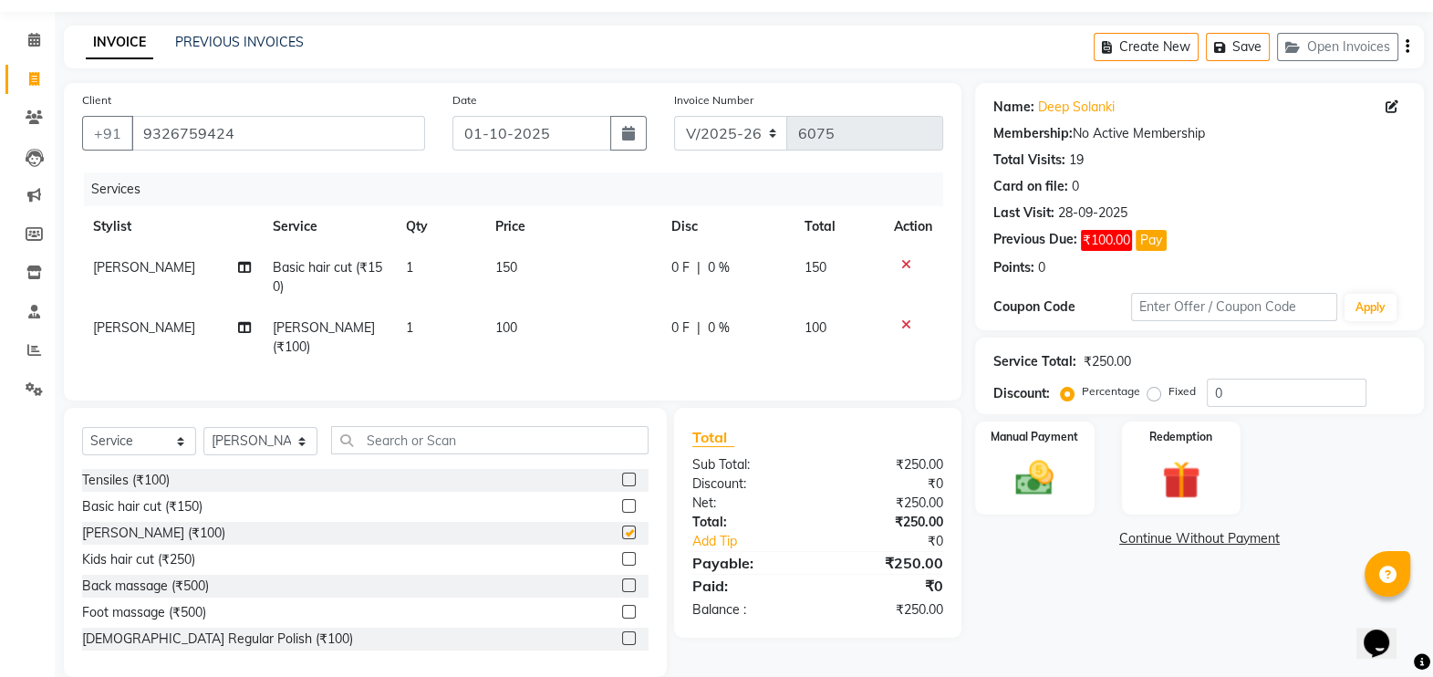
checkbox input "false"
click at [1063, 484] on img at bounding box center [1035, 478] width 65 height 46
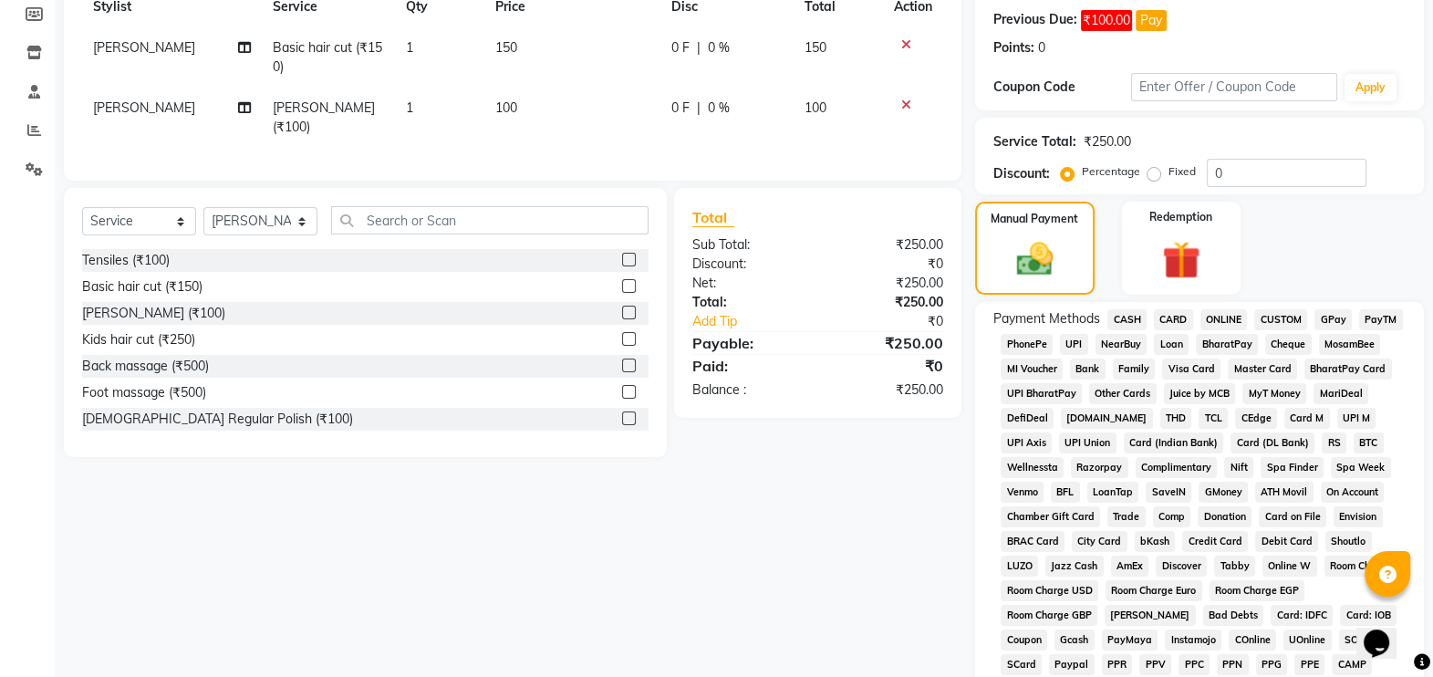
scroll to position [282, 0]
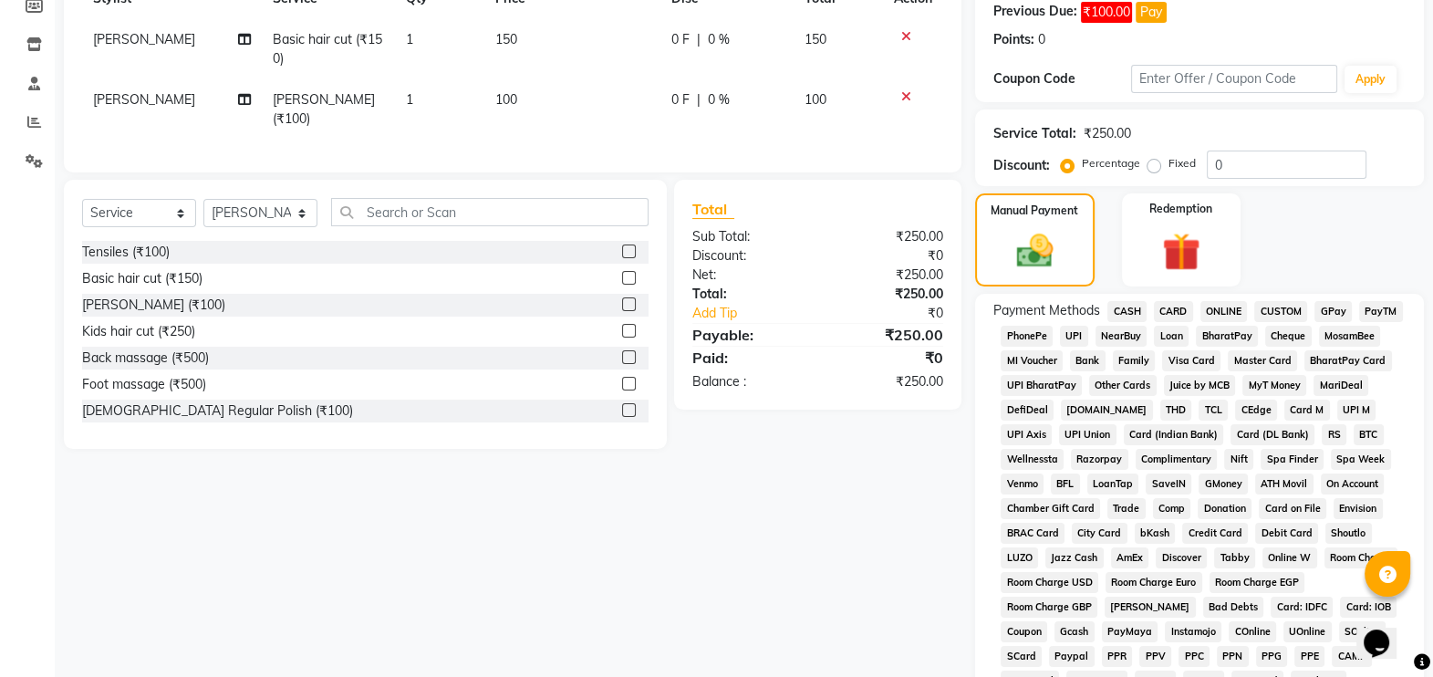
click at [1333, 311] on span "GPay" at bounding box center [1333, 311] width 37 height 21
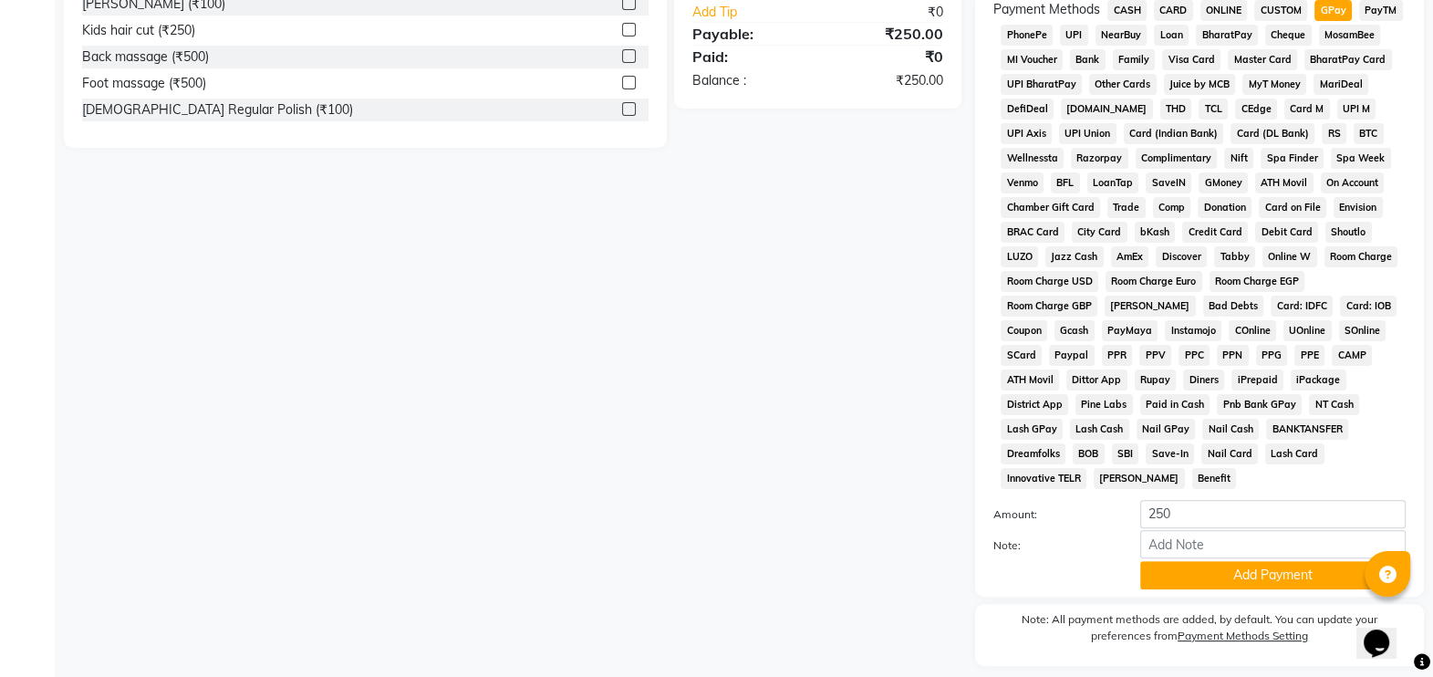
scroll to position [617, 0]
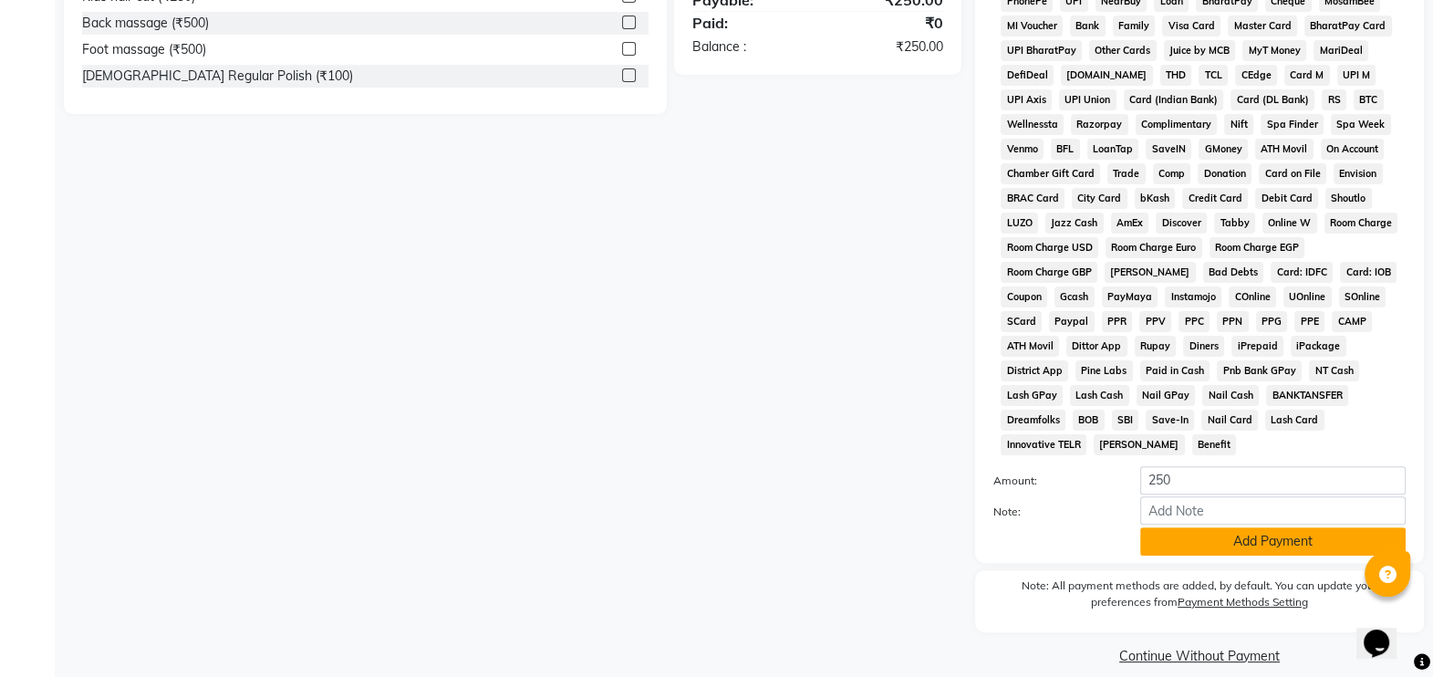
click at [1190, 527] on button "Add Payment" at bounding box center [1272, 541] width 265 height 28
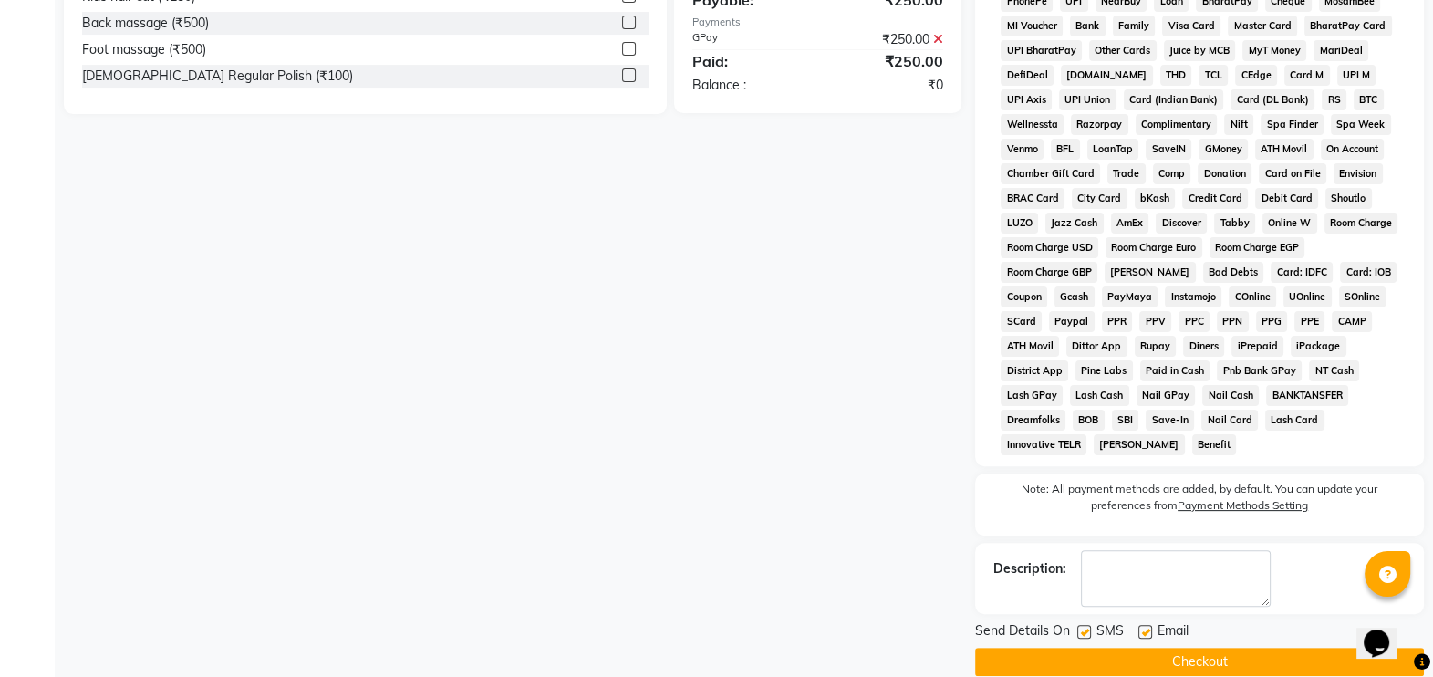
click at [1086, 625] on label at bounding box center [1084, 632] width 14 height 14
click at [1086, 627] on input "checkbox" at bounding box center [1083, 633] width 12 height 12
checkbox input "false"
click at [1114, 648] on button "Checkout" at bounding box center [1199, 662] width 449 height 28
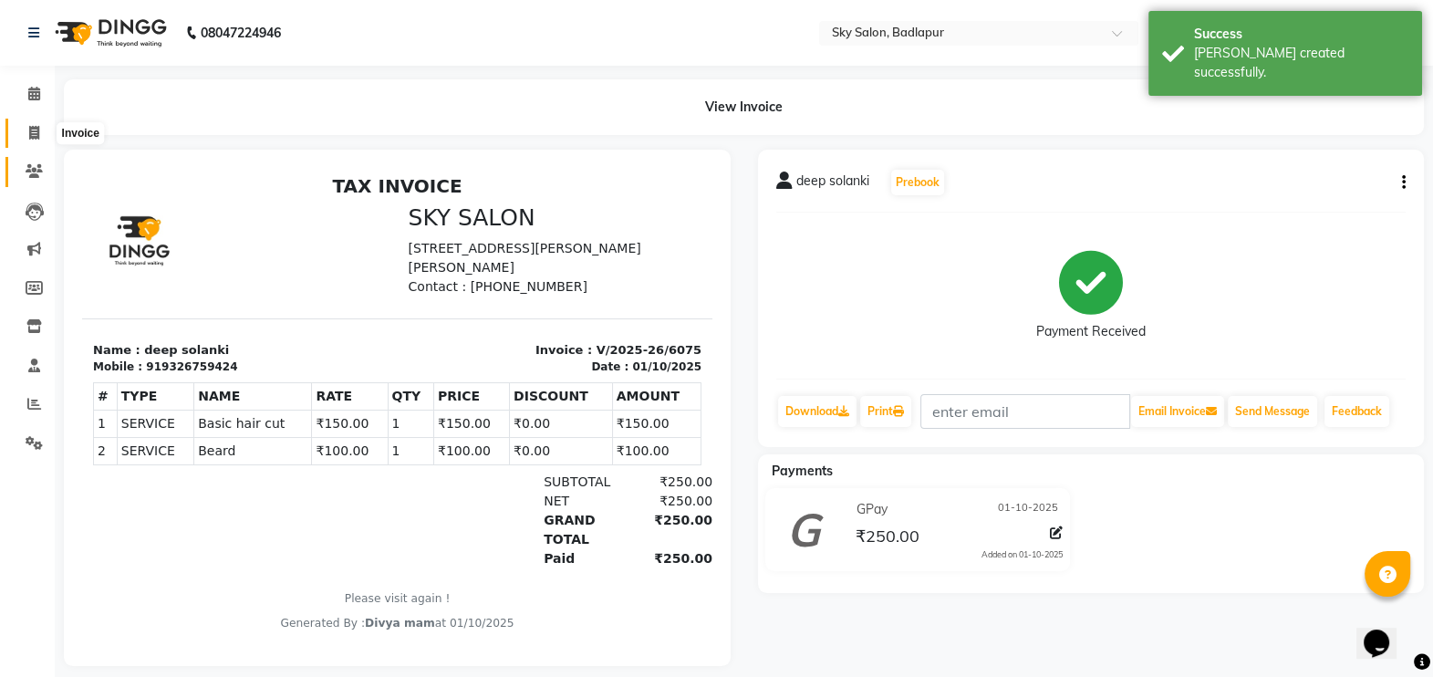
drag, startPoint x: 30, startPoint y: 138, endPoint x: 46, endPoint y: 160, distance: 26.8
click at [30, 138] on icon at bounding box center [34, 133] width 10 height 14
select select "6927"
select select "service"
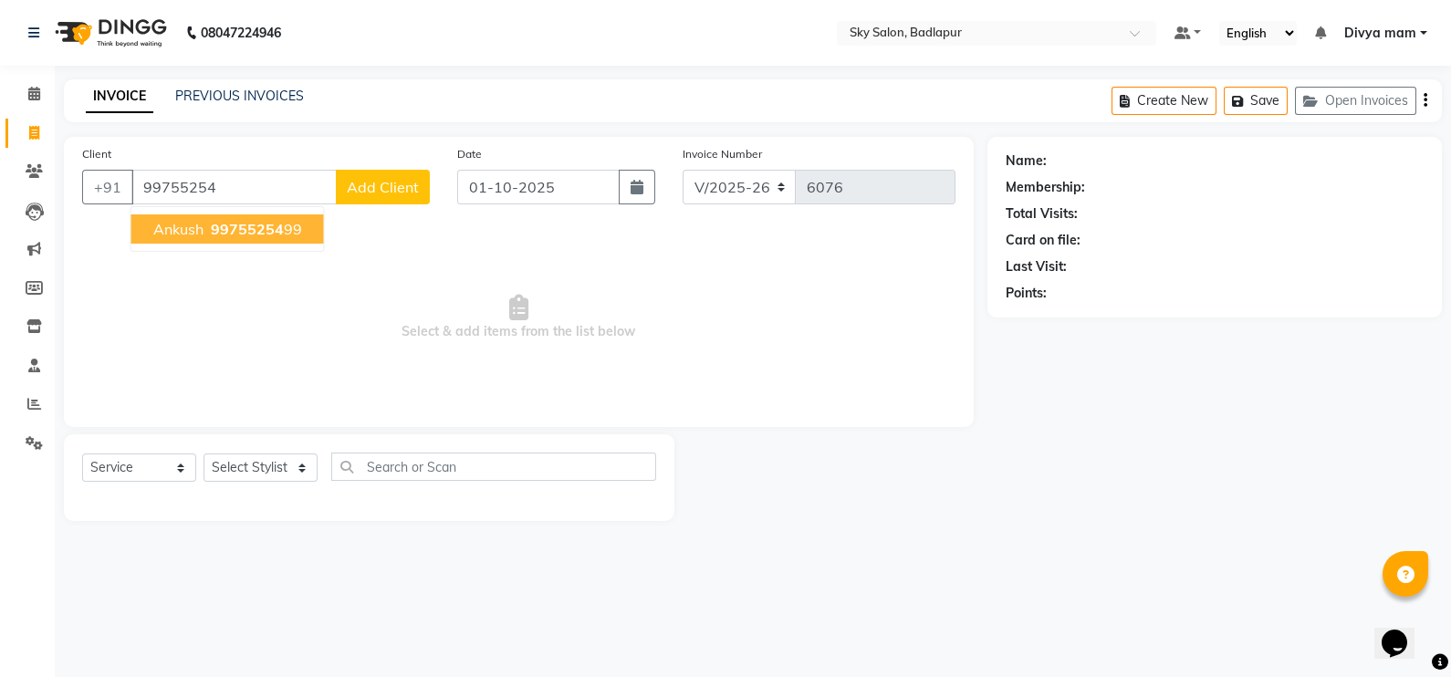
click at [273, 231] on span "99755254" at bounding box center [247, 229] width 73 height 18
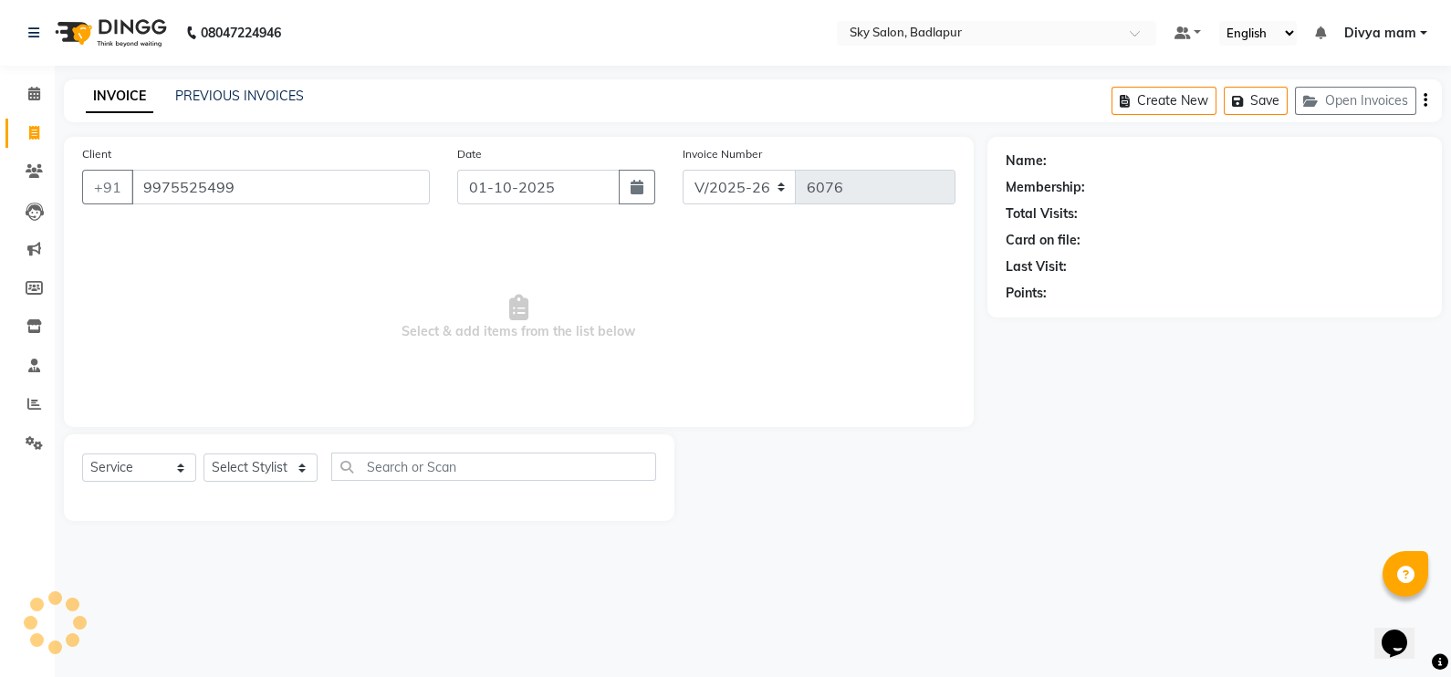
type input "9975525499"
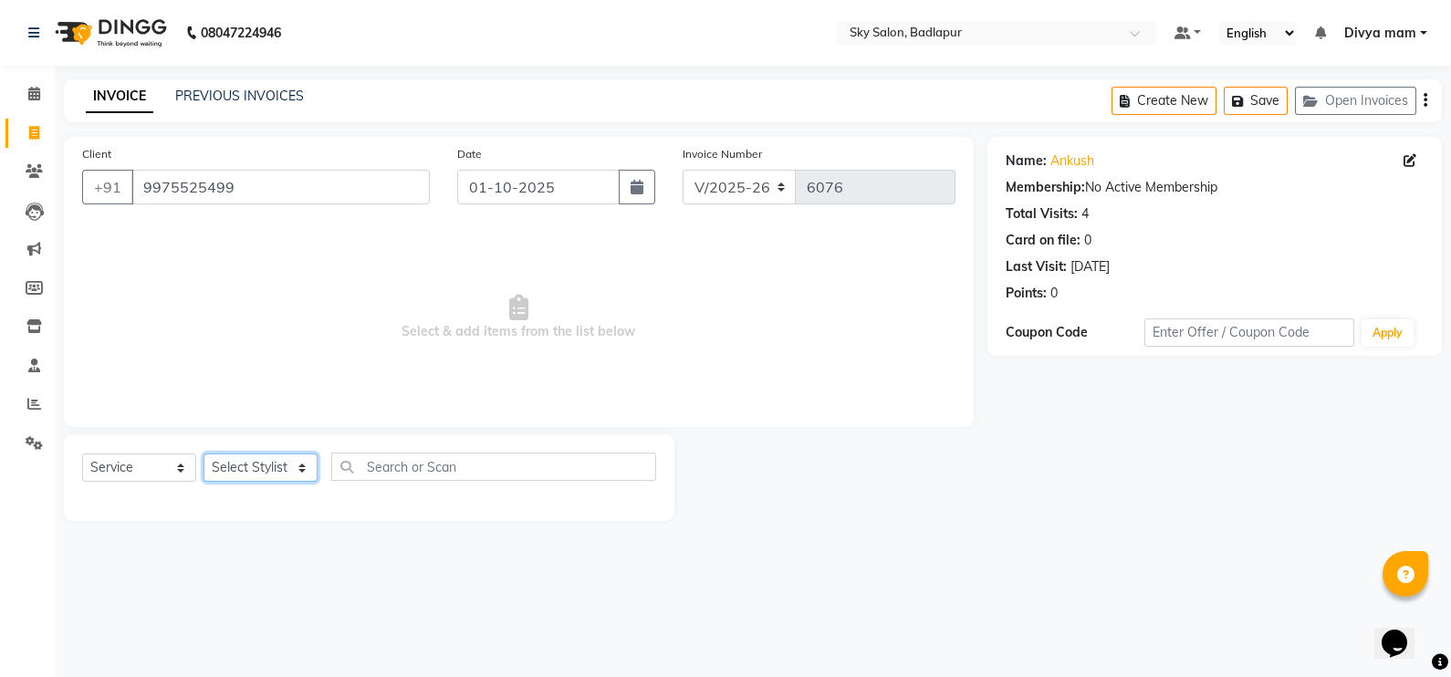
click at [295, 473] on select "Select Stylist [PERSON_NAME] [PERSON_NAME] [PERSON_NAME] [PERSON_NAME] mam [PER…" at bounding box center [260, 467] width 114 height 28
select select "87453"
click at [203, 454] on select "Select Stylist [PERSON_NAME] [PERSON_NAME] [PERSON_NAME] [PERSON_NAME] mam [PER…" at bounding box center [260, 467] width 114 height 28
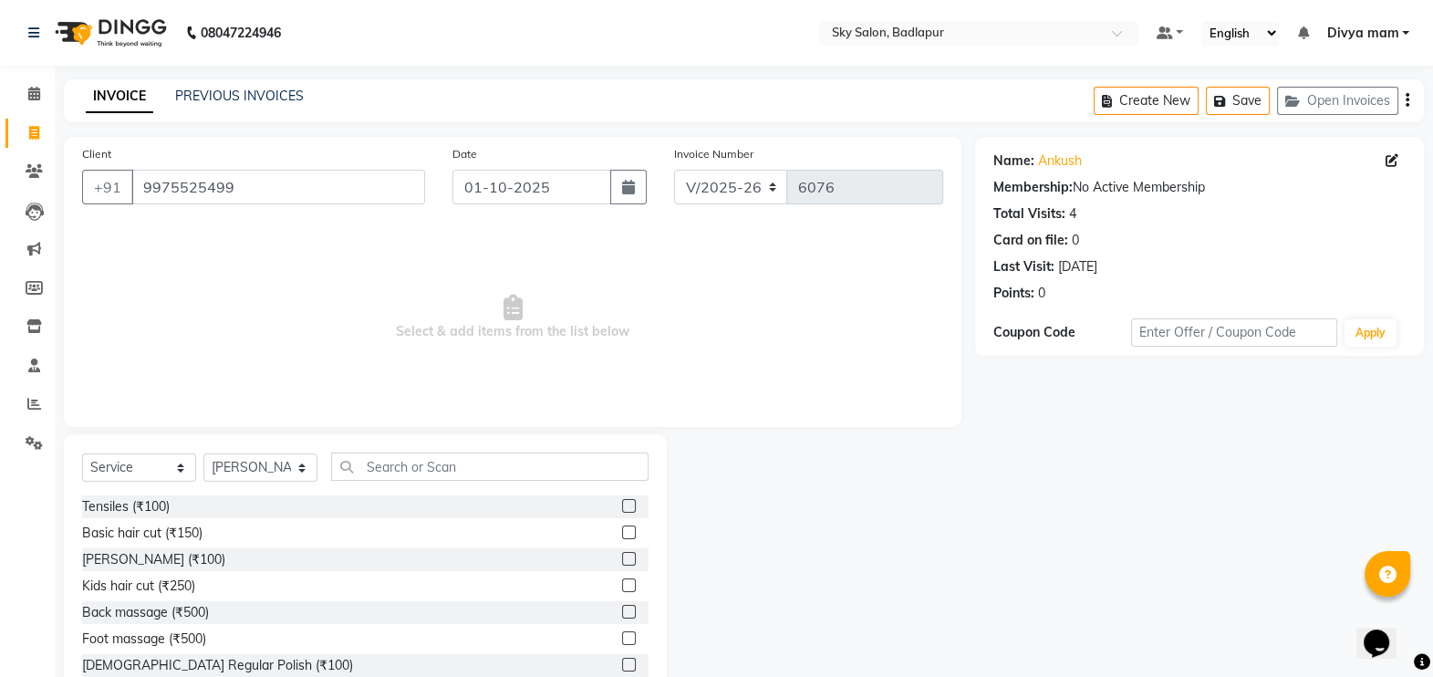
drag, startPoint x: 607, startPoint y: 556, endPoint x: 603, endPoint y: 569, distance: 13.3
click at [622, 556] on label at bounding box center [629, 559] width 14 height 14
click at [622, 556] on input "checkbox" at bounding box center [628, 560] width 12 height 12
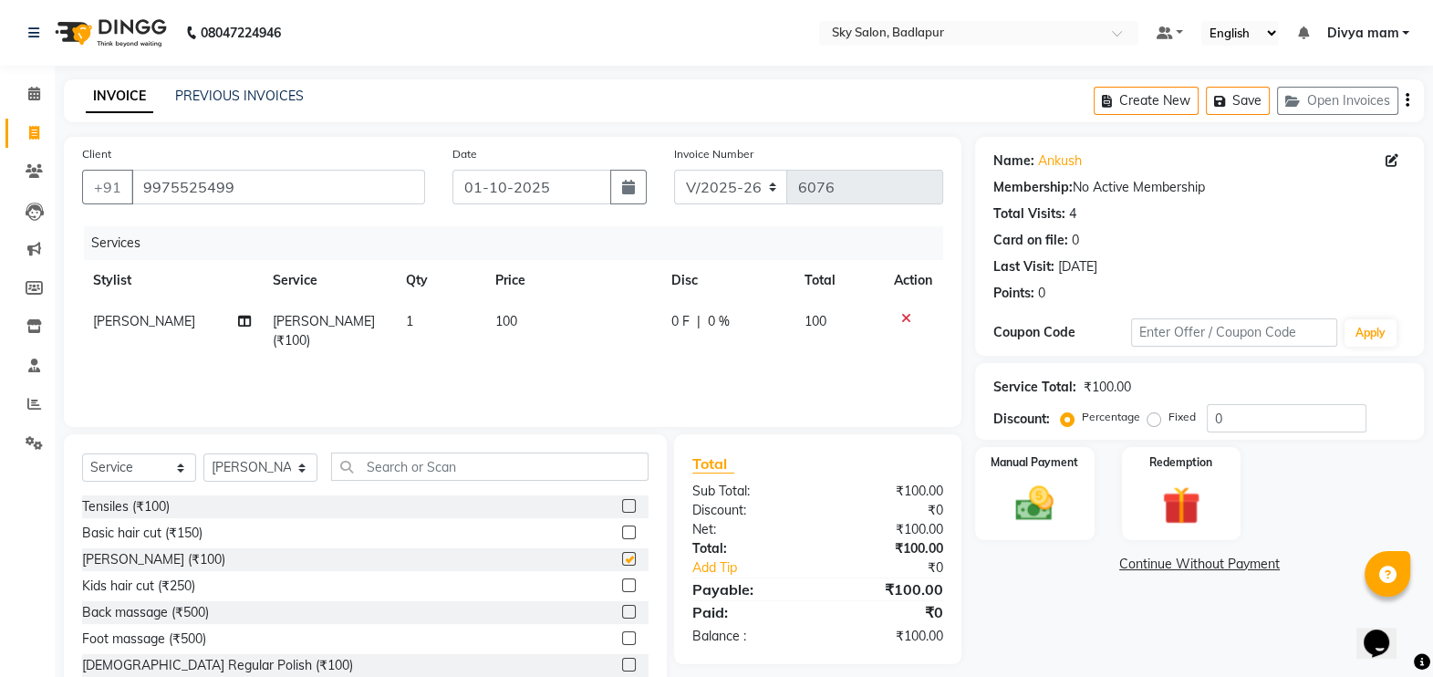
checkbox input "false"
click at [967, 509] on div "Manual Payment Redemption" at bounding box center [1200, 493] width 476 height 93
click at [1038, 504] on img at bounding box center [1035, 504] width 65 height 46
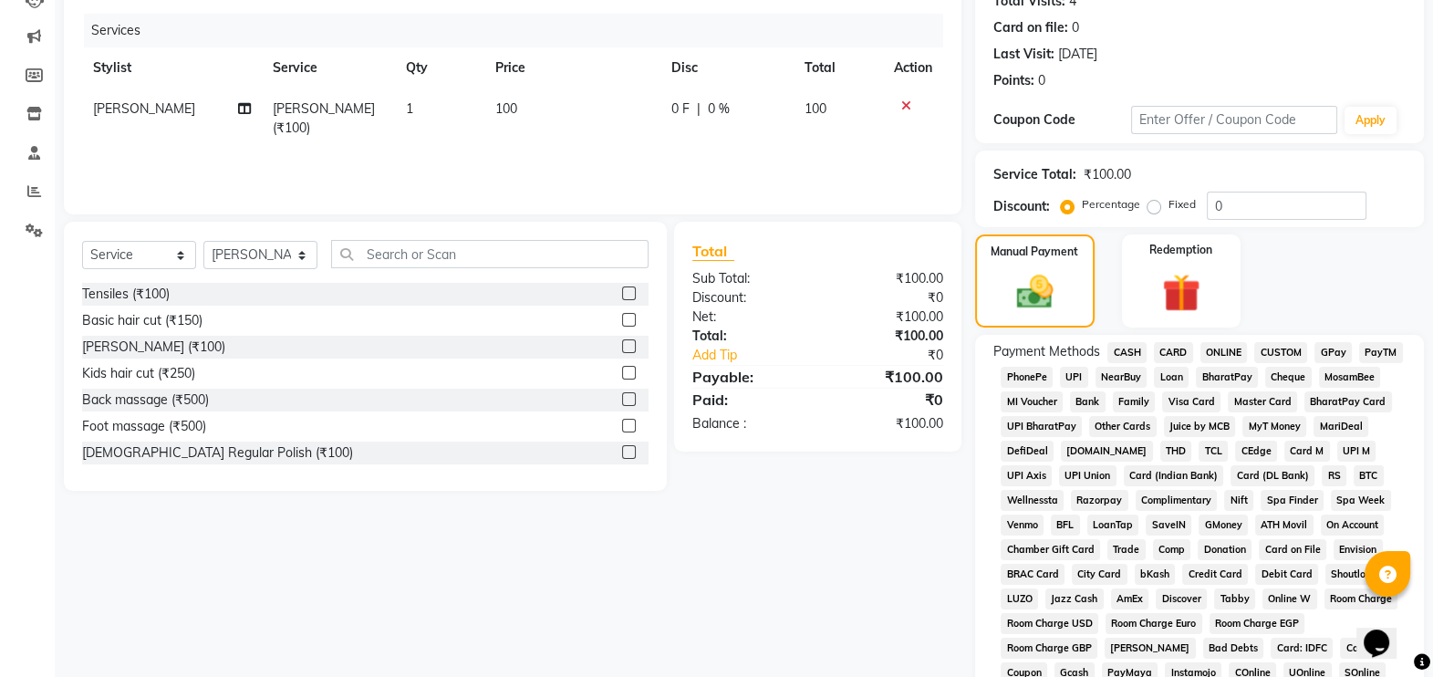
scroll to position [227, 0]
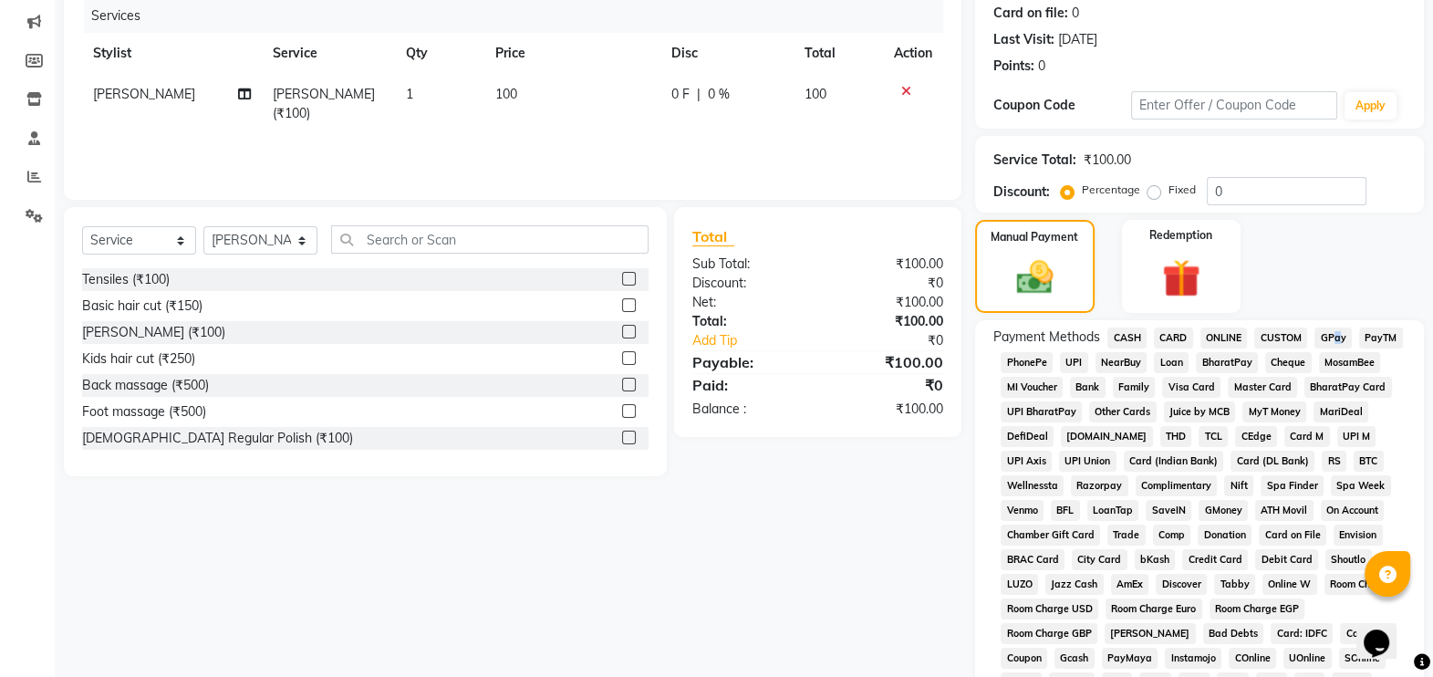
click at [1336, 337] on span "GPay" at bounding box center [1333, 338] width 37 height 21
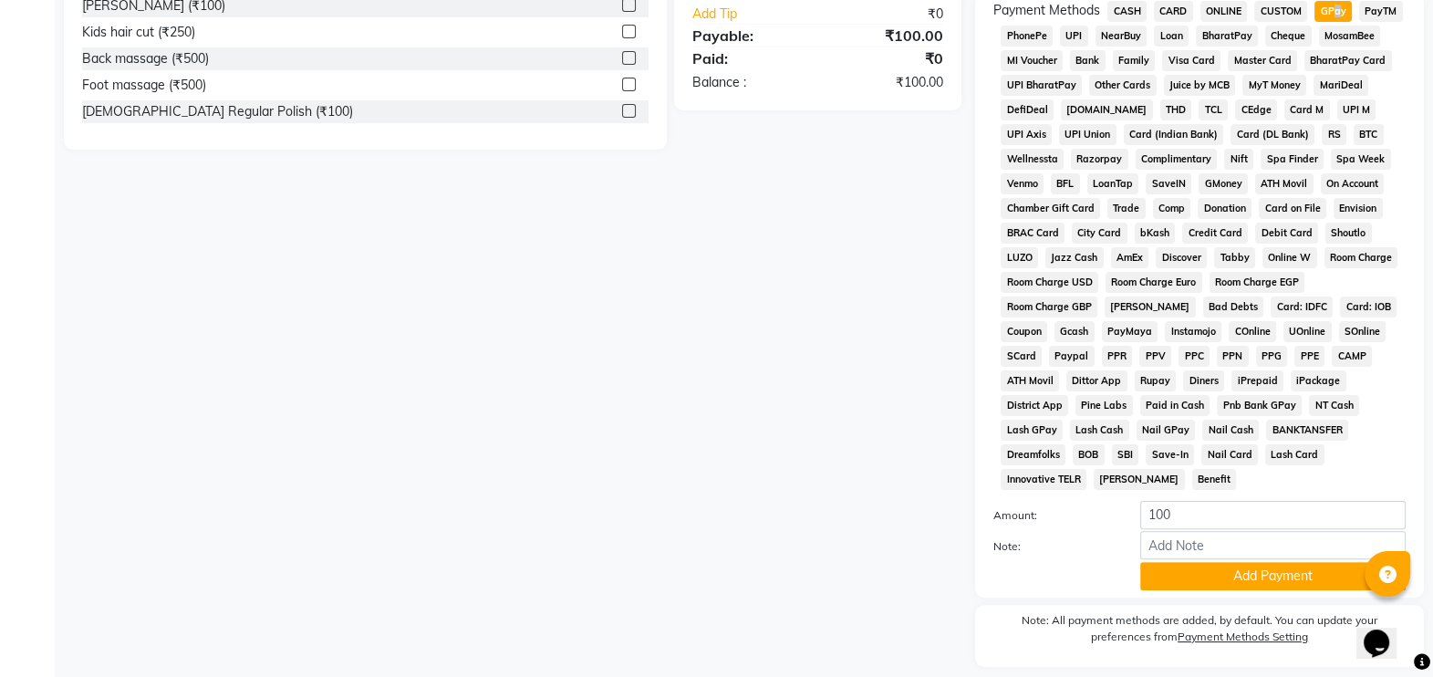
scroll to position [588, 0]
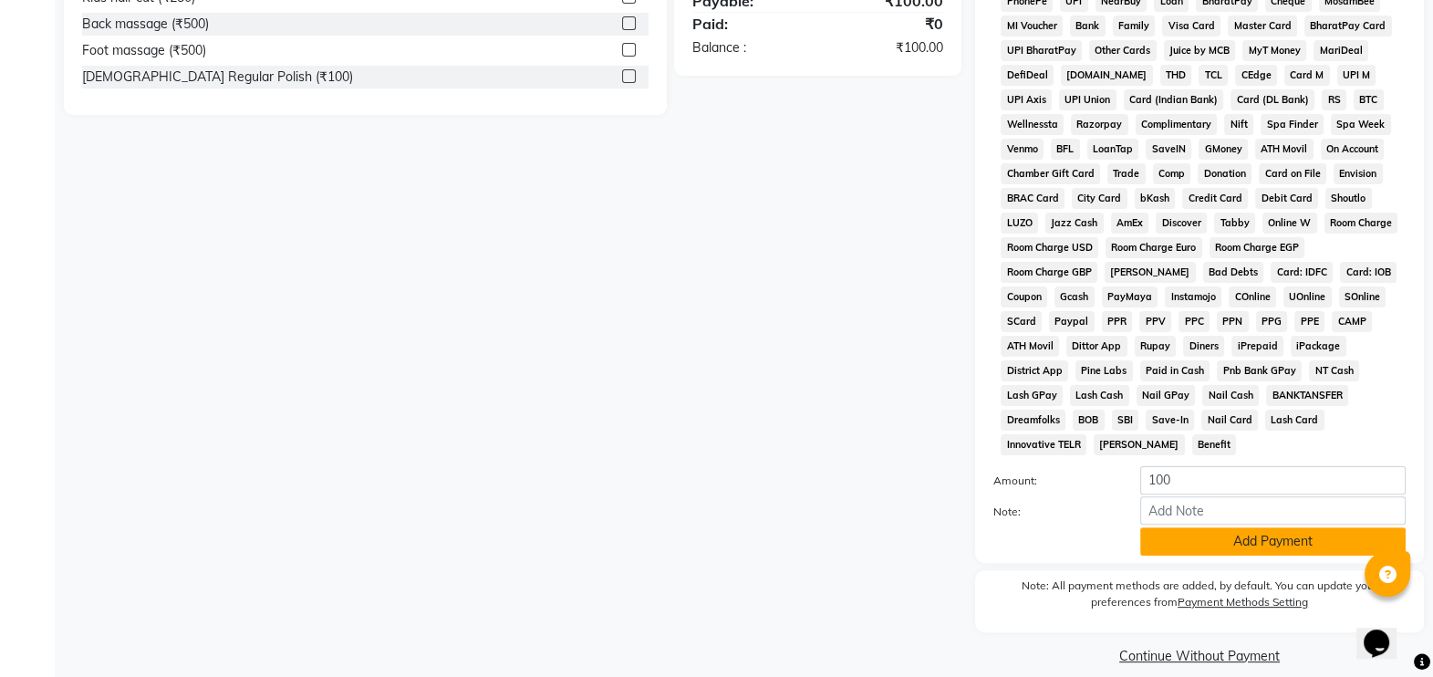
click at [1273, 527] on button "Add Payment" at bounding box center [1272, 541] width 265 height 28
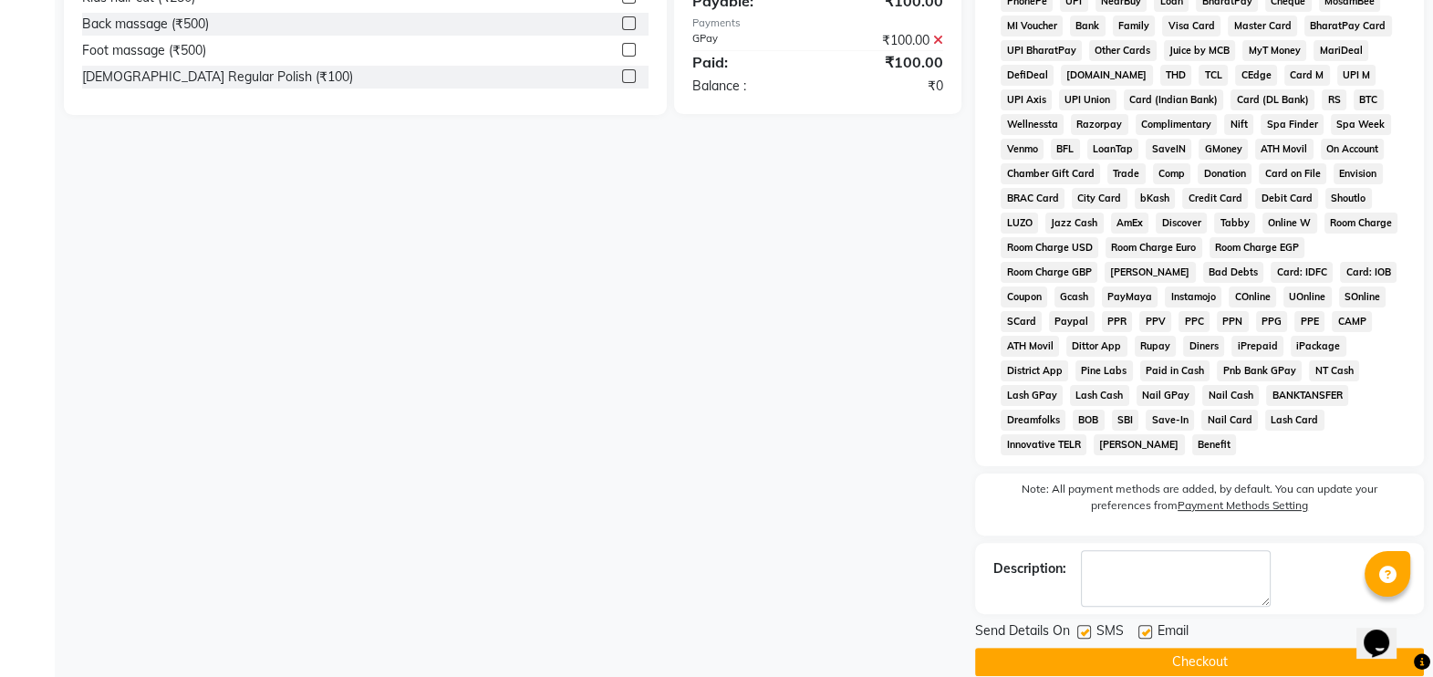
click at [1082, 625] on label at bounding box center [1084, 632] width 14 height 14
click at [1082, 627] on input "checkbox" at bounding box center [1083, 633] width 12 height 12
checkbox input "false"
click at [1095, 648] on button "Checkout" at bounding box center [1199, 662] width 449 height 28
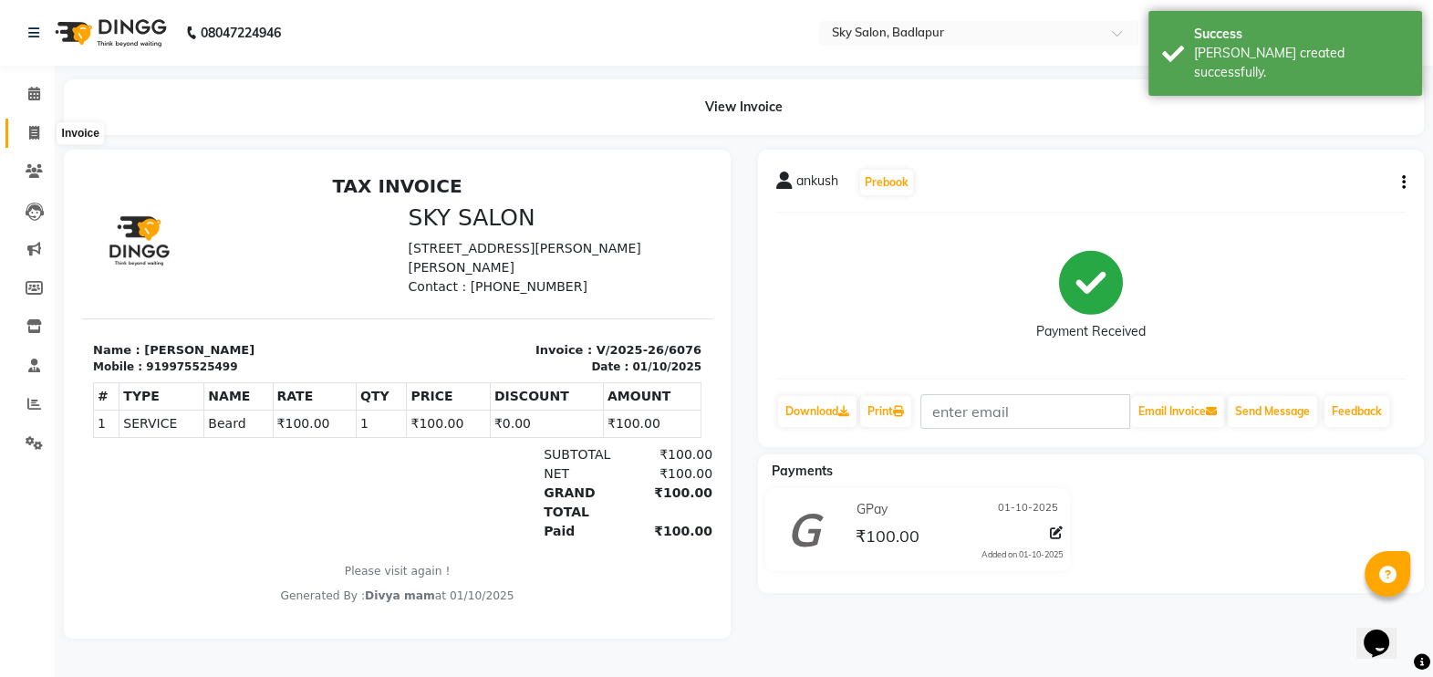
click at [33, 132] on icon at bounding box center [34, 133] width 10 height 14
select select "6927"
select select "service"
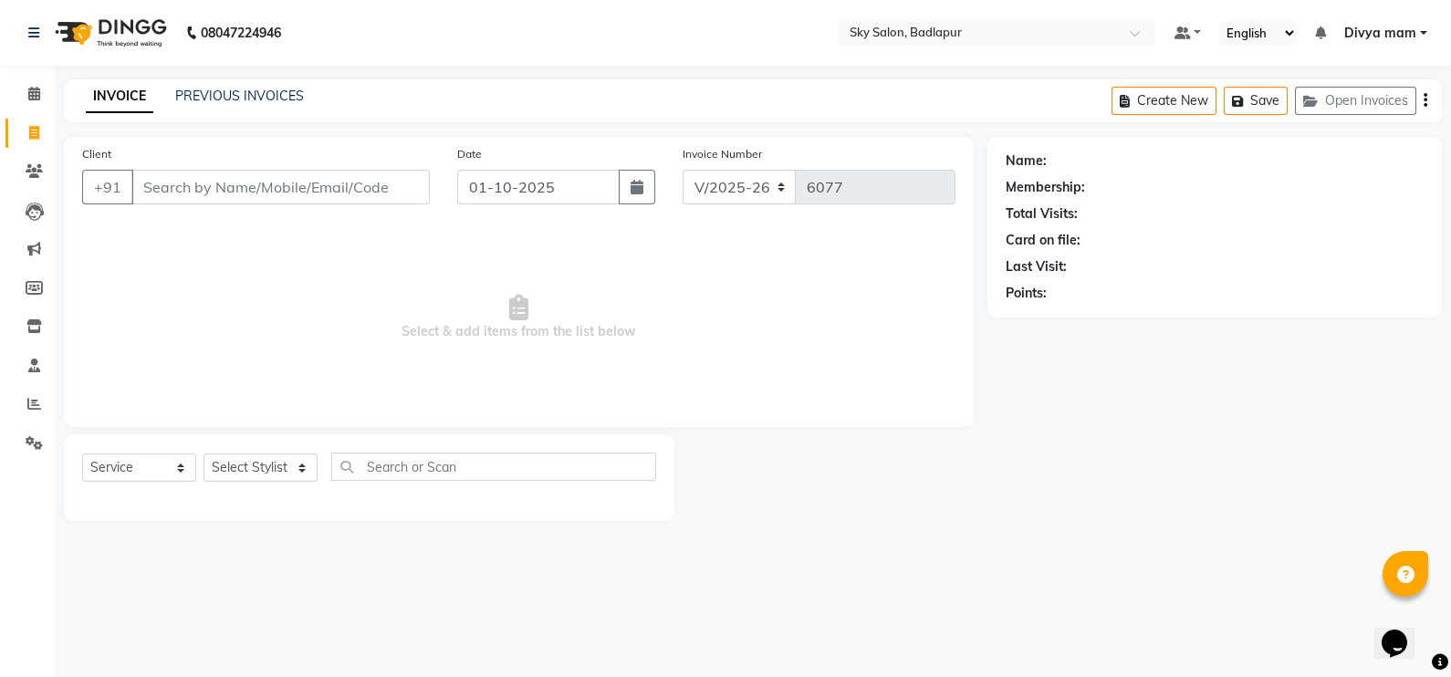
click at [236, 198] on input "Client" at bounding box center [280, 187] width 298 height 35
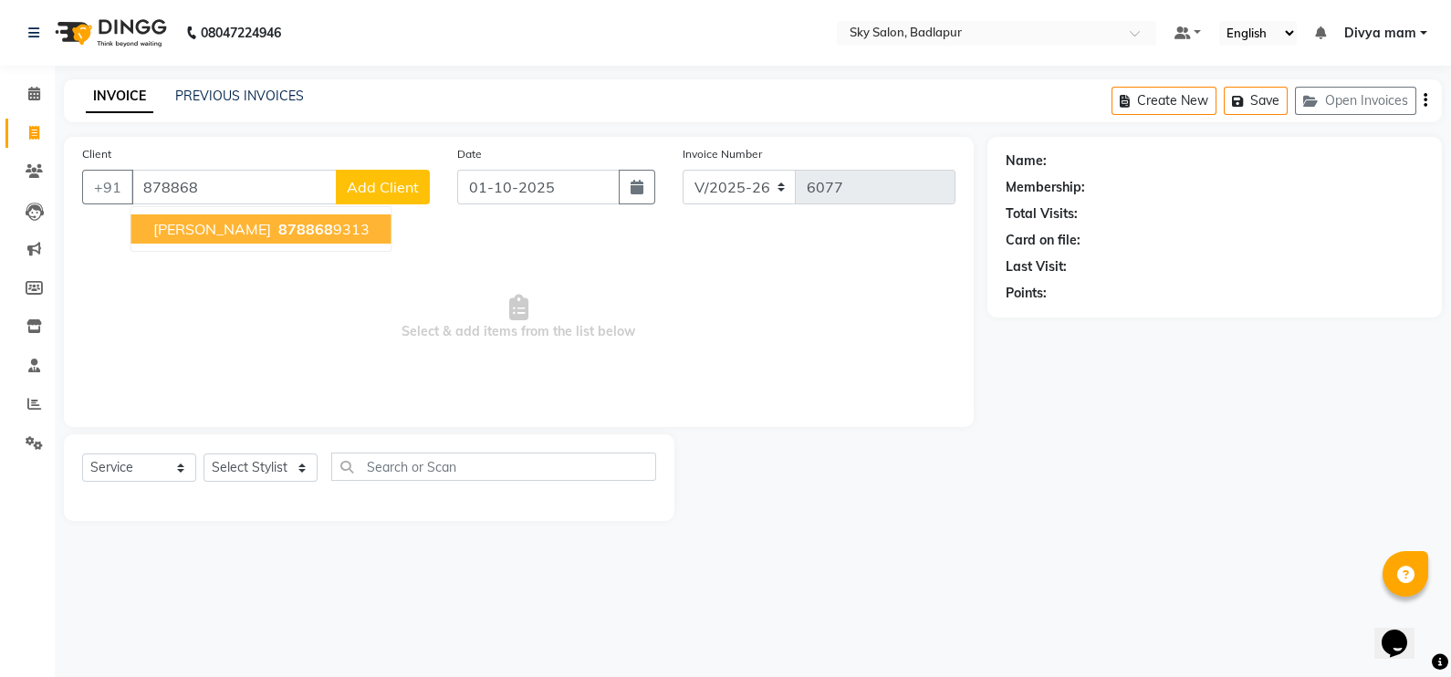
click at [285, 230] on ngb-highlight "878868 9313" at bounding box center [322, 229] width 95 height 18
type input "8788689313"
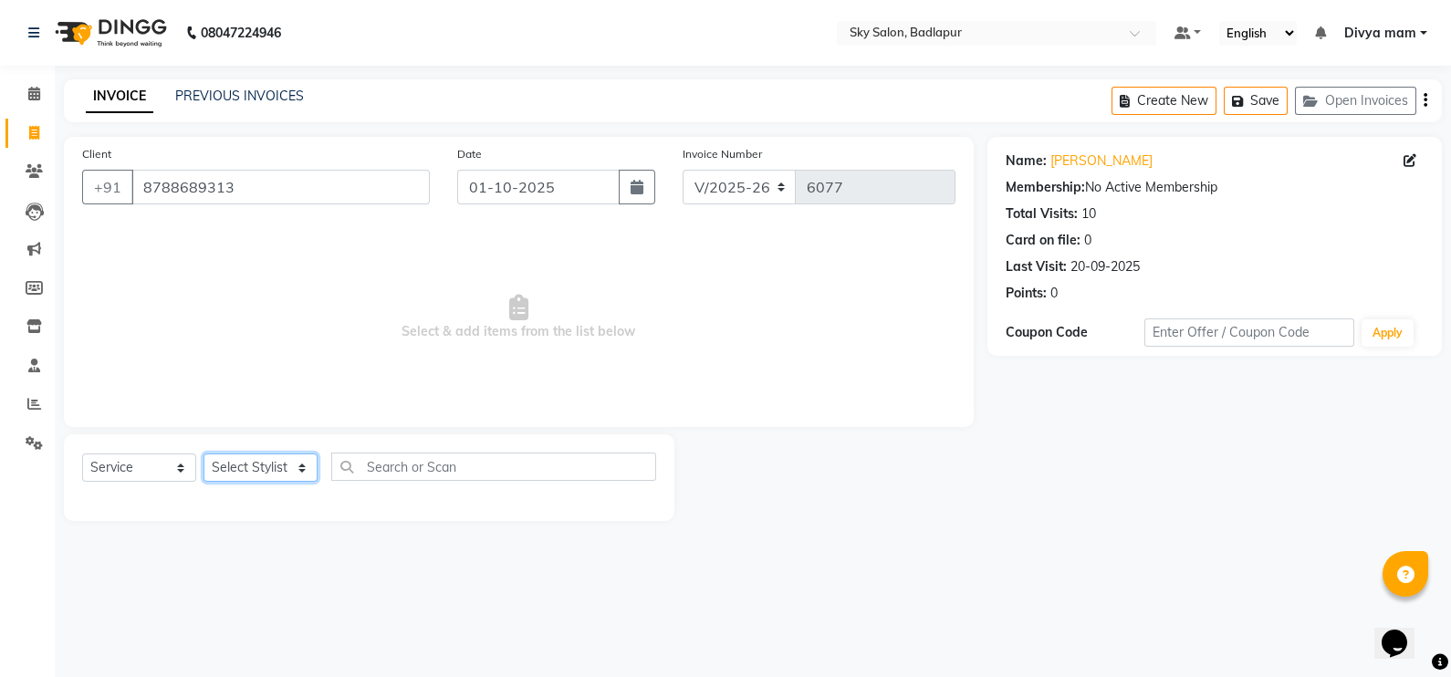
click at [307, 472] on select "Select Stylist [PERSON_NAME] [PERSON_NAME] [PERSON_NAME] [PERSON_NAME] mam [PER…" at bounding box center [260, 467] width 114 height 28
select select "66825"
click at [203, 454] on select "Select Stylist [PERSON_NAME] [PERSON_NAME] [PERSON_NAME] [PERSON_NAME] mam [PER…" at bounding box center [260, 467] width 114 height 28
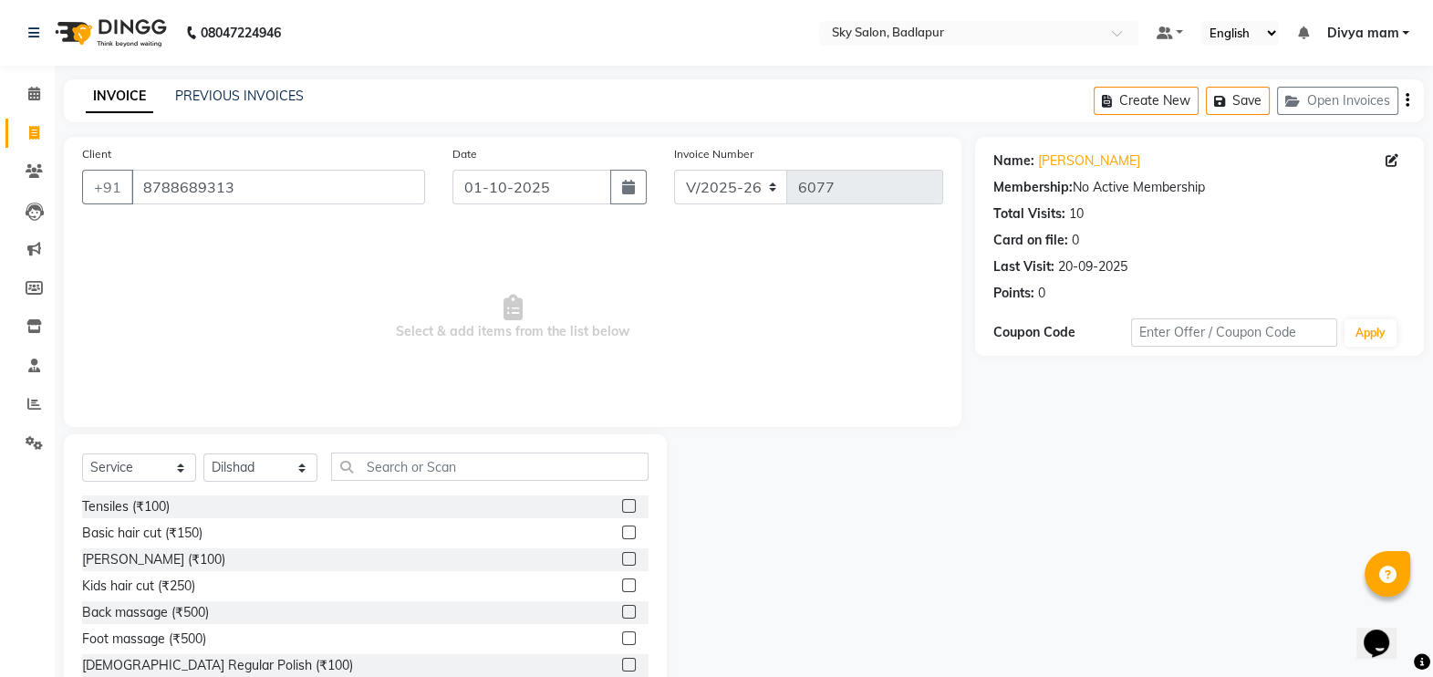
click at [622, 534] on label at bounding box center [629, 532] width 14 height 14
click at [622, 534] on input "checkbox" at bounding box center [628, 533] width 12 height 12
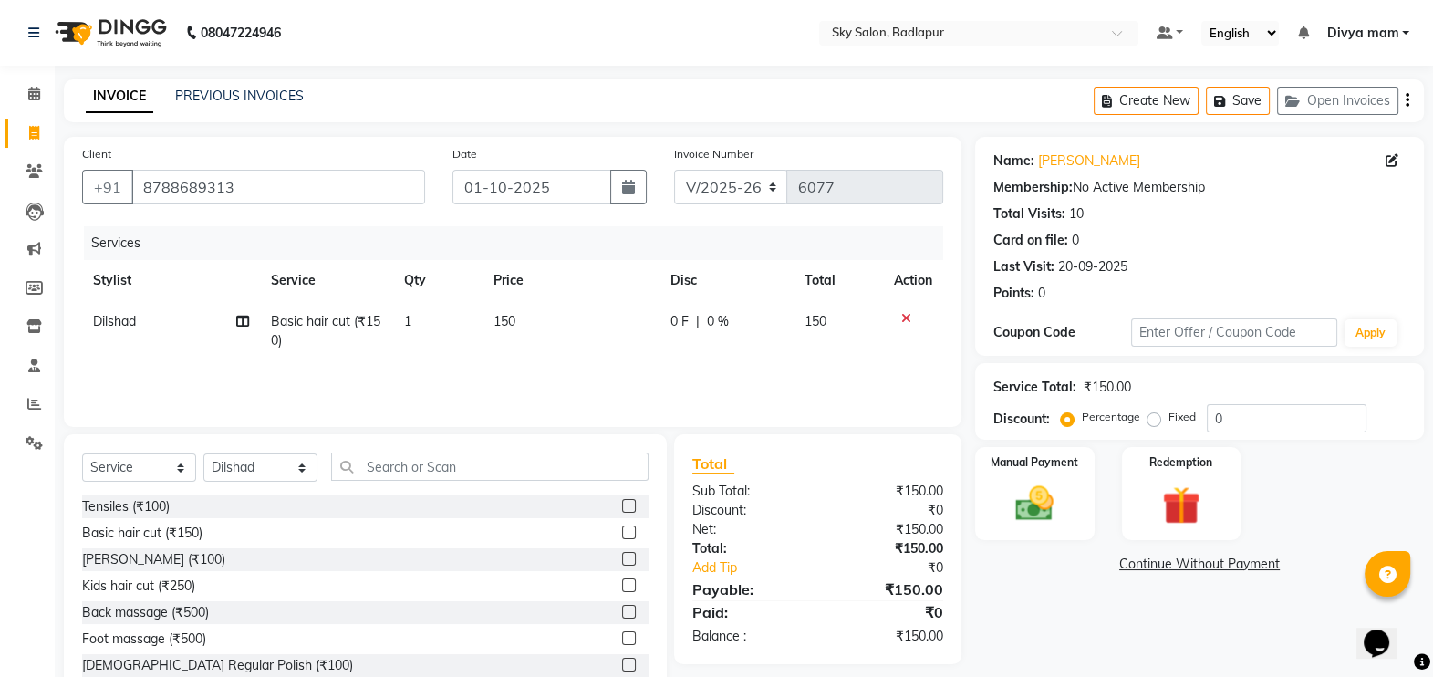
click at [622, 534] on label at bounding box center [629, 532] width 14 height 14
click at [622, 534] on input "checkbox" at bounding box center [628, 533] width 12 height 12
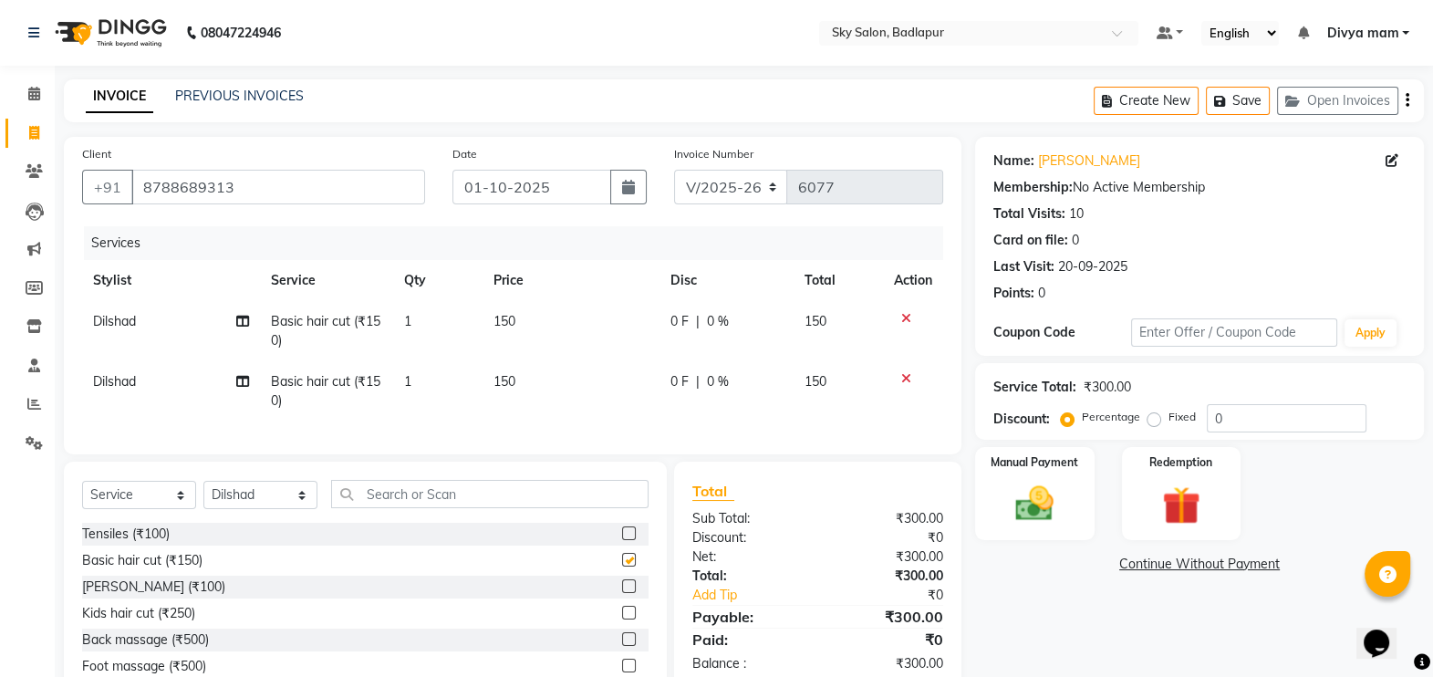
checkbox input "false"
click at [622, 593] on label at bounding box center [629, 586] width 14 height 14
click at [622, 593] on input "checkbox" at bounding box center [628, 587] width 12 height 12
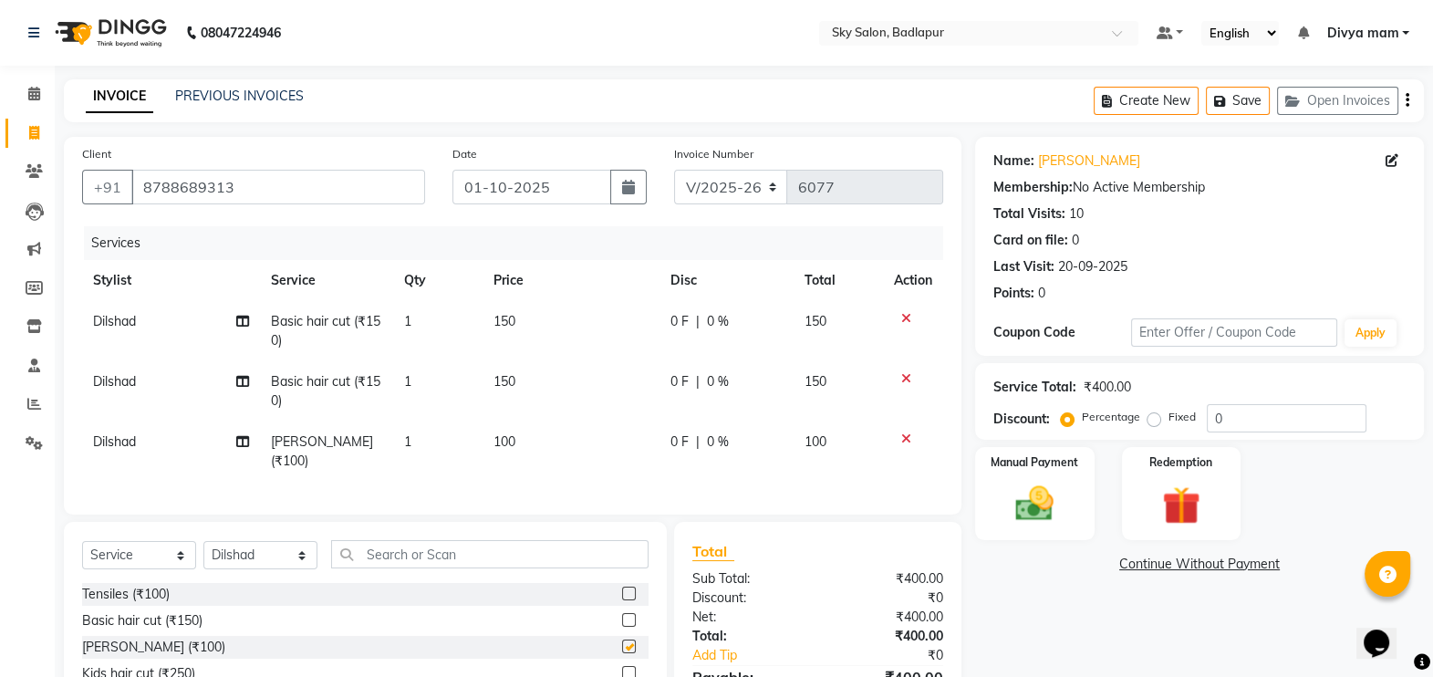
checkbox input "false"
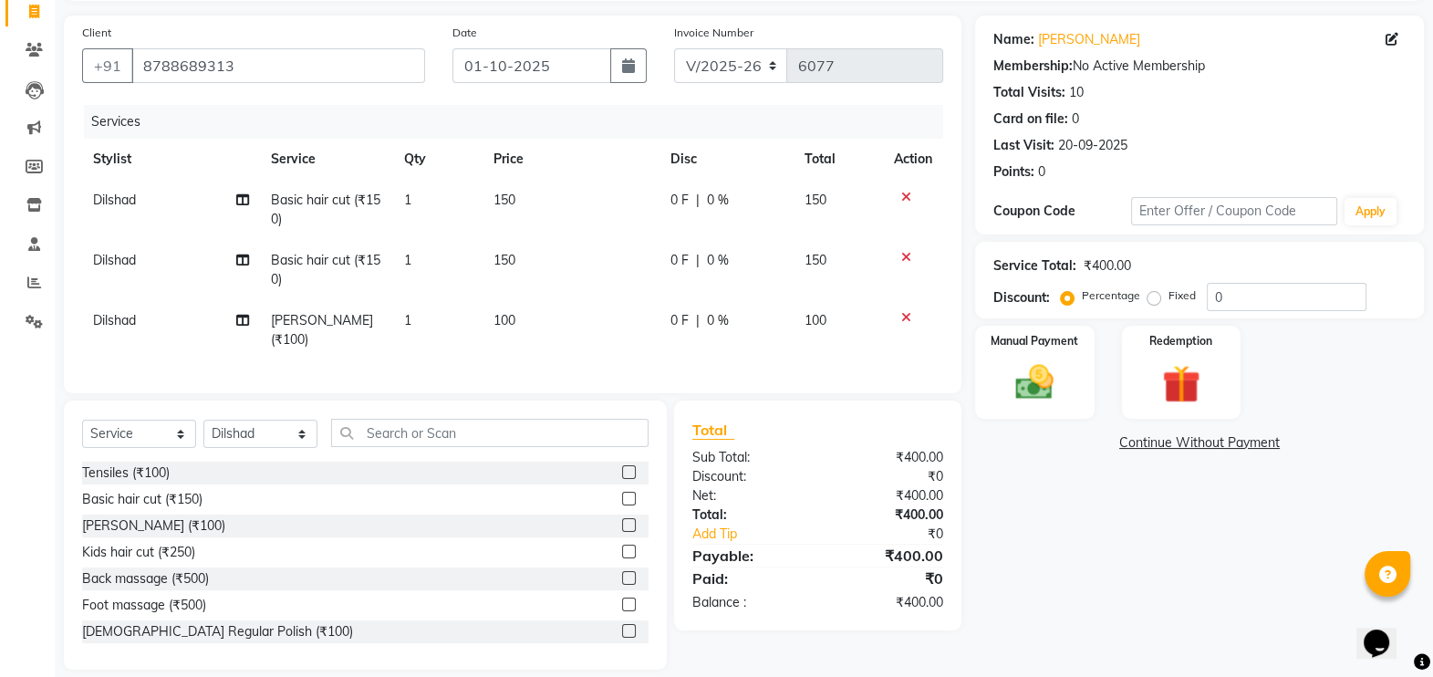
scroll to position [140, 0]
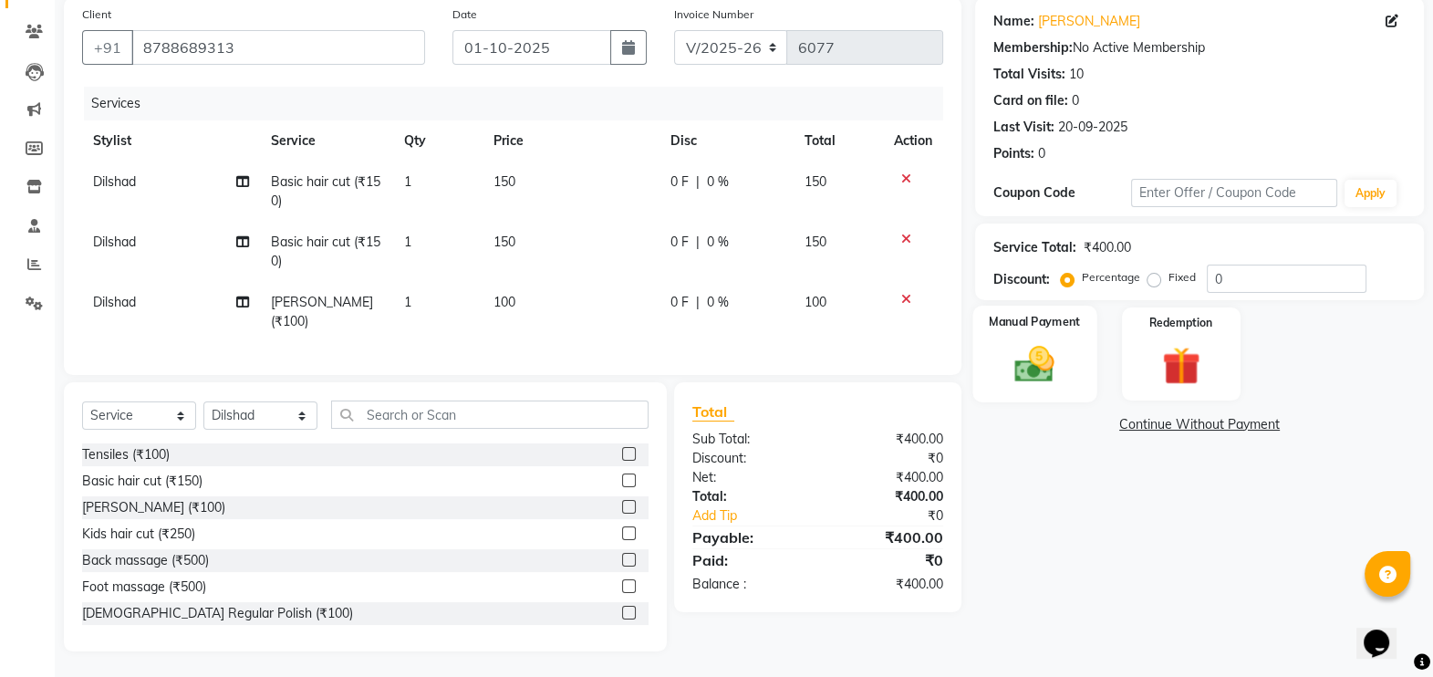
click at [1050, 374] on img at bounding box center [1035, 364] width 65 height 46
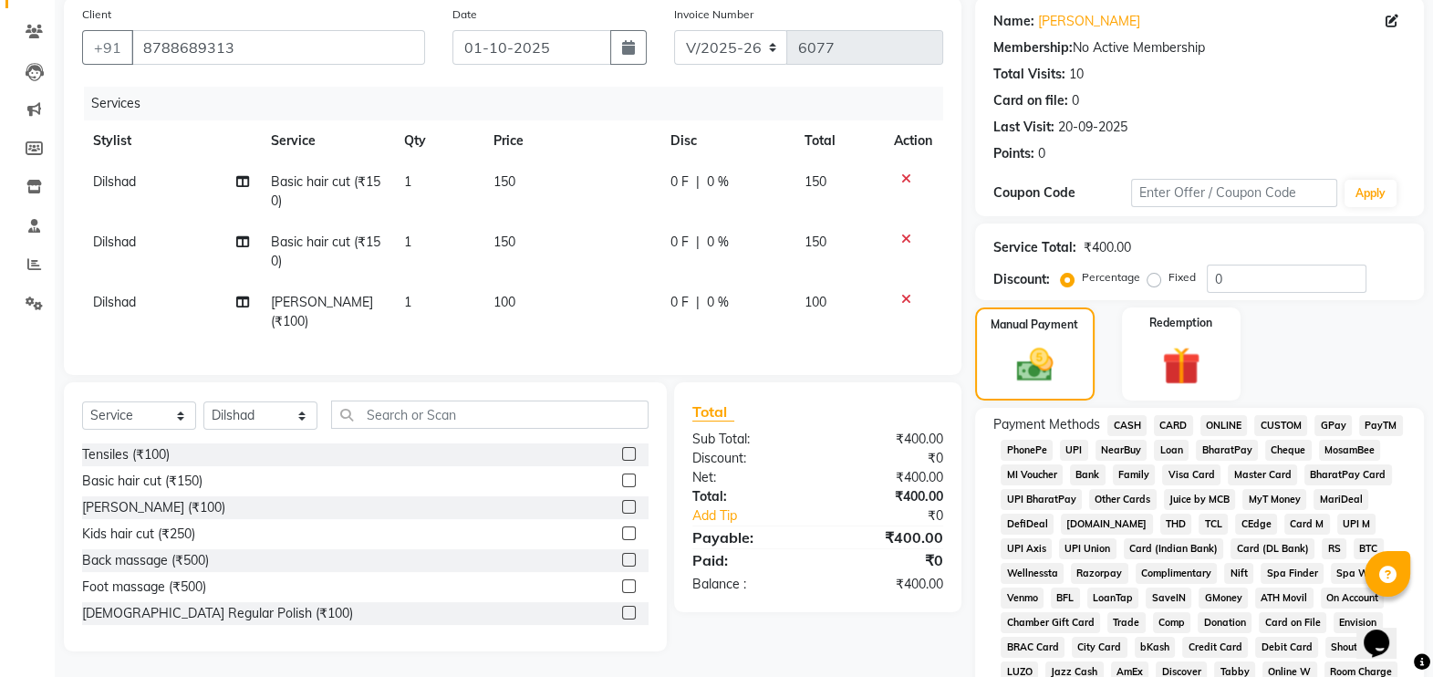
click at [1326, 421] on span "GPay" at bounding box center [1333, 425] width 37 height 21
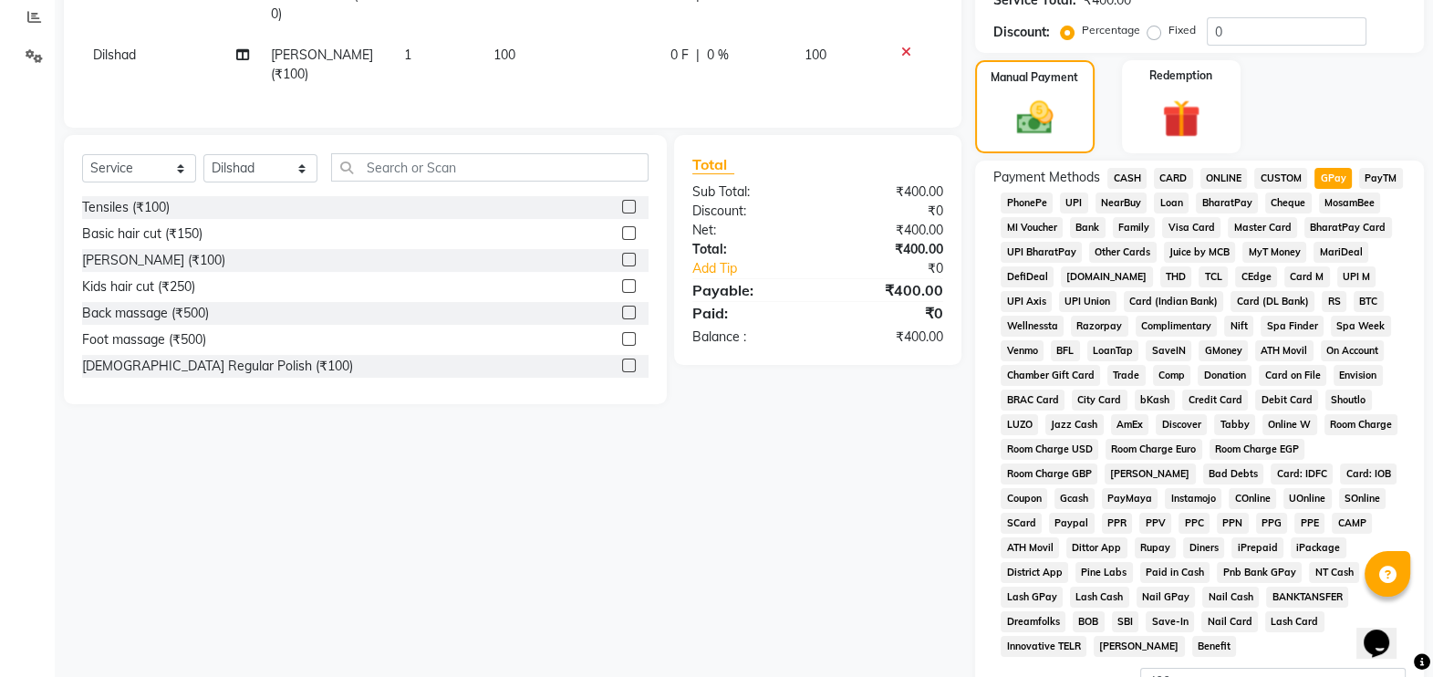
scroll to position [588, 0]
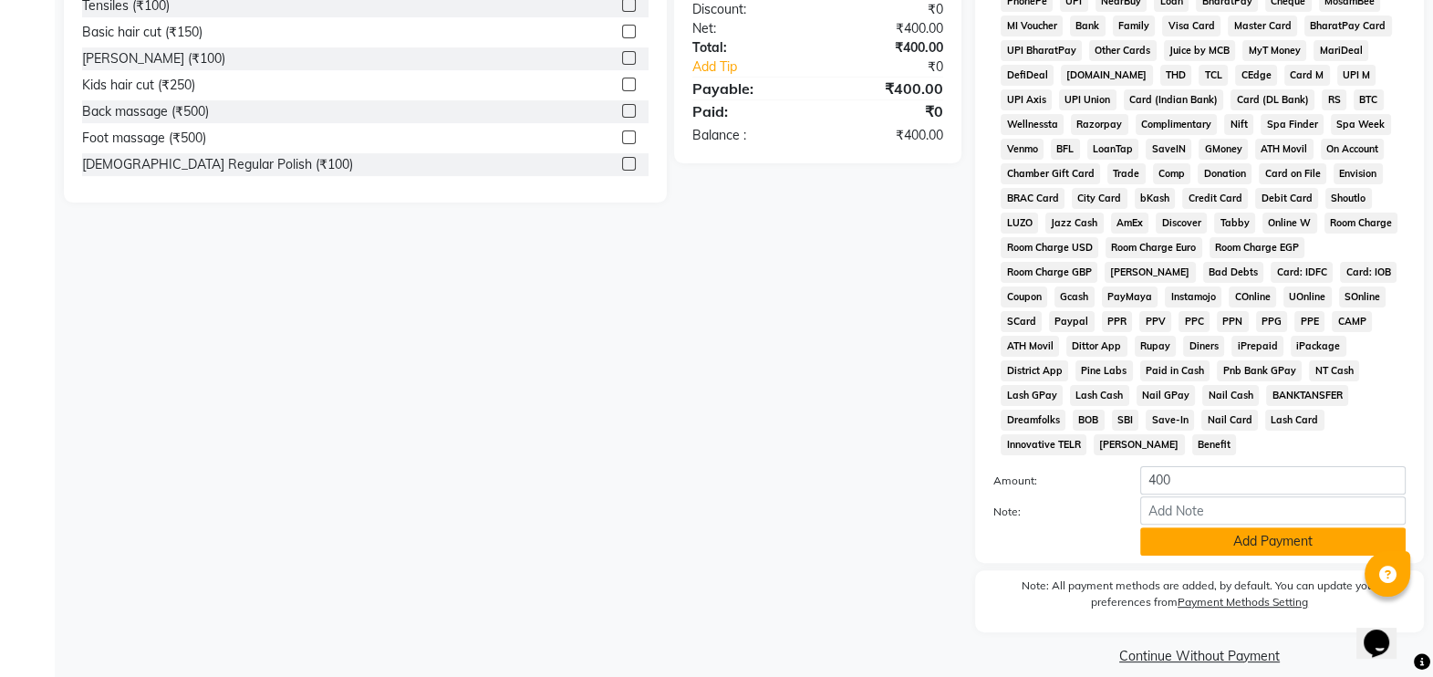
click at [1280, 527] on button "Add Payment" at bounding box center [1272, 541] width 265 height 28
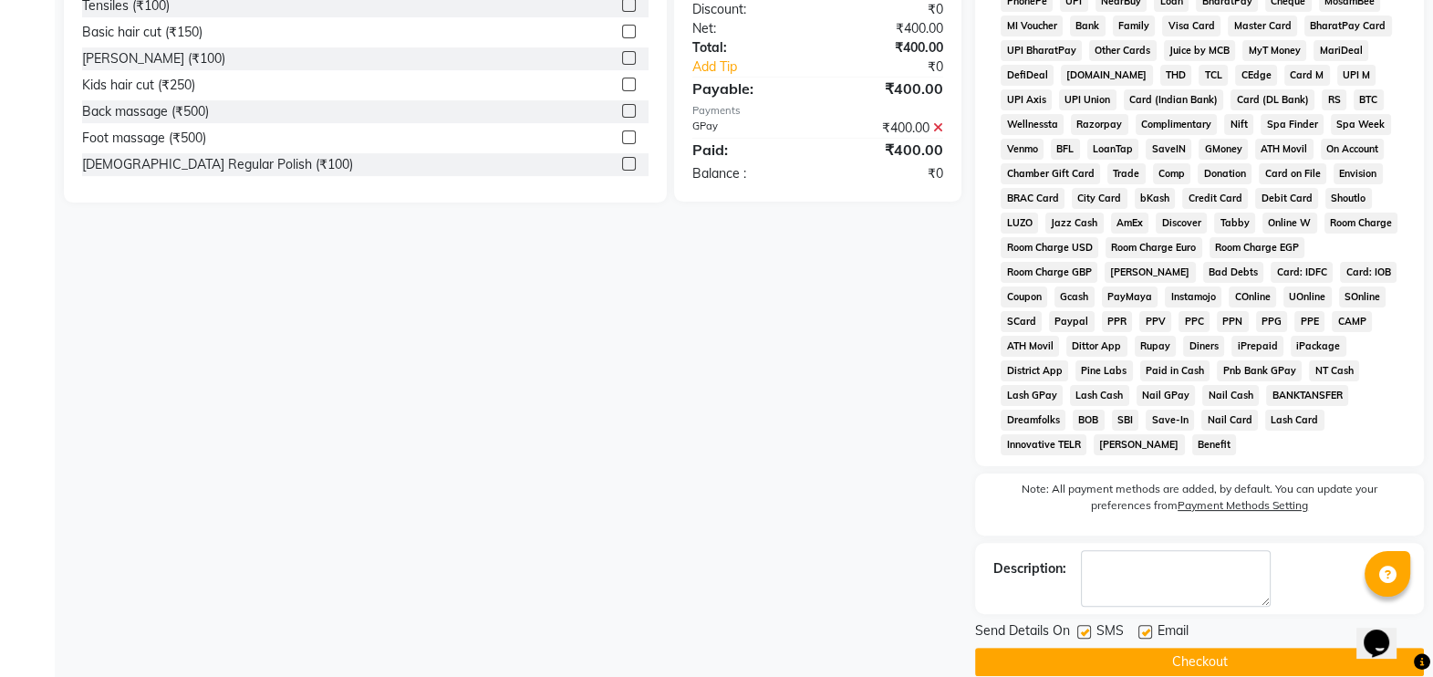
click at [1084, 625] on label at bounding box center [1084, 632] width 14 height 14
click at [1084, 627] on input "checkbox" at bounding box center [1083, 633] width 12 height 12
checkbox input "false"
click at [1095, 648] on button "Checkout" at bounding box center [1199, 662] width 449 height 28
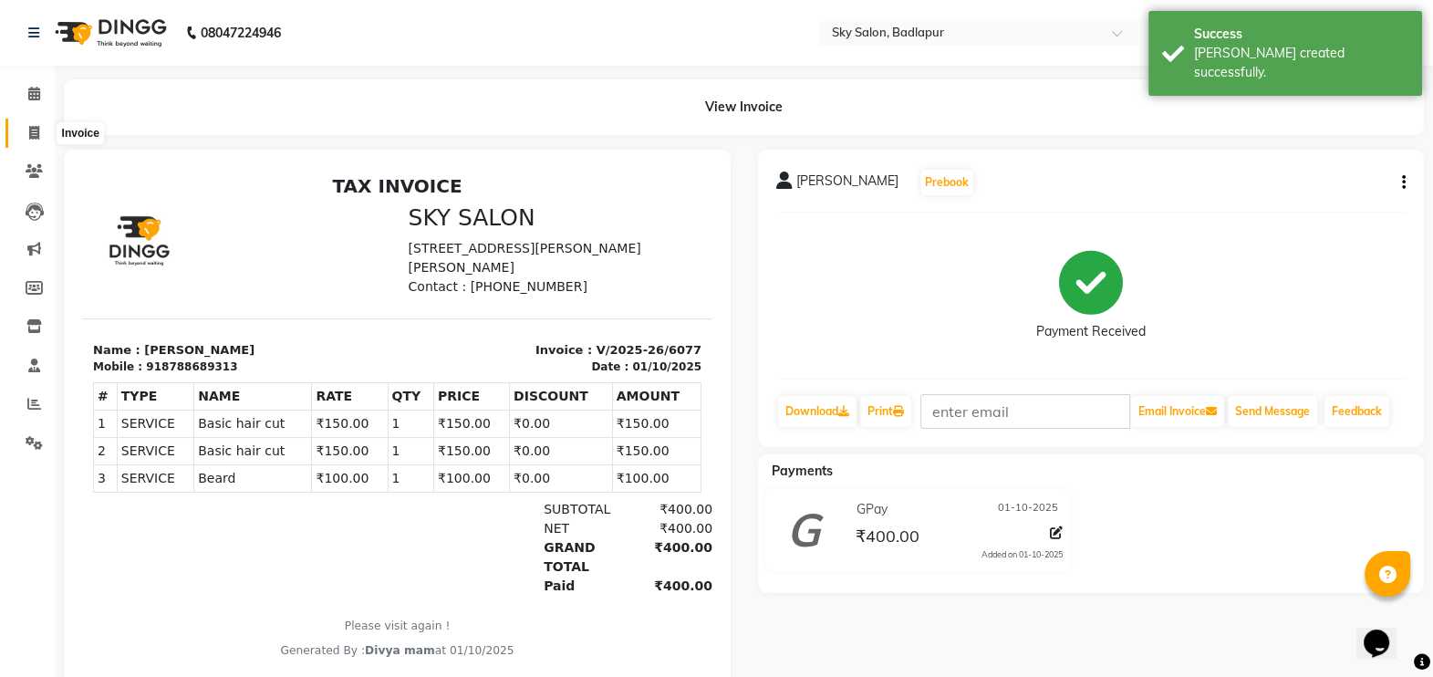
click at [36, 132] on icon at bounding box center [34, 133] width 10 height 14
select select "service"
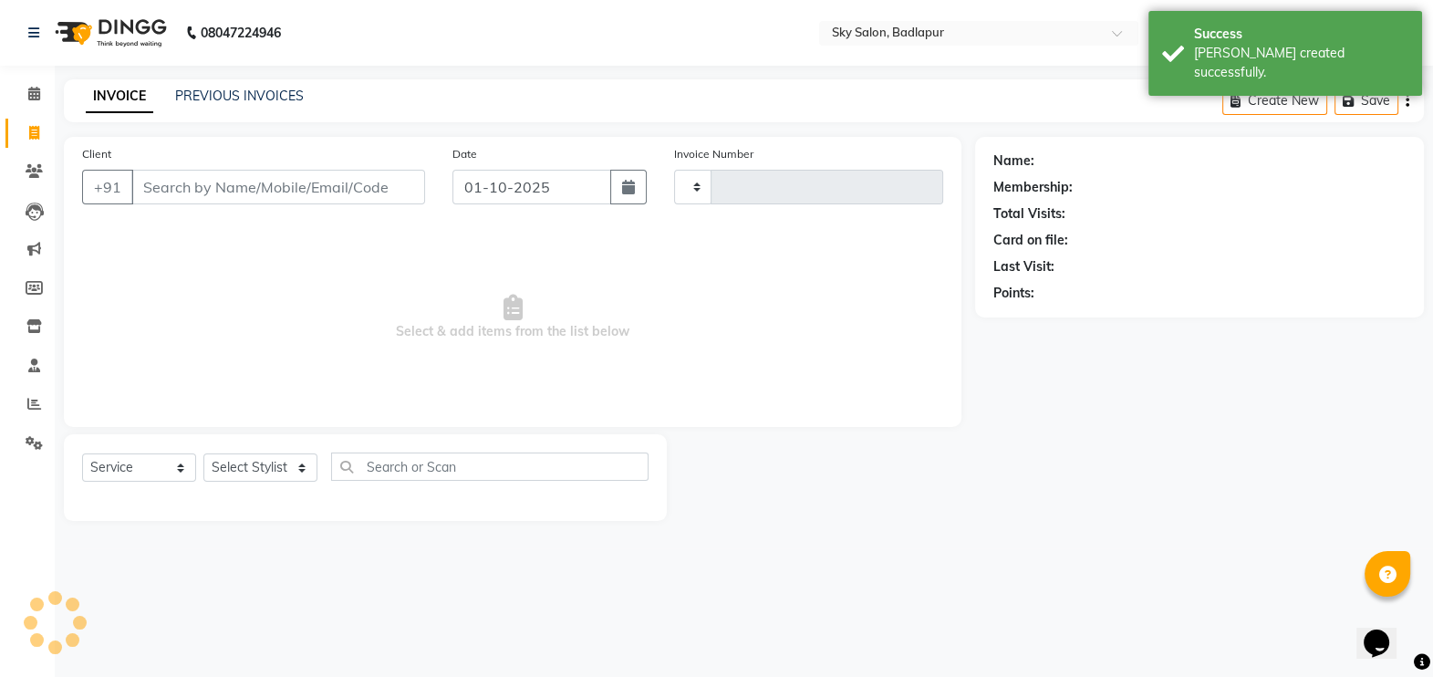
type input "6078"
select select "6927"
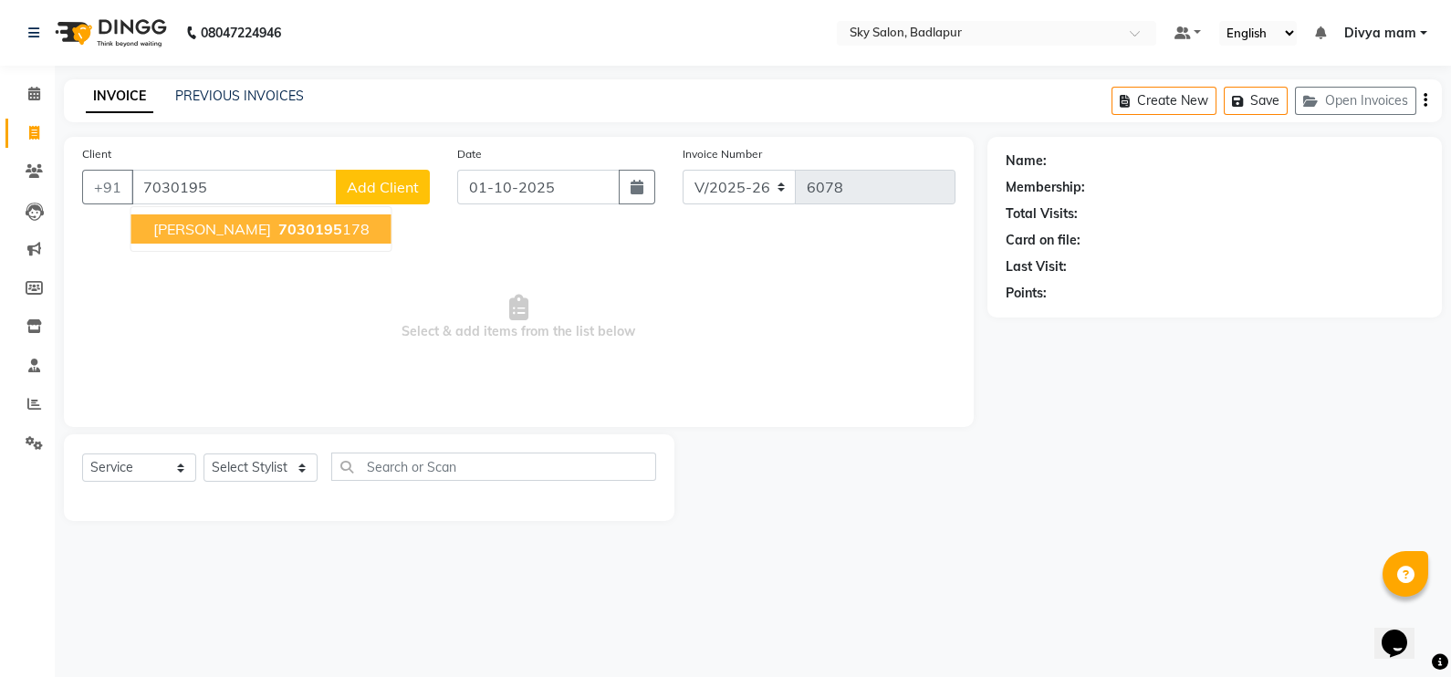
click at [355, 238] on button "[PERSON_NAME] 7030195 178" at bounding box center [261, 228] width 260 height 29
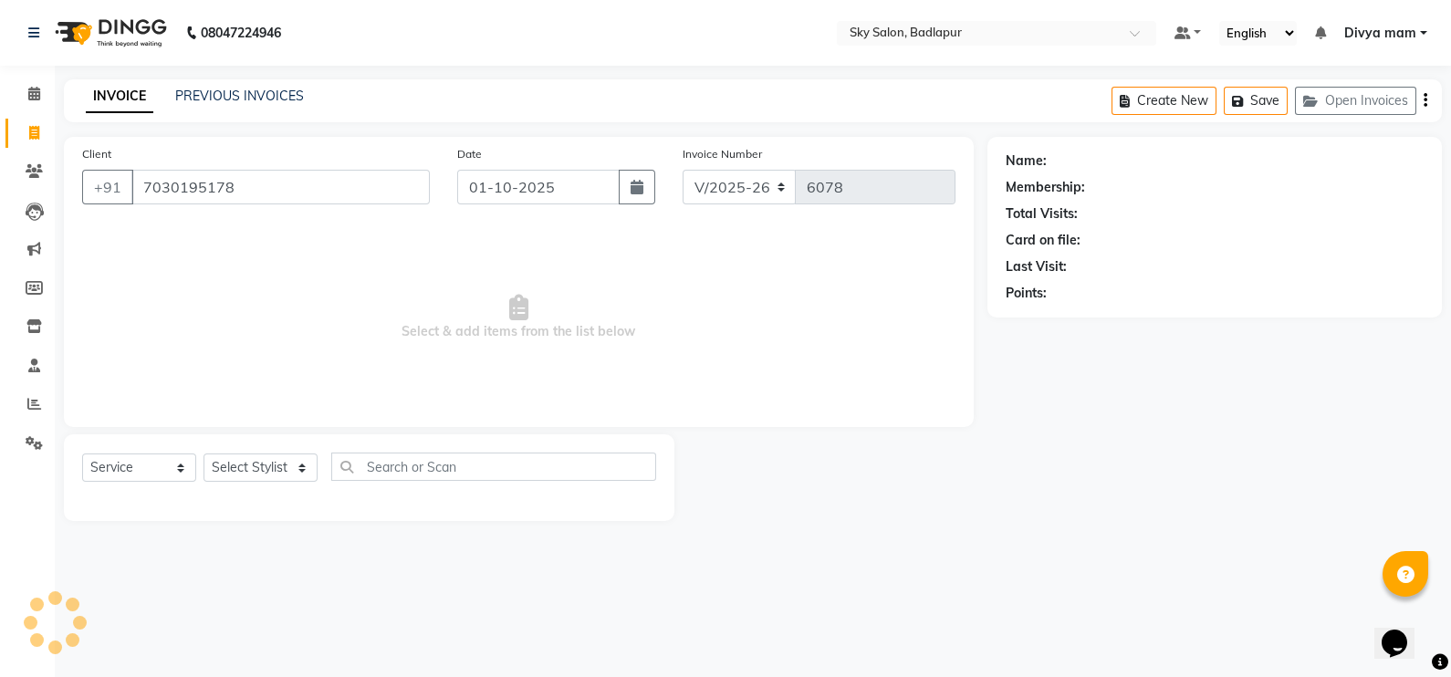
type input "7030195178"
select select "1: Object"
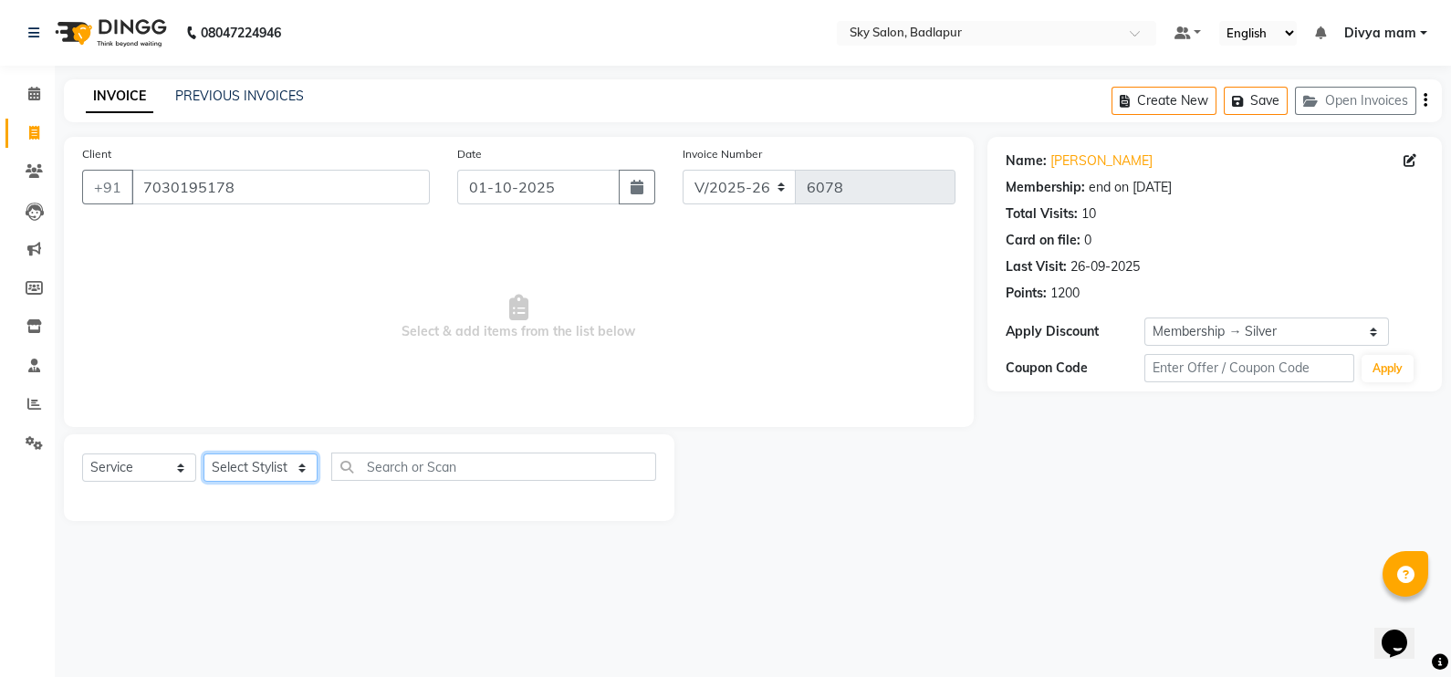
click at [300, 463] on select "Select Stylist [PERSON_NAME] [PERSON_NAME] [PERSON_NAME] [PERSON_NAME] mam [PER…" at bounding box center [260, 467] width 114 height 28
select select "81048"
click at [203, 454] on select "Select Stylist [PERSON_NAME] [PERSON_NAME] [PERSON_NAME] [PERSON_NAME] mam [PER…" at bounding box center [260, 467] width 114 height 28
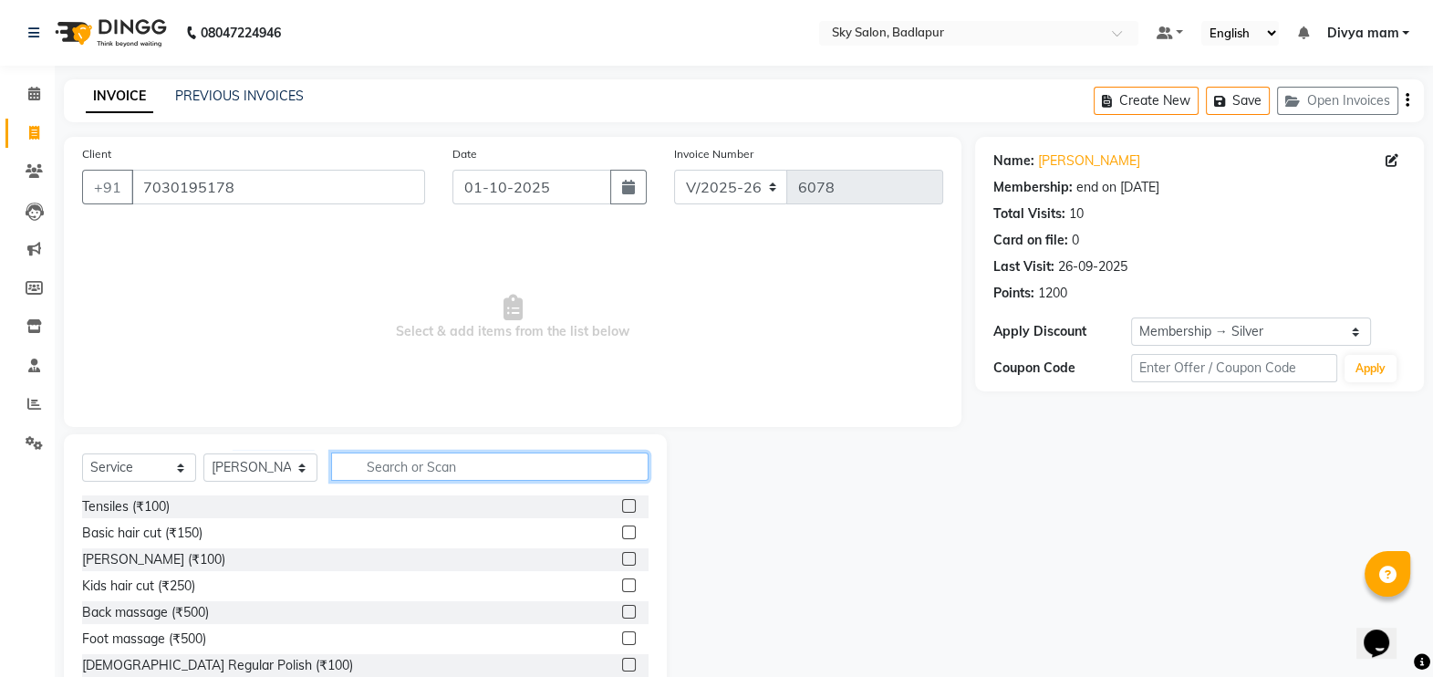
click at [370, 460] on input "text" at bounding box center [489, 466] width 317 height 28
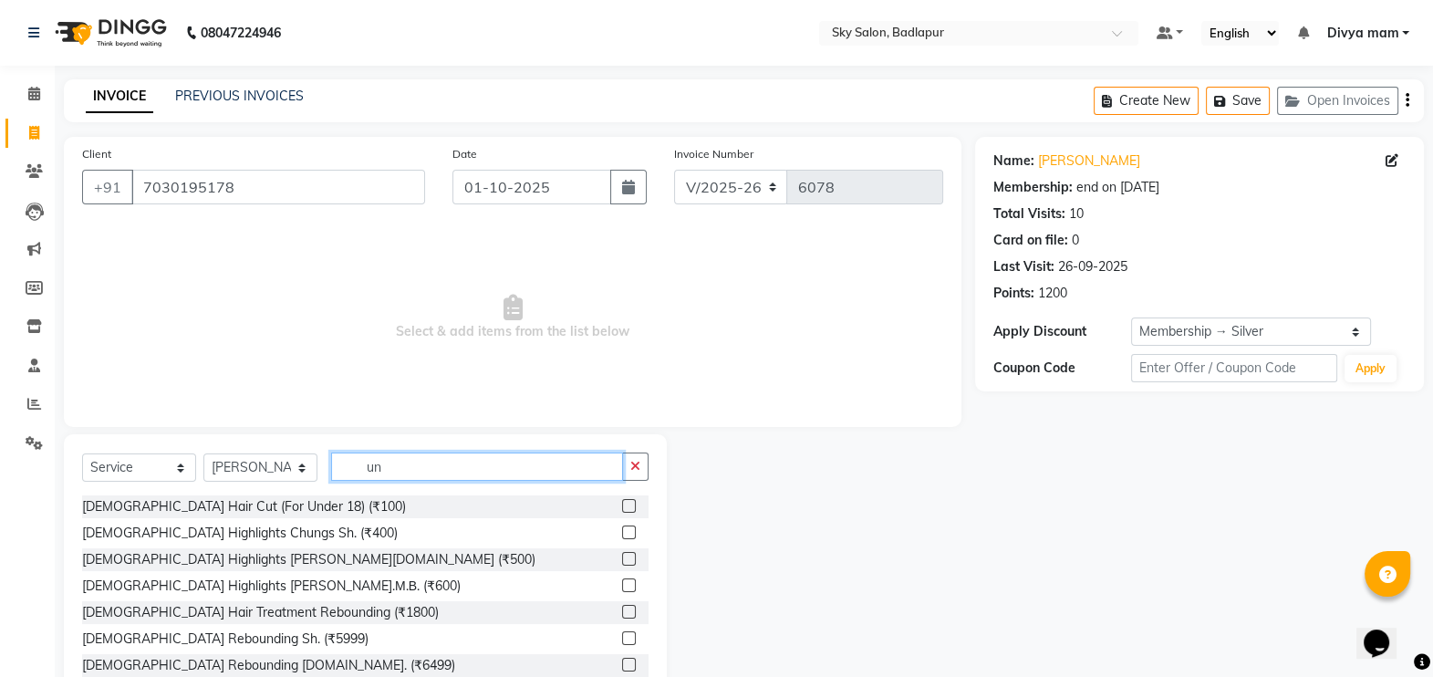
type input "un"
click at [622, 504] on label at bounding box center [629, 506] width 14 height 14
click at [622, 504] on input "checkbox" at bounding box center [628, 507] width 12 height 12
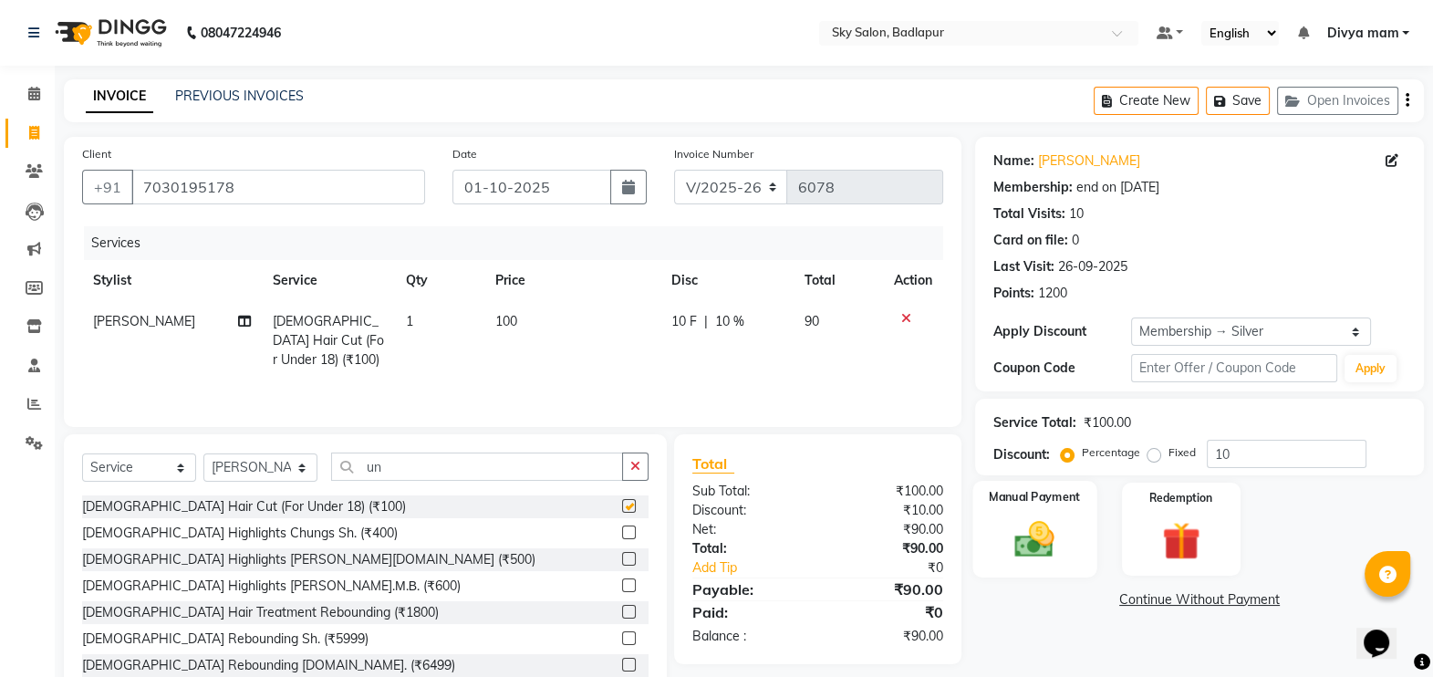
checkbox input "false"
click at [1056, 534] on img at bounding box center [1035, 539] width 65 height 46
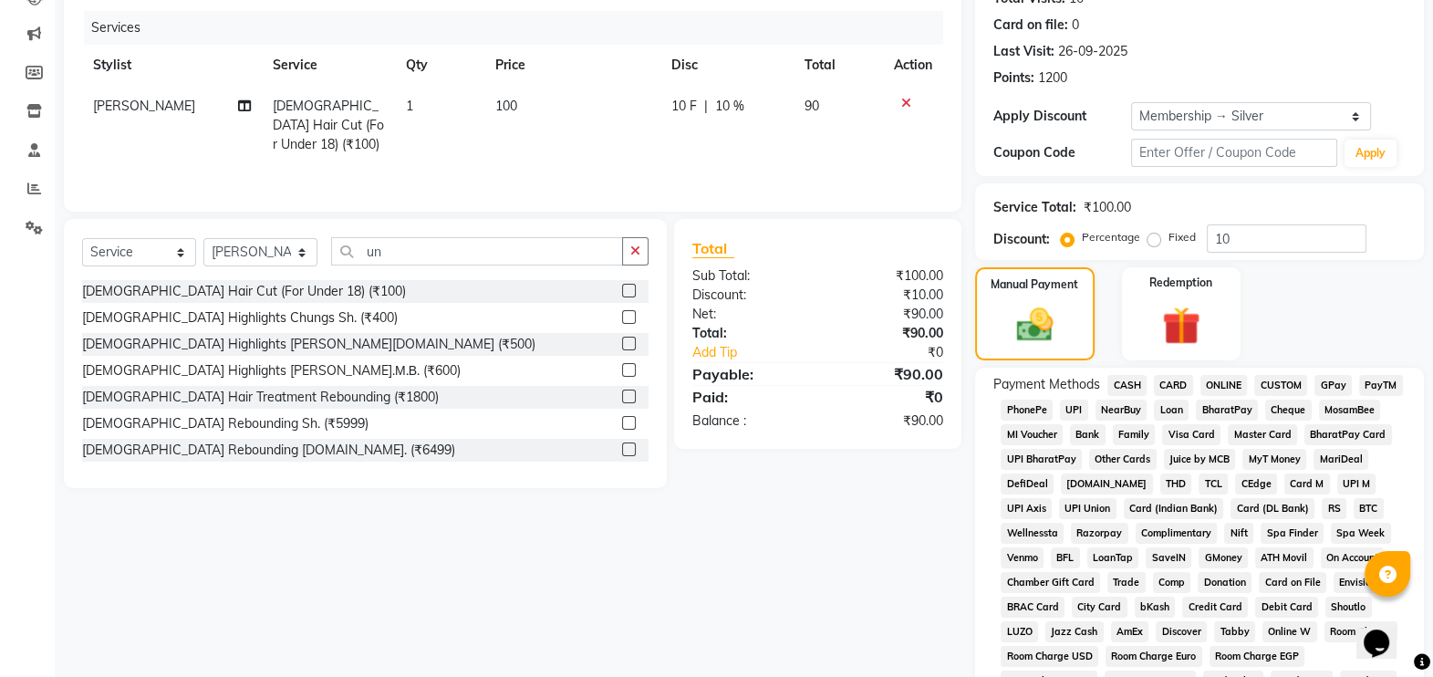
scroll to position [227, 0]
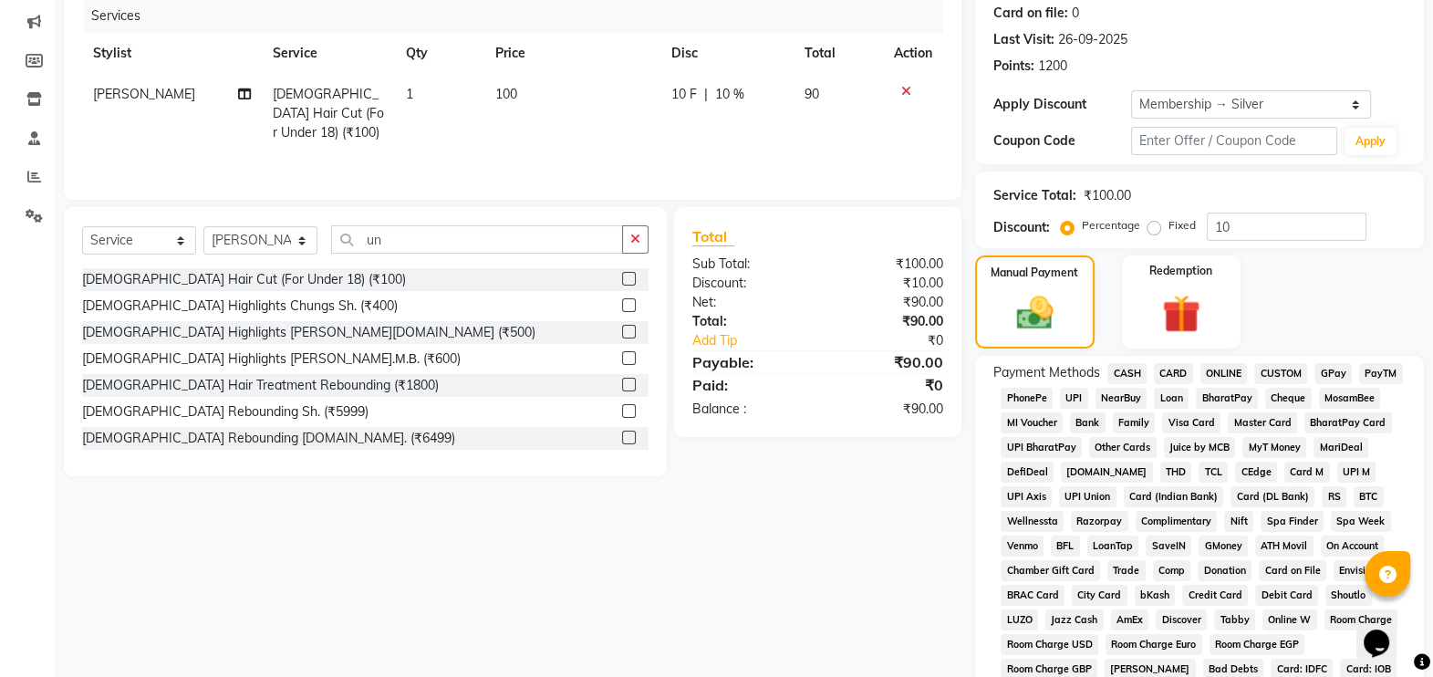
click at [1127, 369] on span "CASH" at bounding box center [1127, 373] width 39 height 21
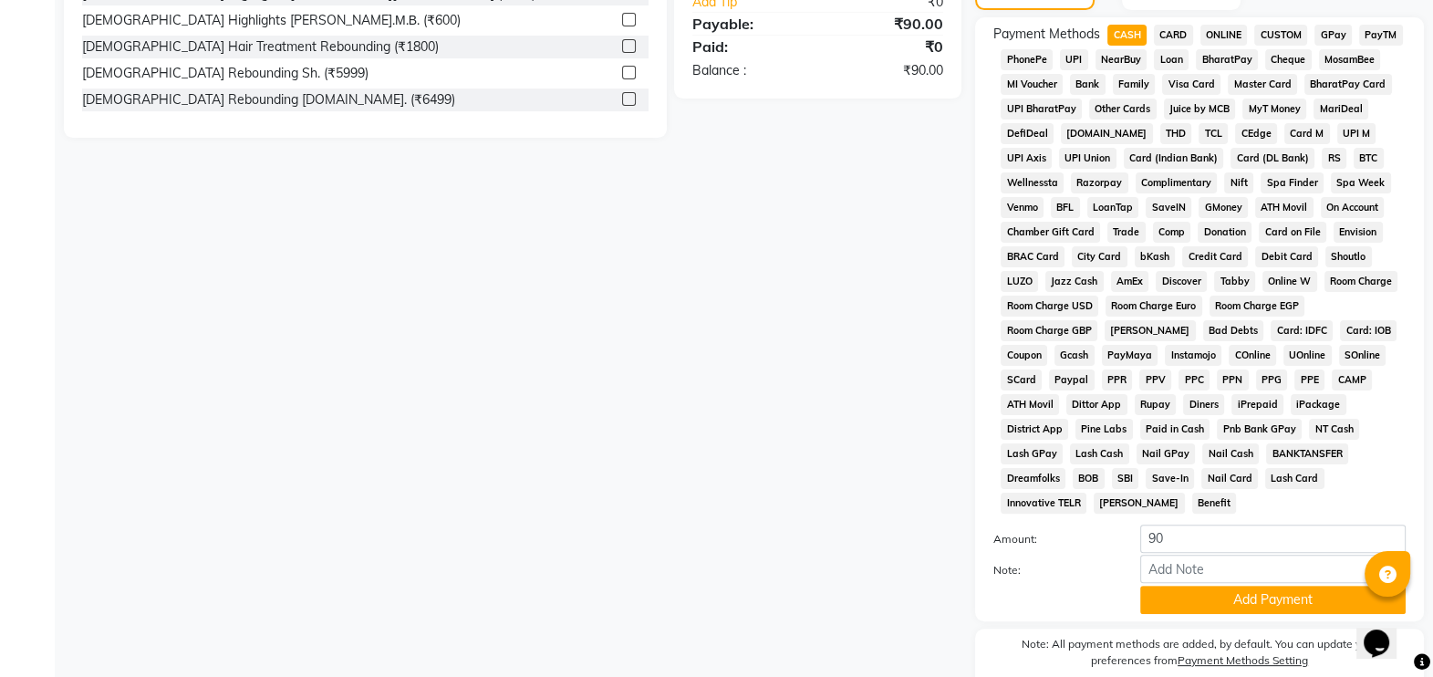
scroll to position [625, 0]
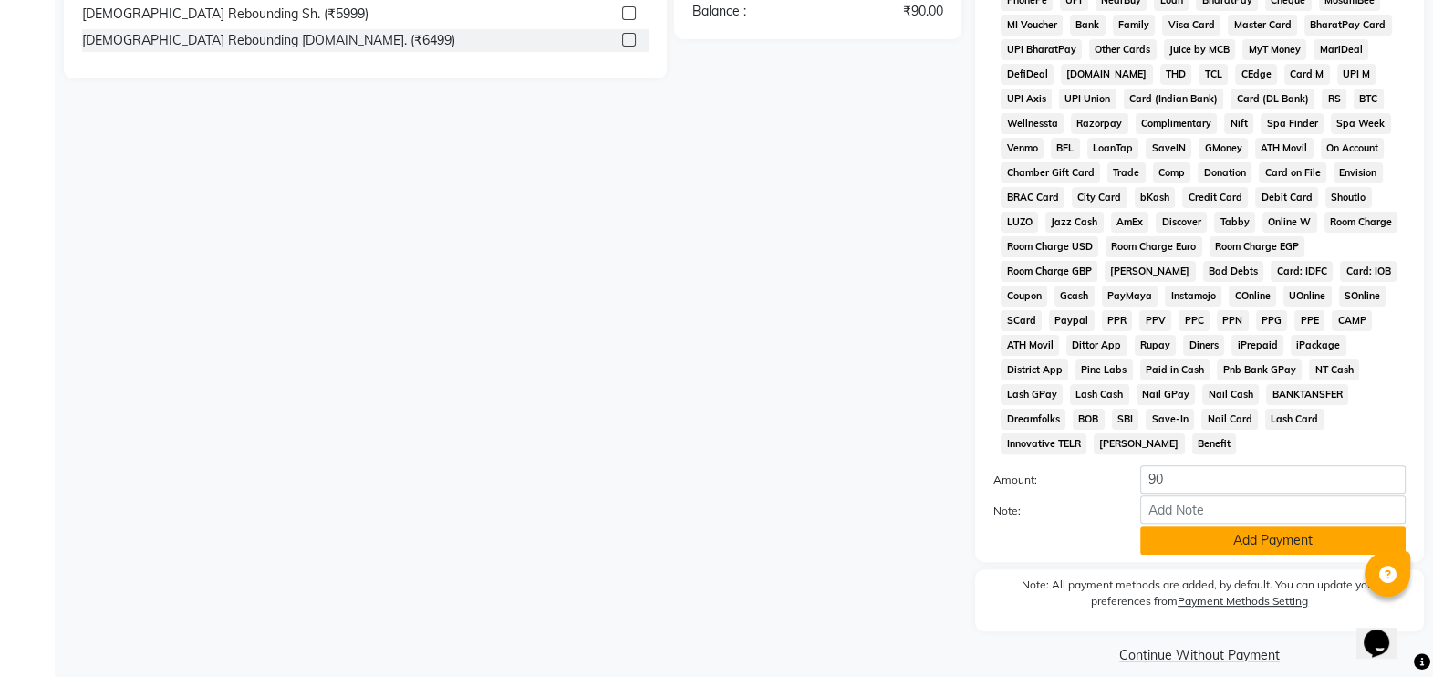
click at [1254, 526] on button "Add Payment" at bounding box center [1272, 540] width 265 height 28
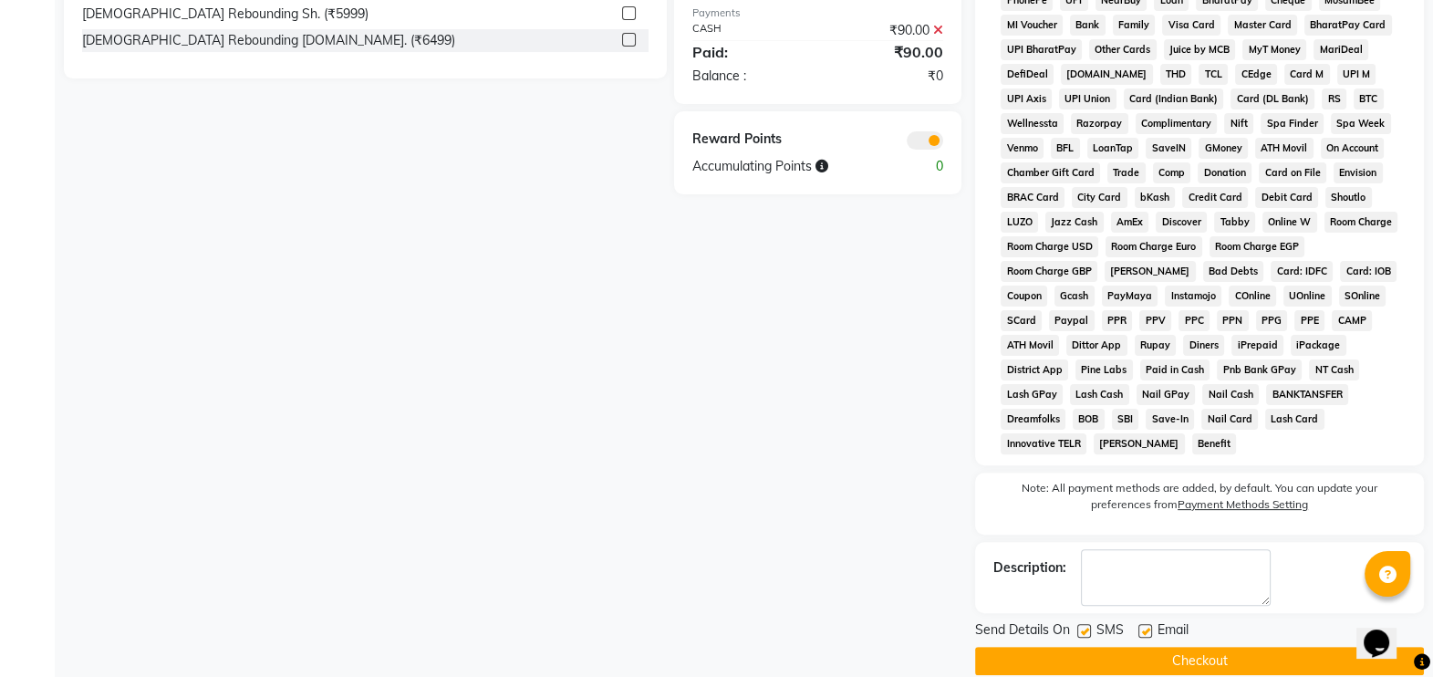
click at [1079, 624] on label at bounding box center [1084, 631] width 14 height 14
click at [1079, 626] on input "checkbox" at bounding box center [1083, 632] width 12 height 12
checkbox input "false"
click at [1086, 647] on button "Checkout" at bounding box center [1199, 661] width 449 height 28
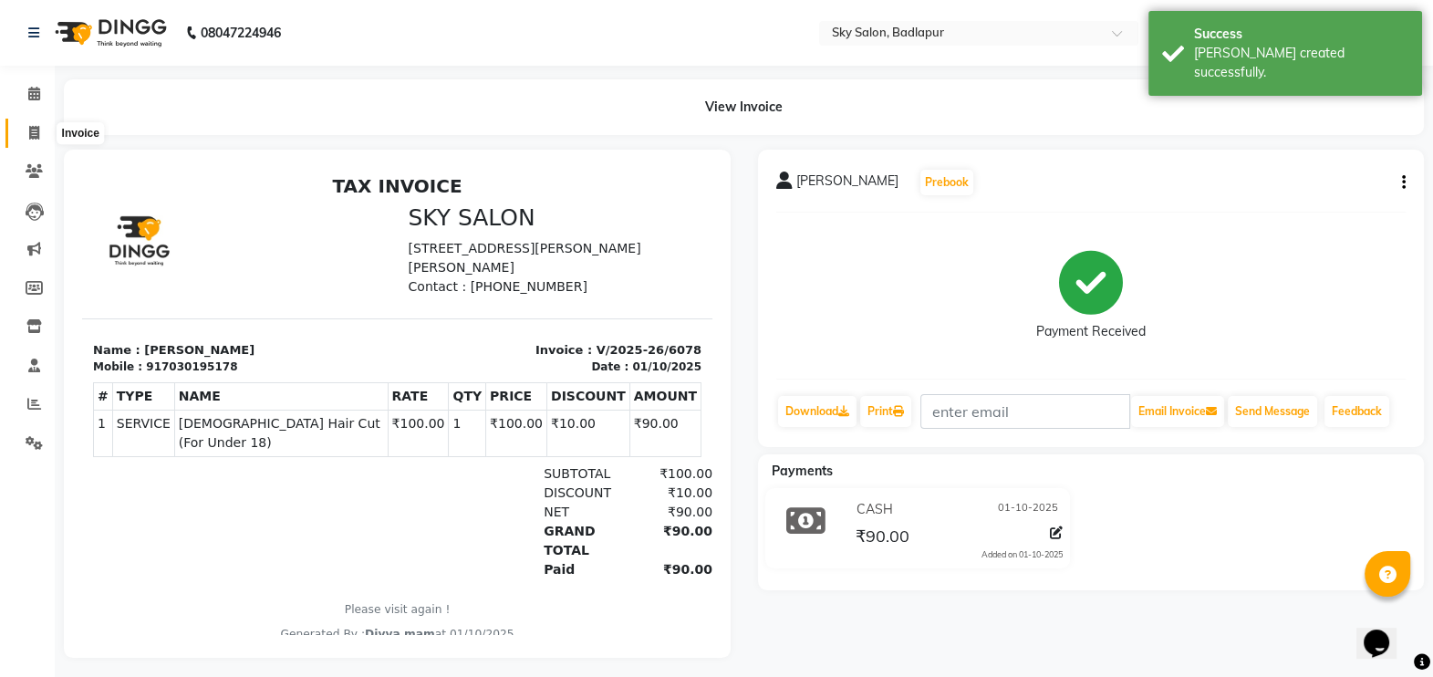
click at [34, 131] on icon at bounding box center [34, 133] width 10 height 14
select select "service"
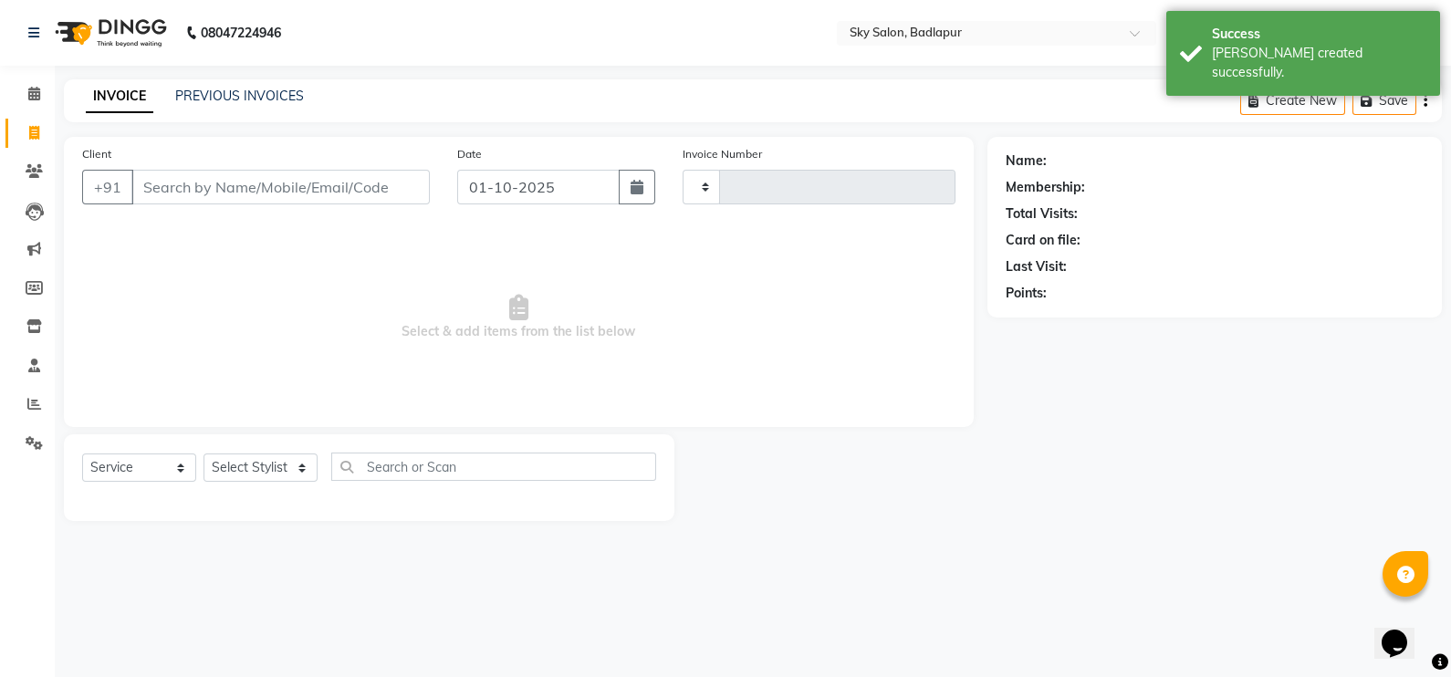
type input "6079"
select select "6927"
